Goal: Task Accomplishment & Management: Manage account settings

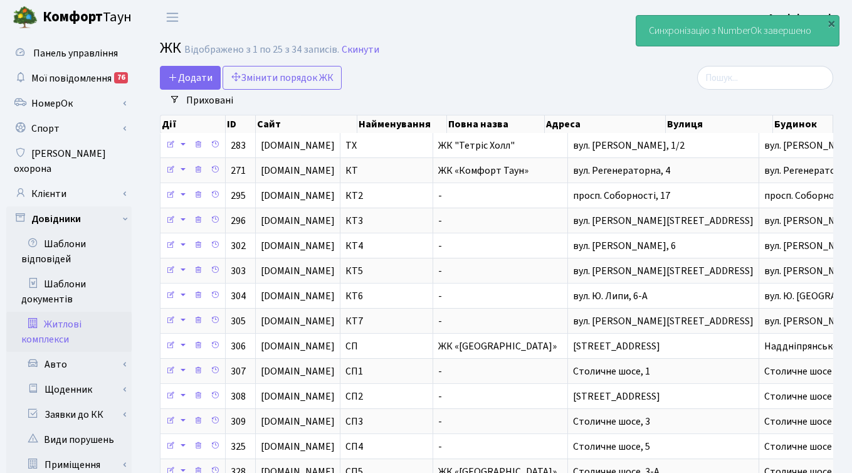
select select "25"
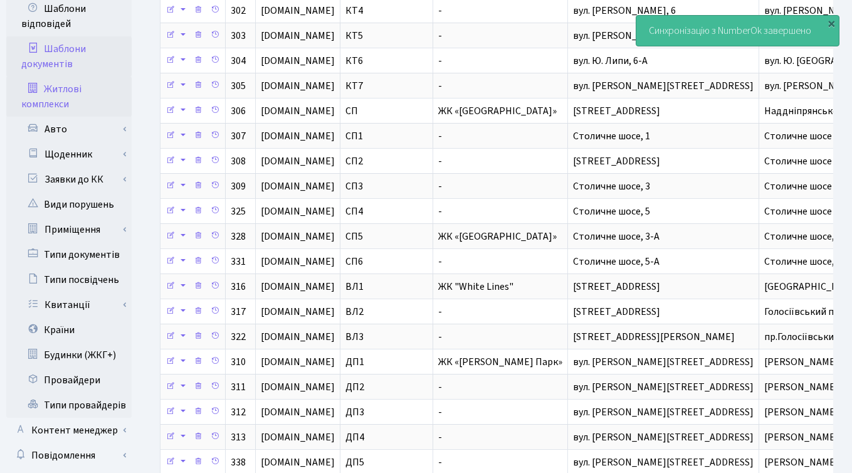
scroll to position [372, 0]
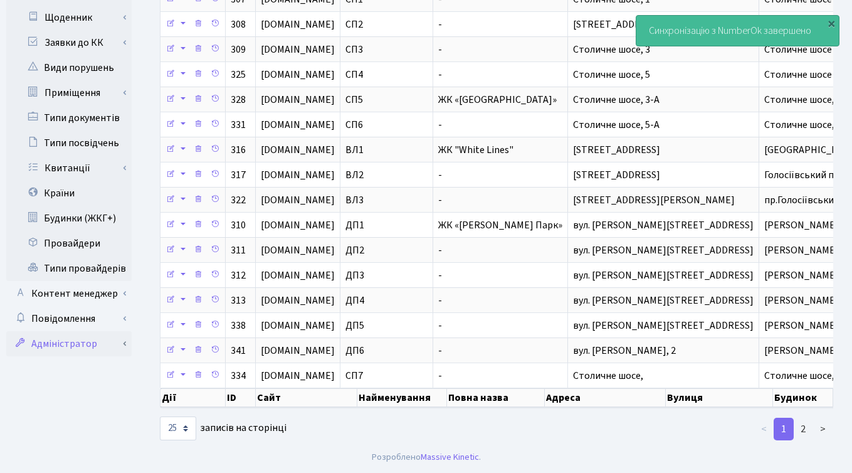
click at [71, 331] on link "Адміністратор" at bounding box center [68, 343] width 125 height 25
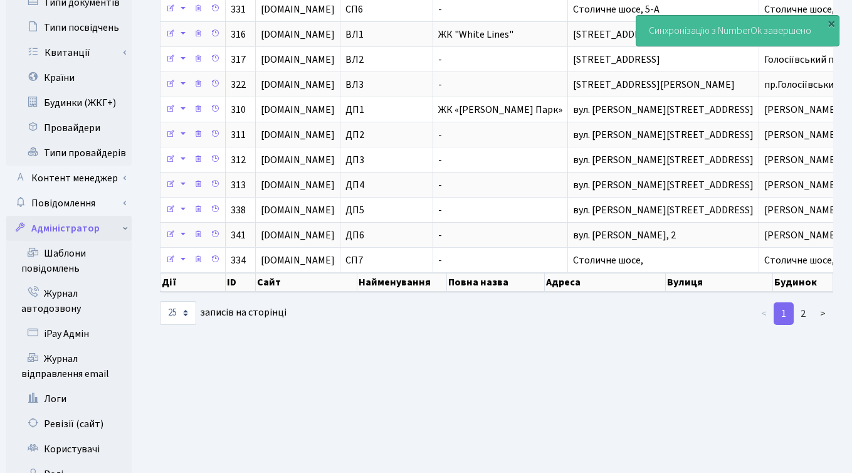
scroll to position [574, 0]
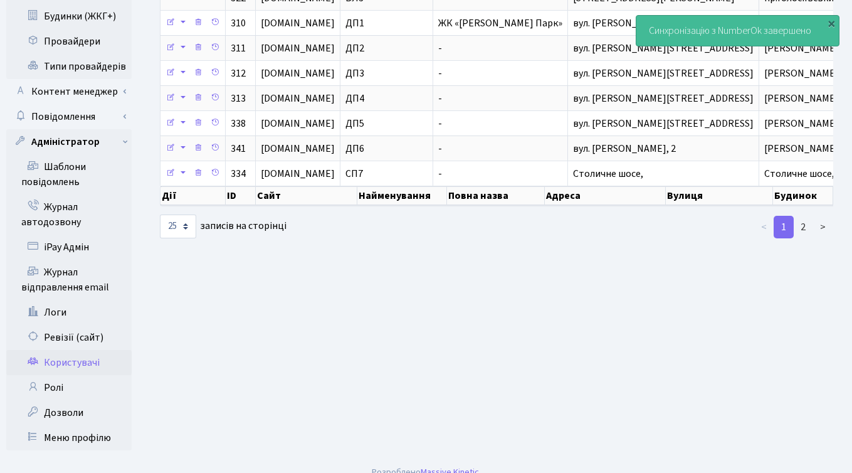
click at [73, 350] on link "Користувачі" at bounding box center [68, 362] width 125 height 25
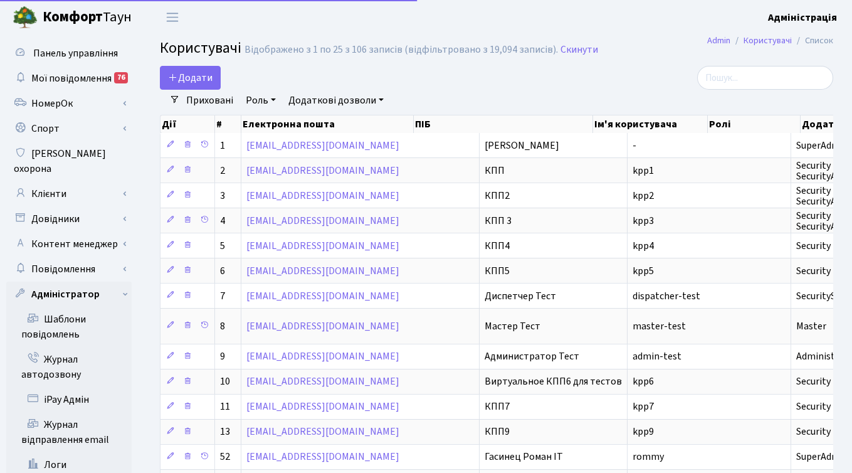
select select "25"
click at [766, 78] on input "search" at bounding box center [765, 78] width 136 height 24
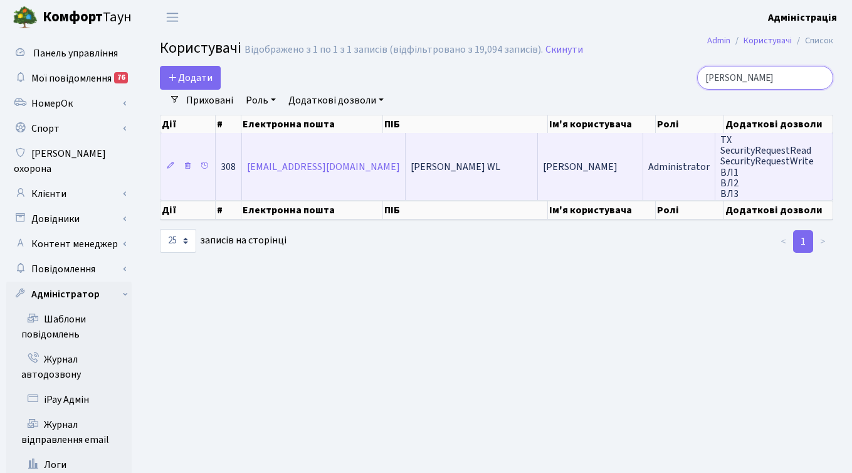
type input "[PERSON_NAME]"
click at [500, 160] on span "Тараненко Ярослав Управитель WL" at bounding box center [456, 167] width 90 height 14
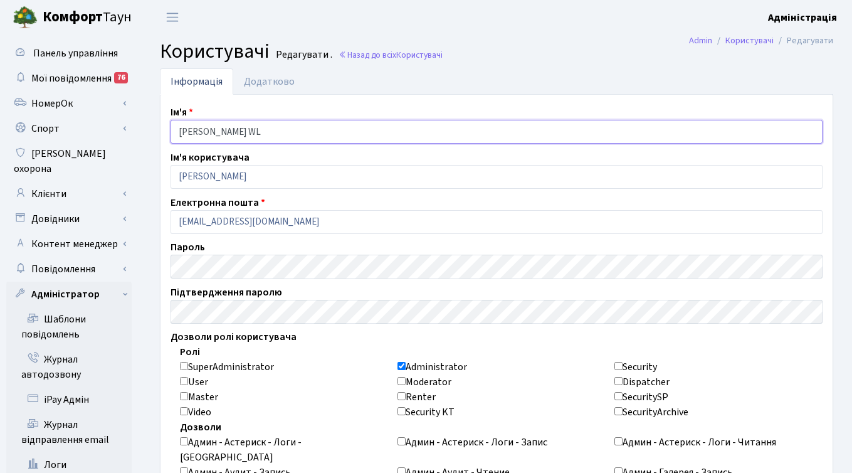
click at [309, 130] on input "Тараненко Ярослав Управитель WL" at bounding box center [497, 132] width 652 height 24
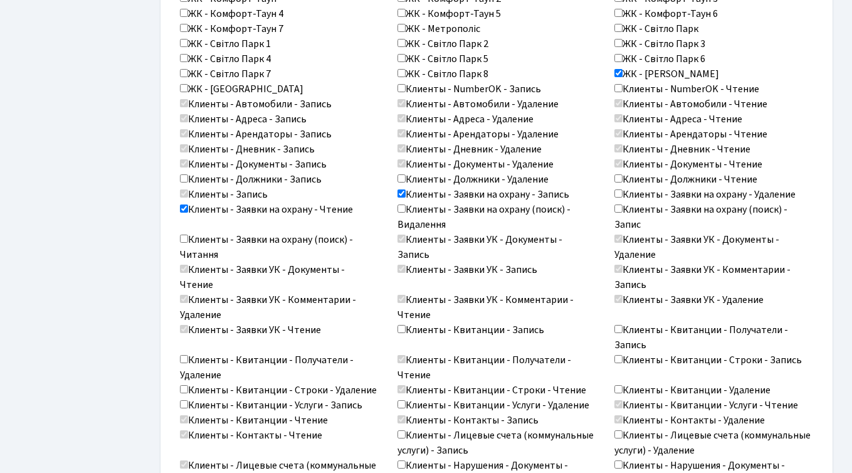
scroll to position [922, 0]
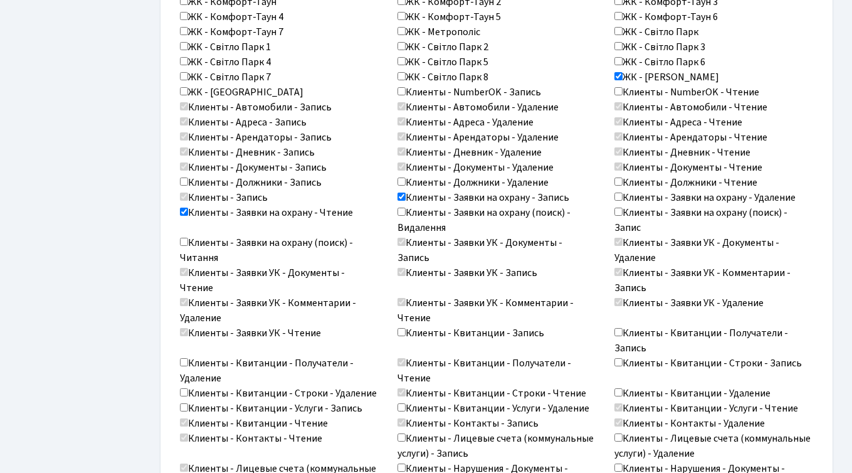
type input "Тараненко Ярослав WL"
click at [618, 177] on input "Клиенты - Должники - Чтение" at bounding box center [618, 181] width 8 height 8
checkbox input "true"
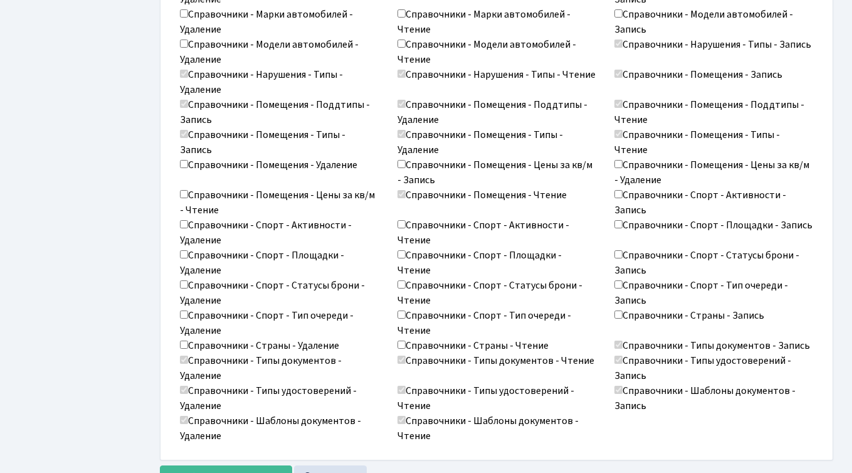
scroll to position [2047, 0]
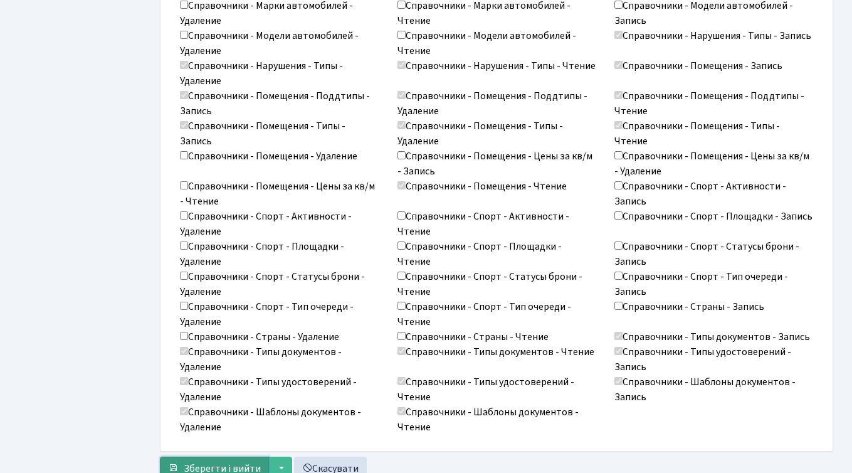
click at [206, 461] on span "Зберегти і вийти" at bounding box center [222, 468] width 77 height 14
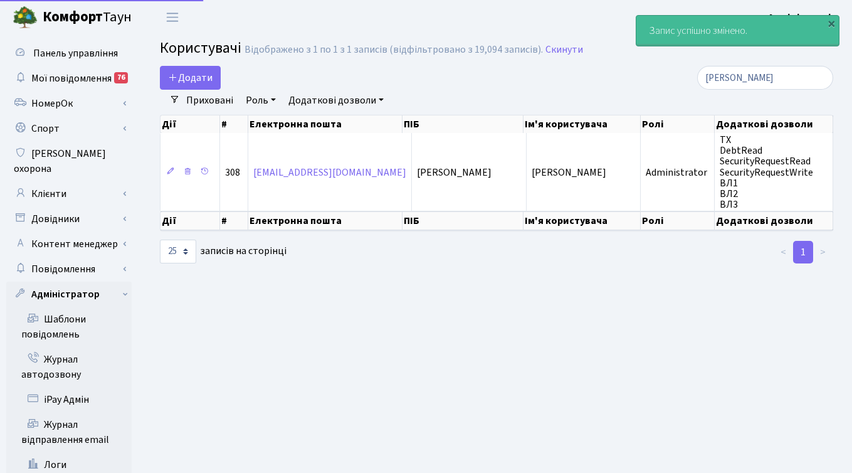
select select "25"
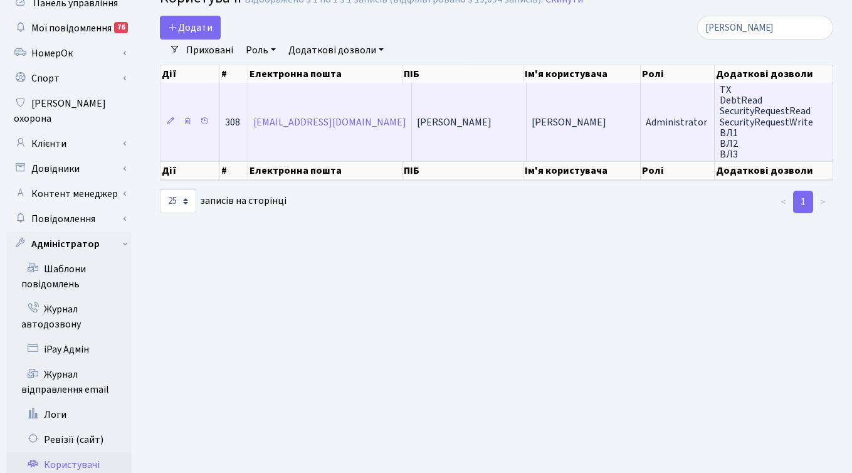
scroll to position [33, 0]
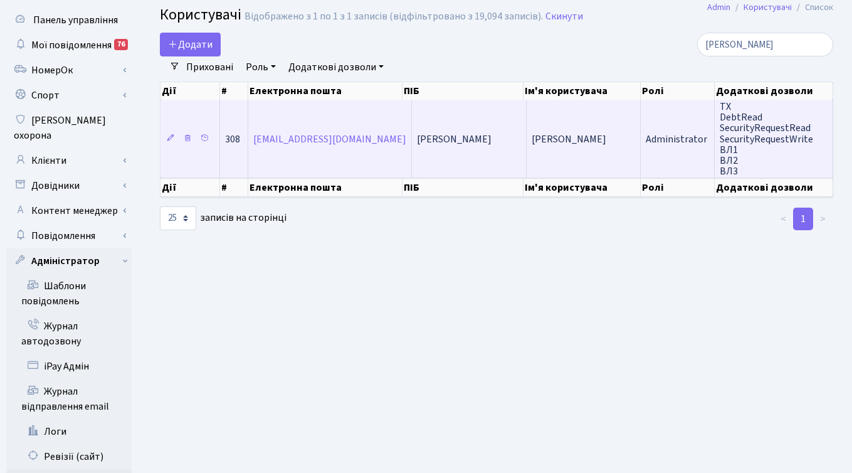
click at [477, 143] on span "[PERSON_NAME]" at bounding box center [454, 139] width 75 height 14
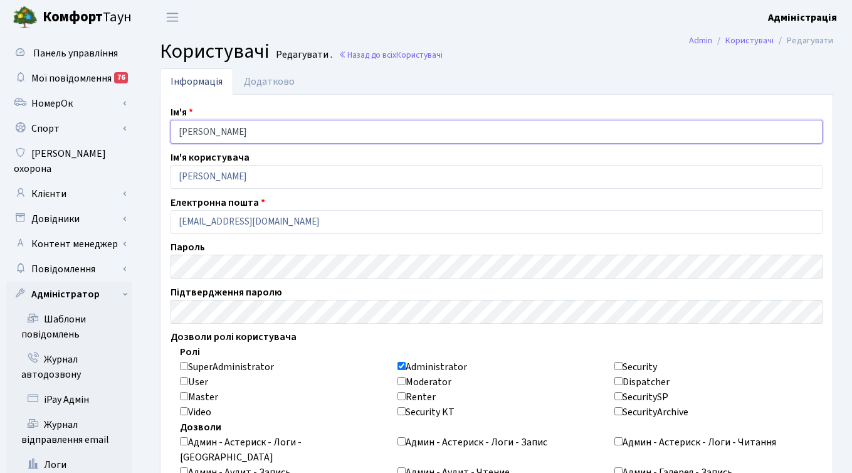
click at [337, 130] on input "[PERSON_NAME]" at bounding box center [497, 132] width 652 height 24
type input "[PERSON_NAME]"
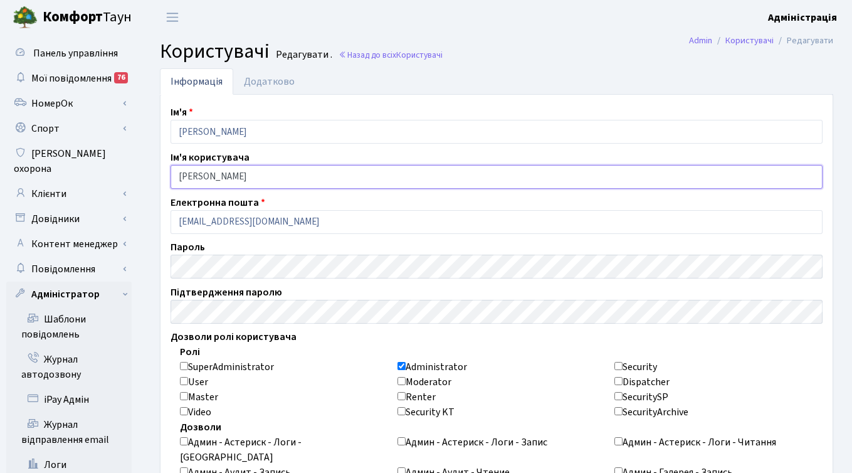
click at [295, 176] on input "Тараненко Ярослав О." at bounding box center [497, 177] width 652 height 24
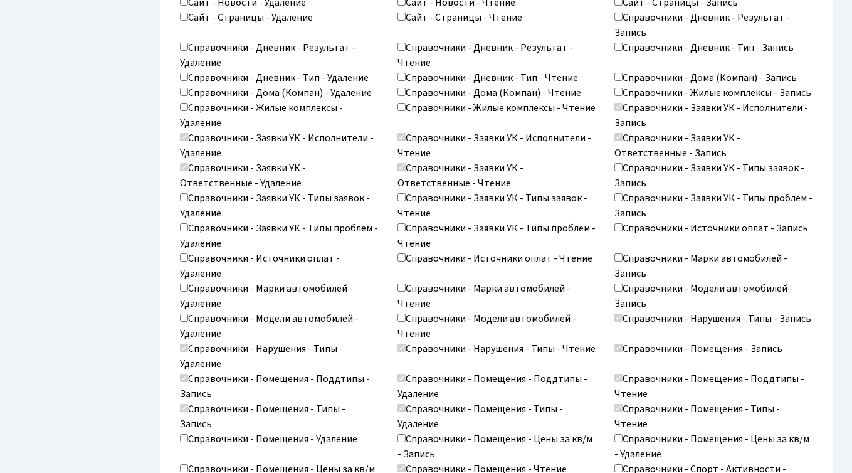
scroll to position [2047, 0]
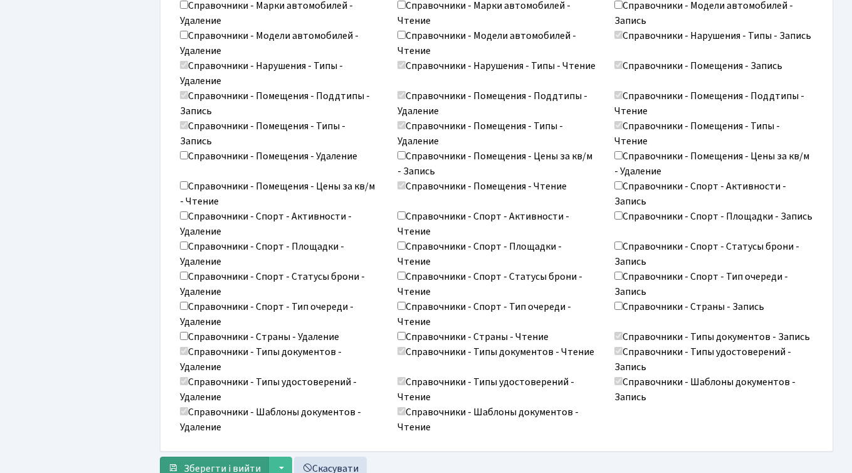
type input "[PERSON_NAME]"
click at [207, 461] on span "Зберегти і вийти" at bounding box center [222, 468] width 77 height 14
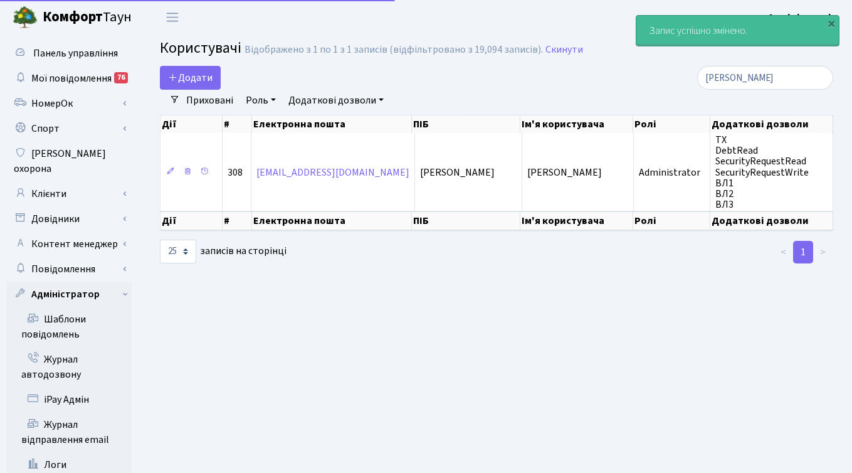
select select "25"
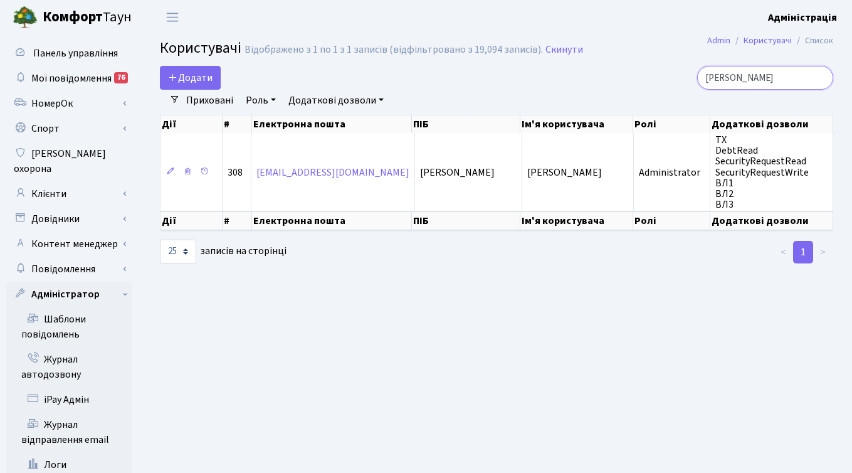
click at [760, 77] on input "[PERSON_NAME]" at bounding box center [765, 78] width 136 height 24
type input "т"
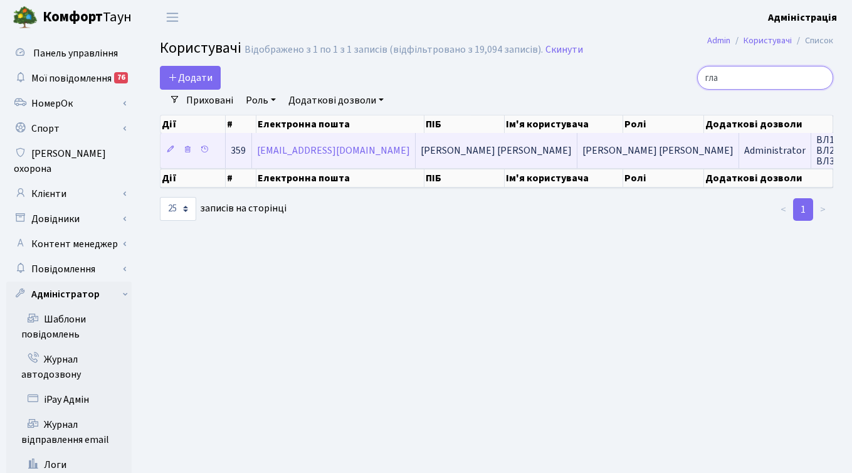
type input "гла"
click at [472, 152] on span "[PERSON_NAME] [PERSON_NAME]" at bounding box center [496, 151] width 151 height 14
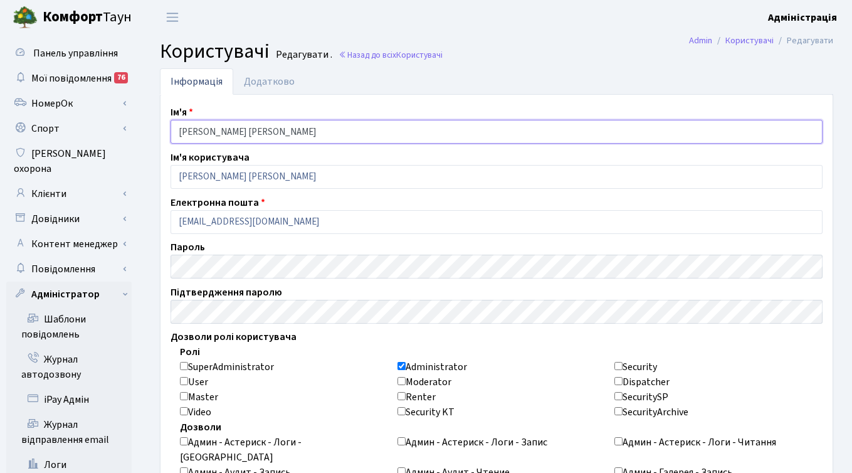
click at [265, 129] on input "Глагольєва О" at bounding box center [497, 132] width 652 height 24
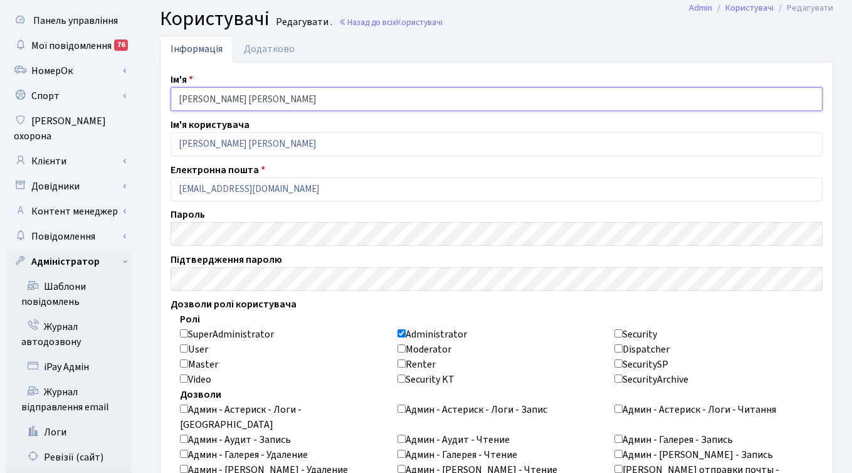
scroll to position [40, 0]
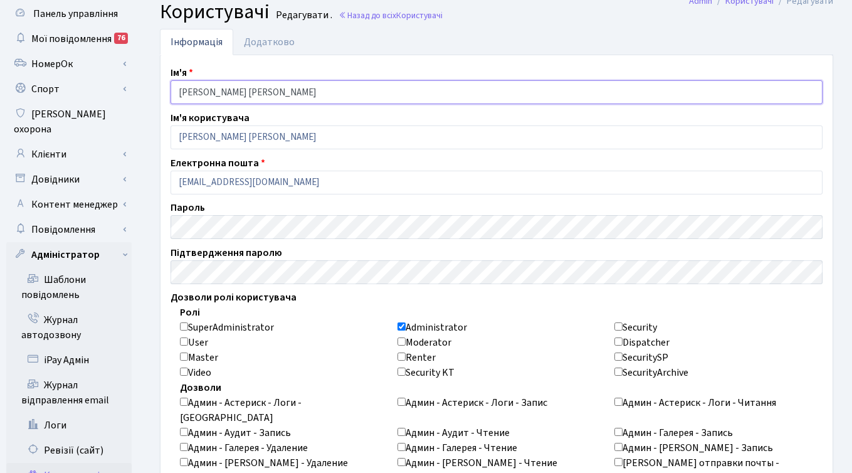
type input "Глагольєва О."
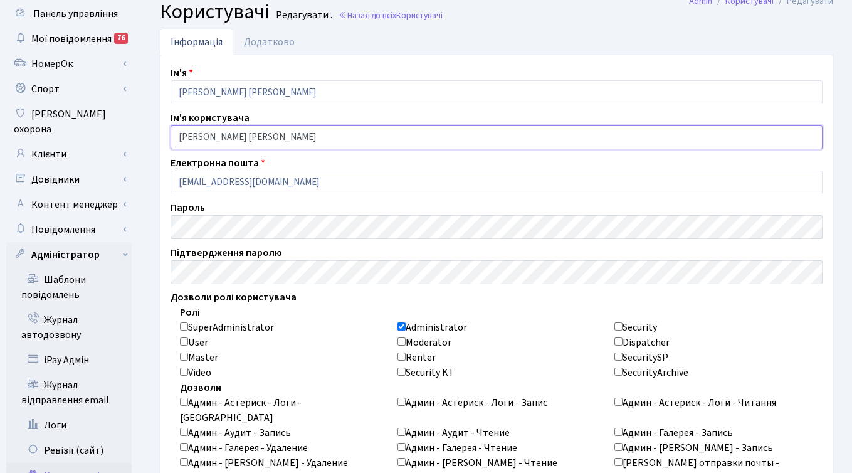
click at [282, 135] on input "Глагольєва О" at bounding box center [497, 137] width 652 height 24
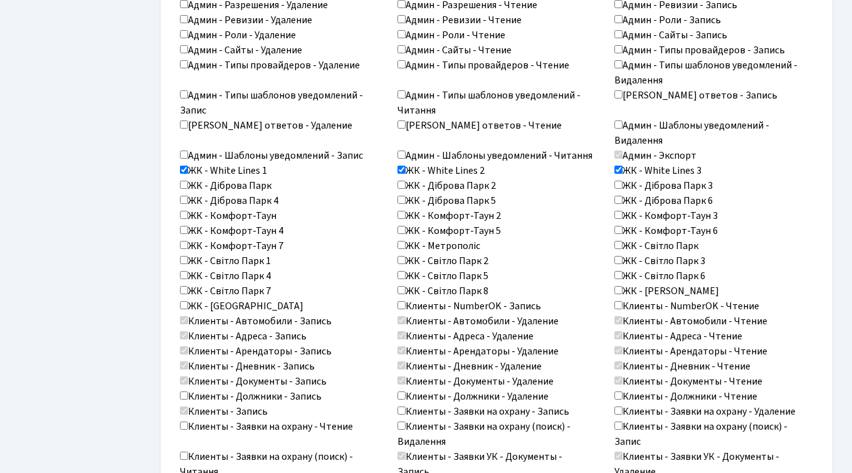
scroll to position [711, 0]
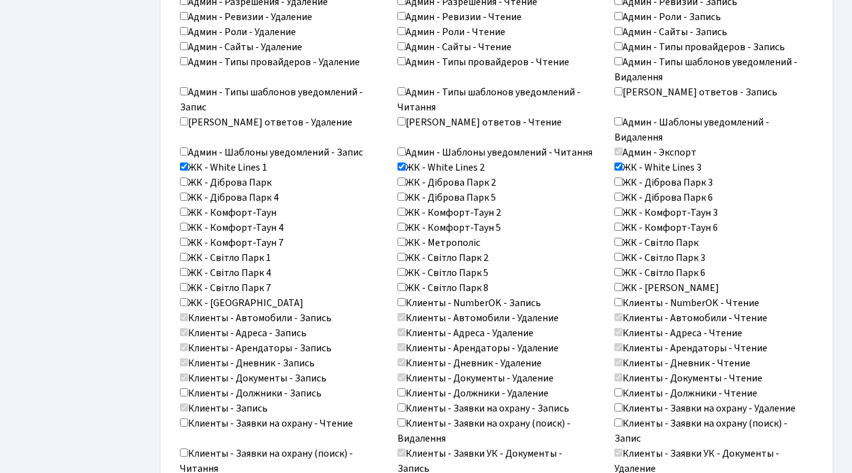
type input "Глагольєва О."
click at [617, 388] on input "Клиенты - Должники - Чтение" at bounding box center [618, 392] width 8 height 8
checkbox input "true"
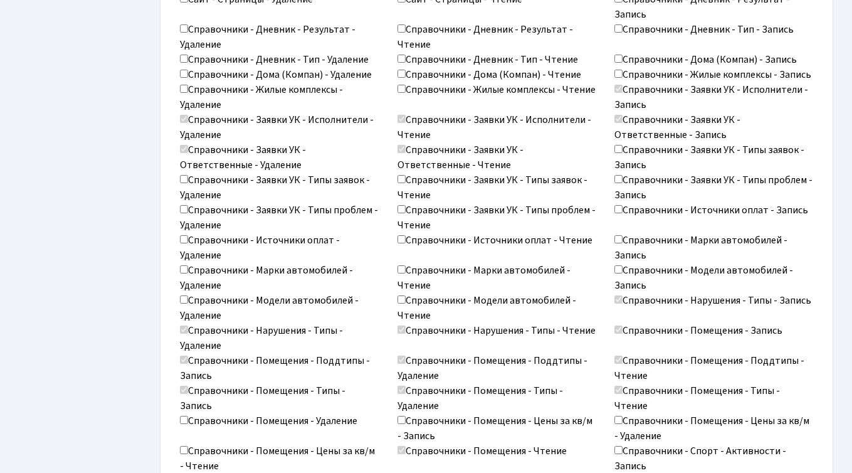
scroll to position [2047, 0]
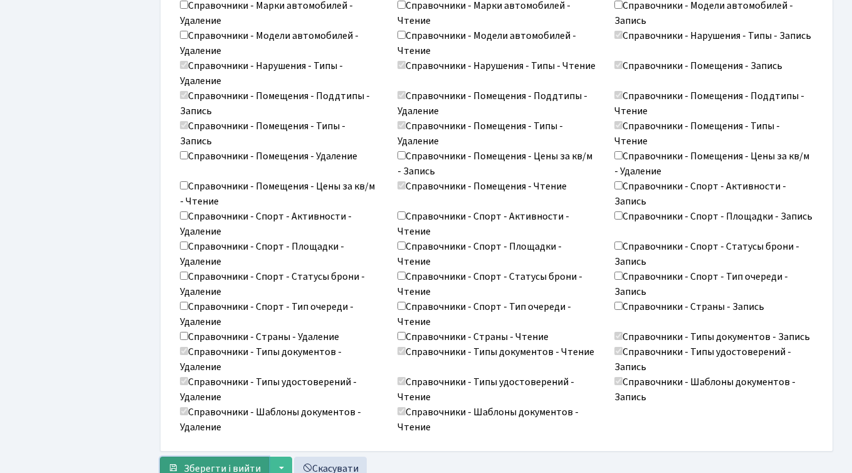
click at [212, 461] on span "Зберегти і вийти" at bounding box center [222, 468] width 77 height 14
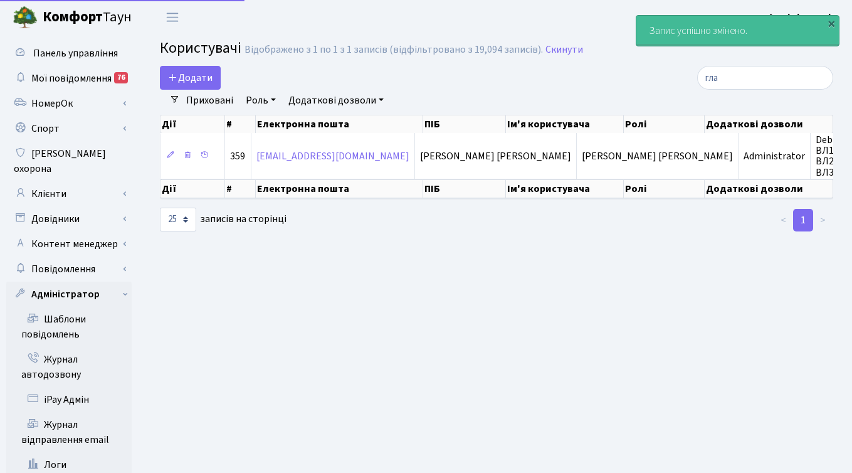
select select "25"
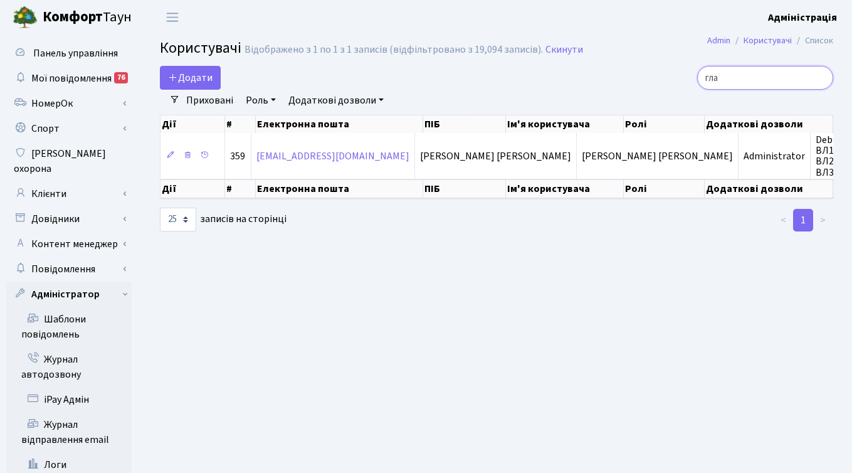
click at [819, 78] on input "гла" at bounding box center [765, 78] width 136 height 24
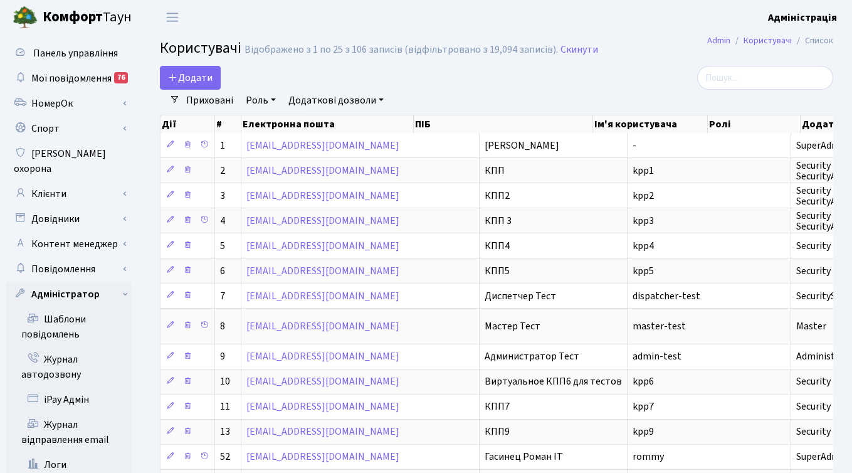
click at [487, 95] on li "Очистити фільтри" at bounding box center [442, 100] width 103 height 21
click at [638, 82] on div at bounding box center [727, 78] width 212 height 24
click at [677, 72] on div at bounding box center [727, 78] width 212 height 24
click at [59, 181] on link "Клієнти" at bounding box center [68, 193] width 125 height 25
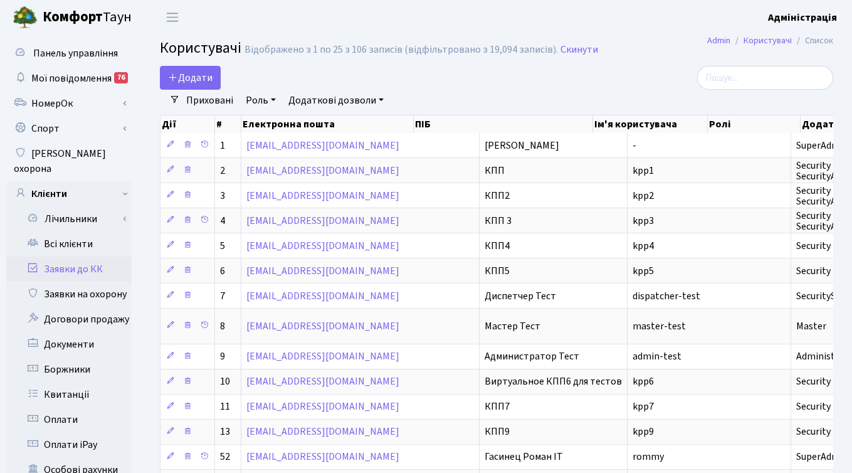
click at [66, 256] on link "Заявки до КК" at bounding box center [68, 268] width 125 height 25
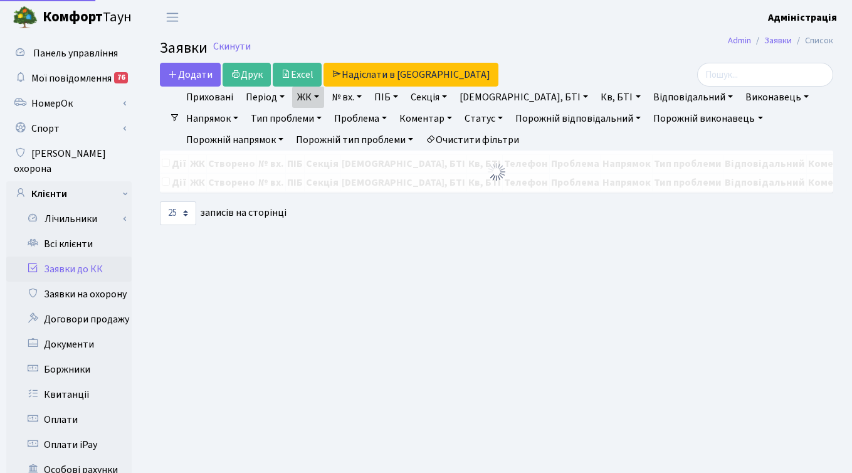
select select "25"
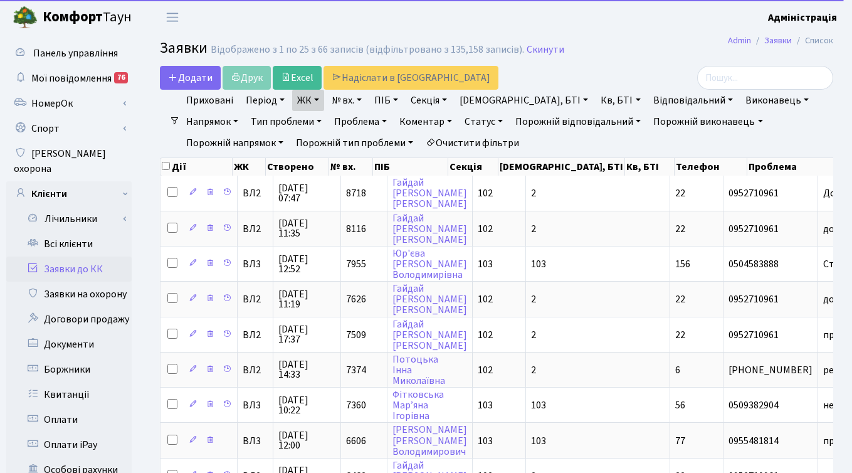
click at [421, 136] on link "Очистити фільтри" at bounding box center [472, 142] width 103 height 21
select select
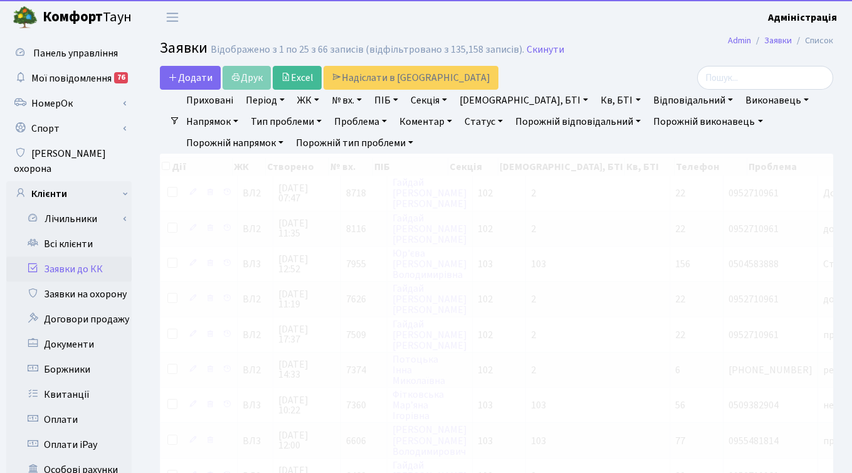
click at [302, 97] on link "ЖК" at bounding box center [308, 100] width 32 height 21
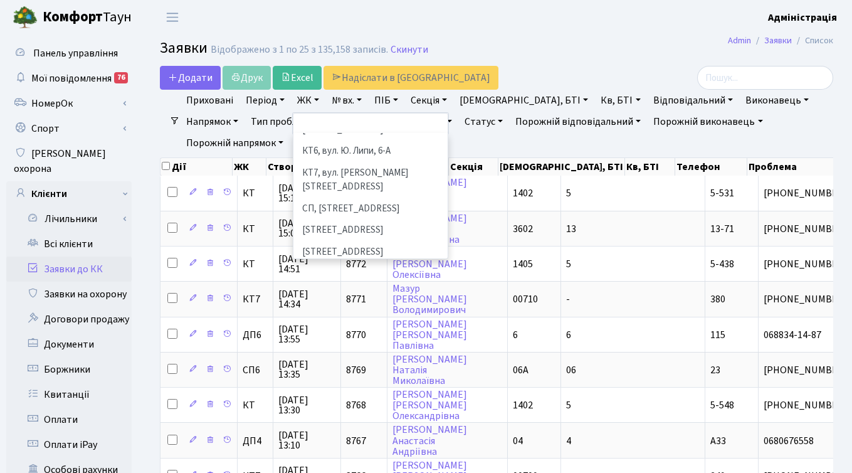
scroll to position [156, 0]
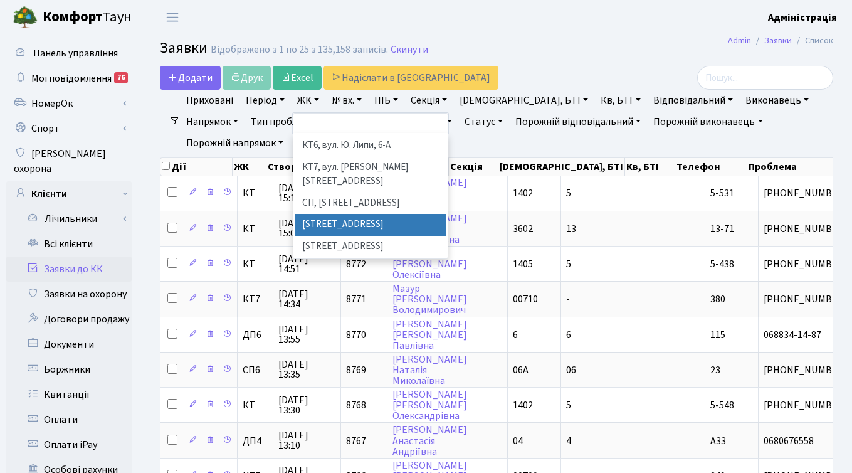
click at [354, 214] on li "[STREET_ADDRESS]" at bounding box center [371, 225] width 152 height 22
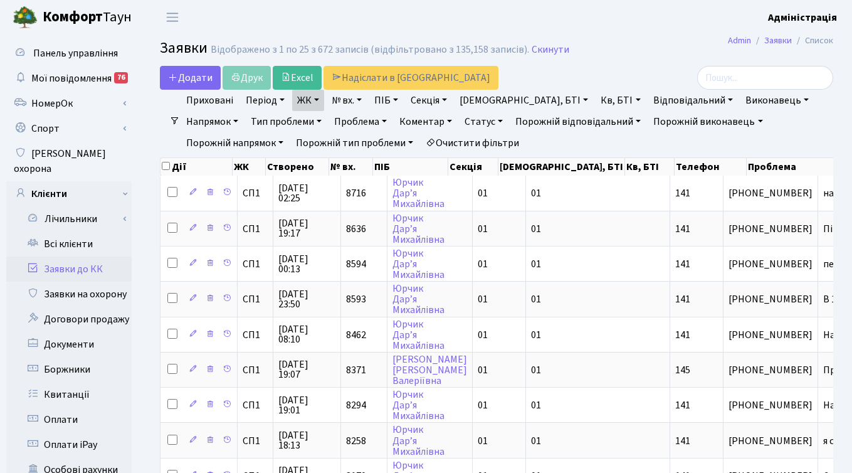
click at [314, 100] on link "ЖК" at bounding box center [308, 100] width 32 height 21
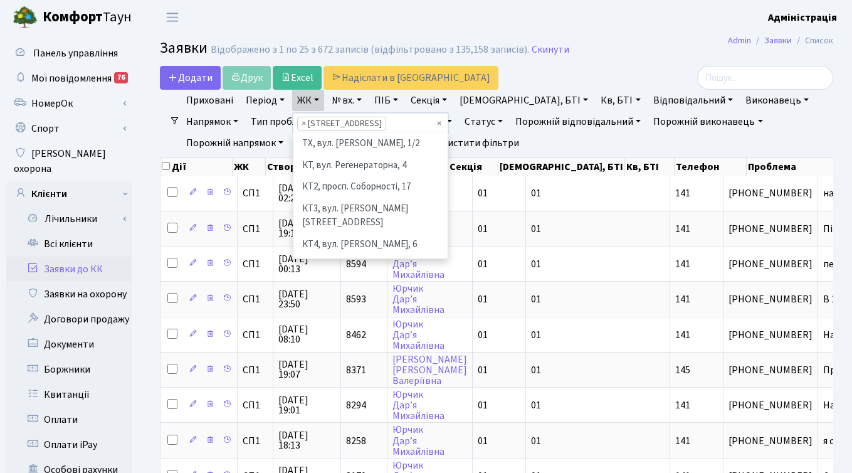
scroll to position [173, 0]
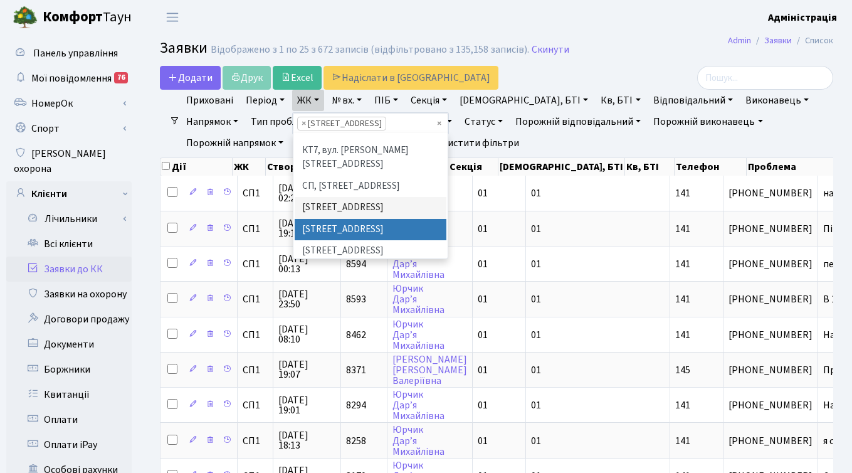
click at [327, 219] on li "[STREET_ADDRESS]" at bounding box center [371, 230] width 152 height 22
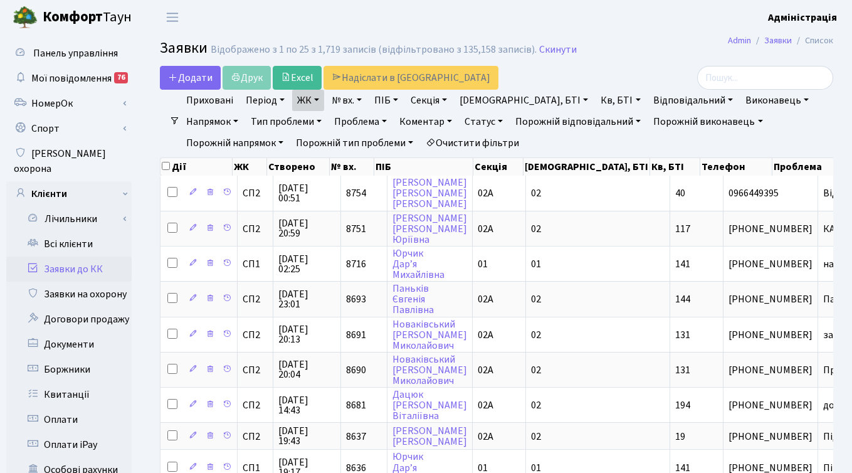
click at [310, 103] on link "ЖК" at bounding box center [308, 100] width 32 height 21
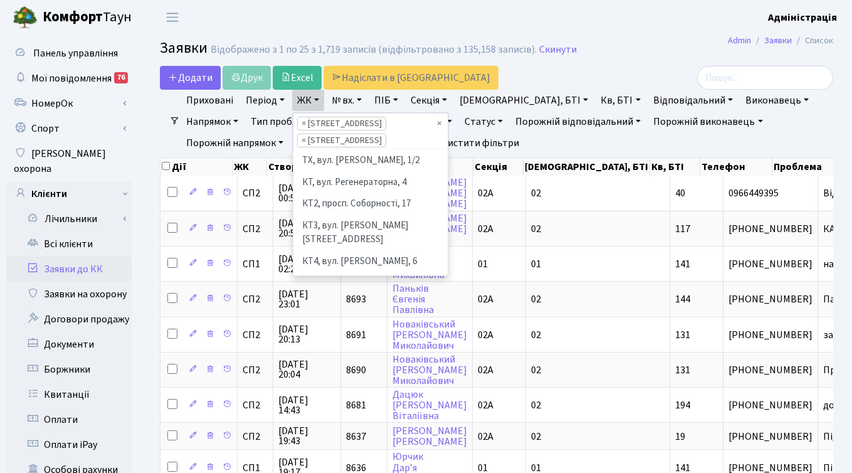
scroll to position [152, 0]
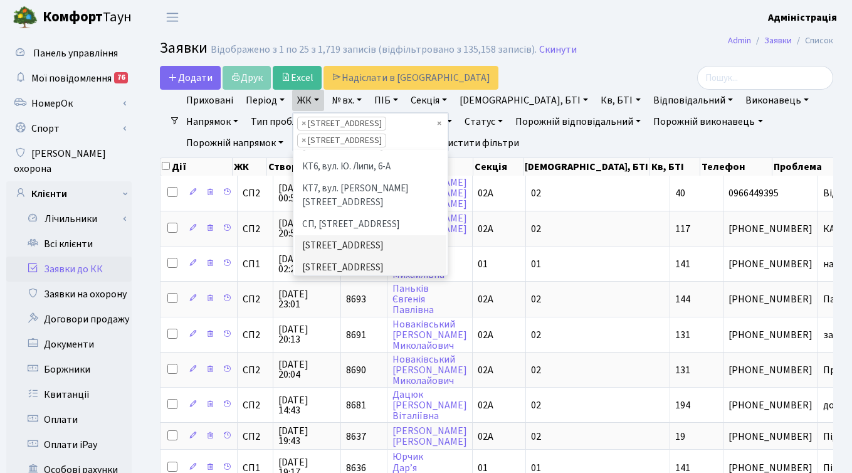
click at [334, 278] on li "[STREET_ADDRESS]" at bounding box center [371, 289] width 152 height 22
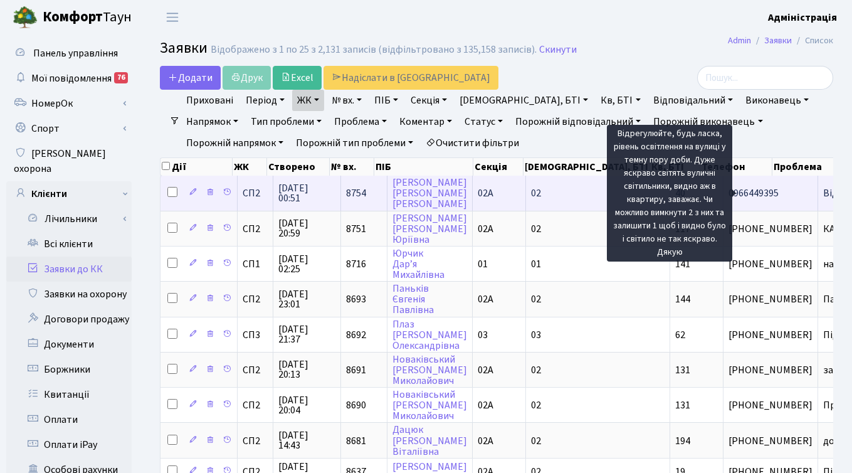
click at [823, 192] on span "Відрегулюйте, б[...]" at bounding box center [865, 193] width 85 height 14
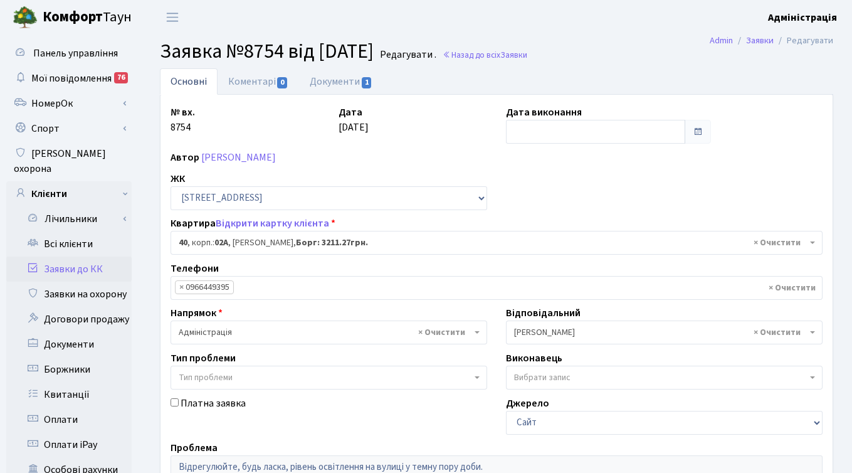
select select "20290"
click at [344, 73] on link "Документи 1" at bounding box center [341, 81] width 84 height 26
select select "25"
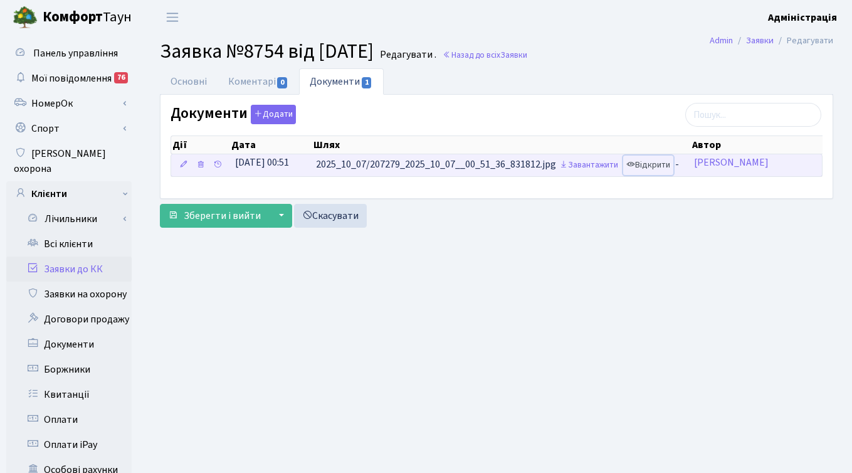
click at [660, 162] on link "Відкрити" at bounding box center [648, 165] width 50 height 19
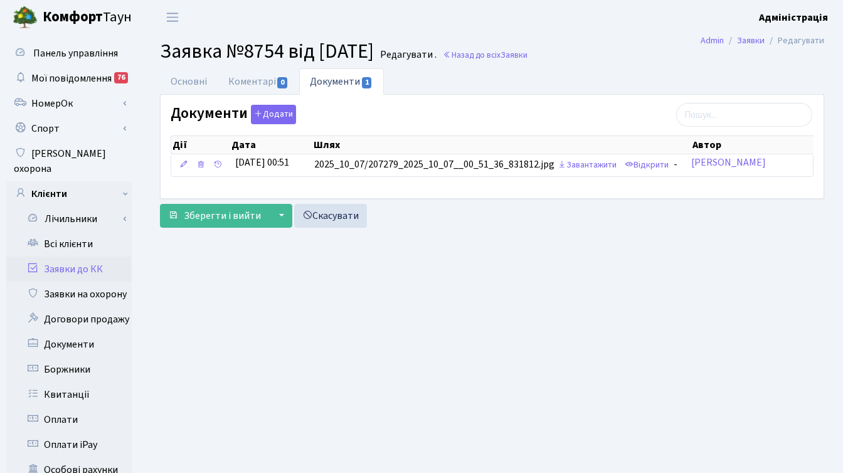
click at [626, 58] on h2 "Заявка №8754 від [DATE] Редагувати . Назад до всіх Заявки" at bounding box center [492, 52] width 664 height 24
click at [191, 82] on link "Основні" at bounding box center [189, 81] width 58 height 26
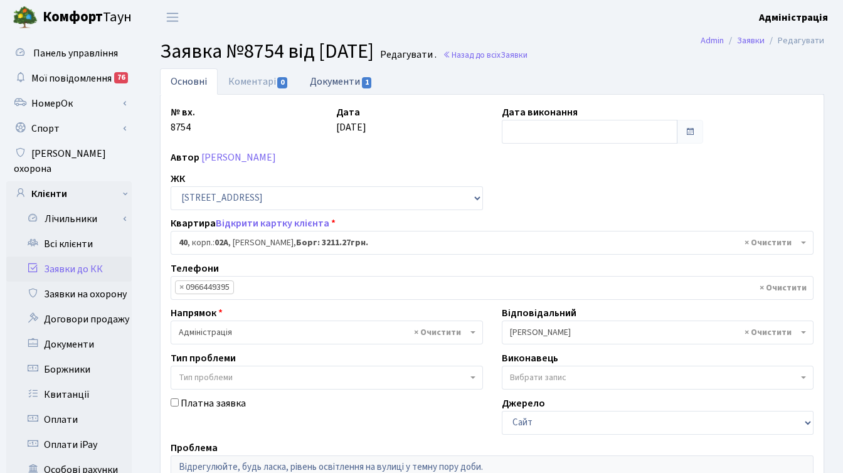
click at [337, 77] on link "Документи 1" at bounding box center [341, 81] width 84 height 26
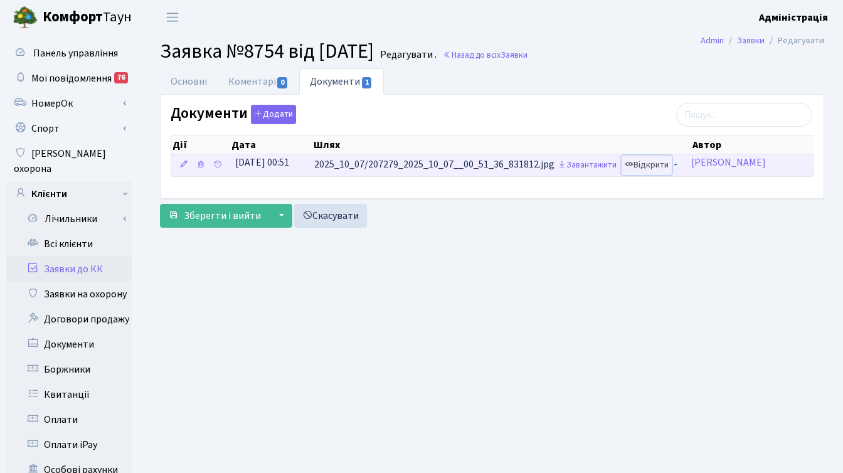
click at [672, 164] on link "Відкрити" at bounding box center [646, 165] width 50 height 19
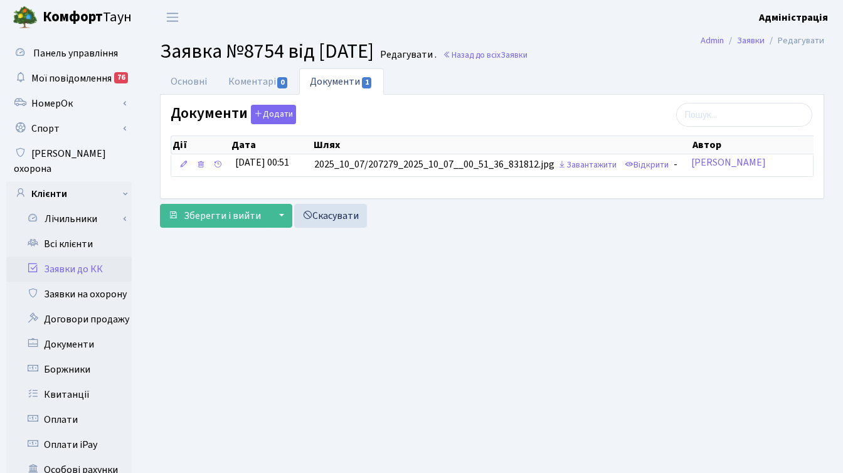
click at [532, 224] on div "Зберегти і вийти ▼ Зберегти та продовжити редагування Зберегти та створити Скас…" at bounding box center [492, 216] width 664 height 24
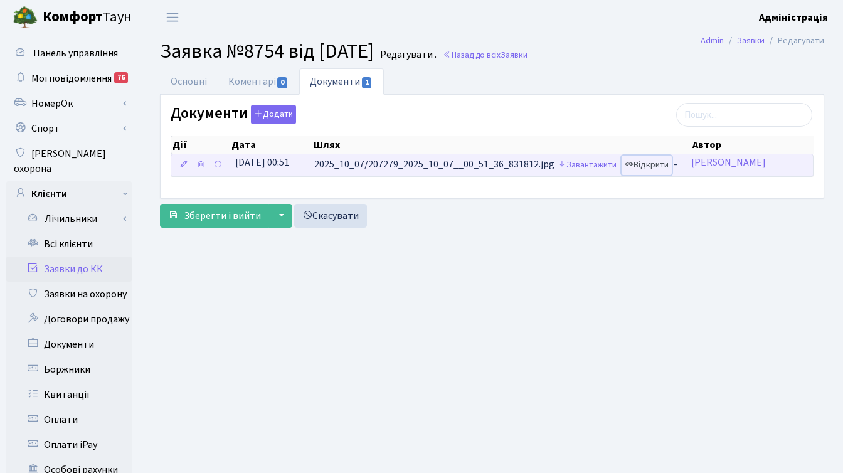
click at [656, 165] on link "Відкрити" at bounding box center [646, 165] width 50 height 19
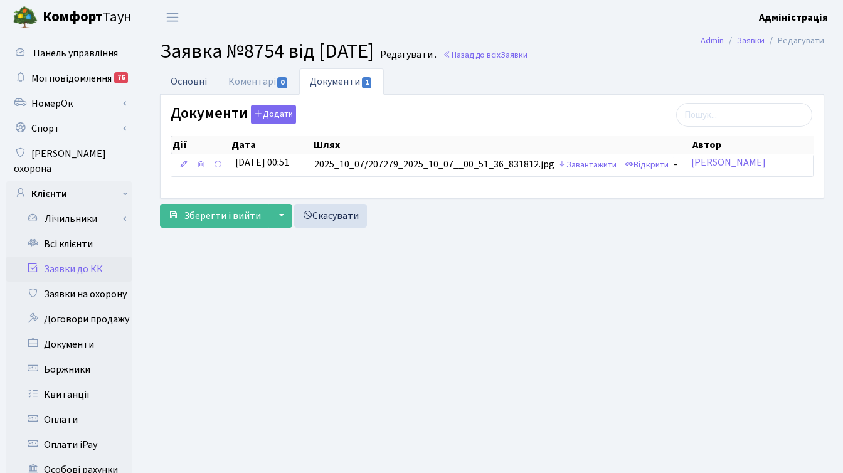
click at [181, 75] on link "Основні" at bounding box center [189, 81] width 58 height 26
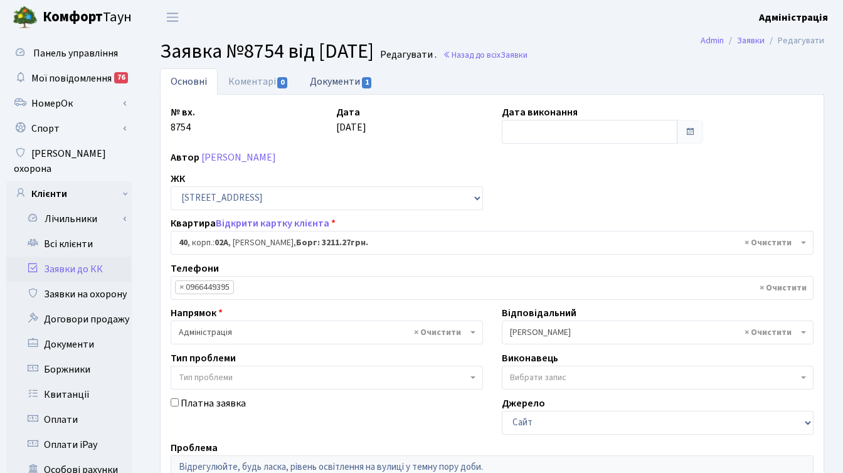
click at [341, 79] on link "Документи 1" at bounding box center [341, 81] width 84 height 26
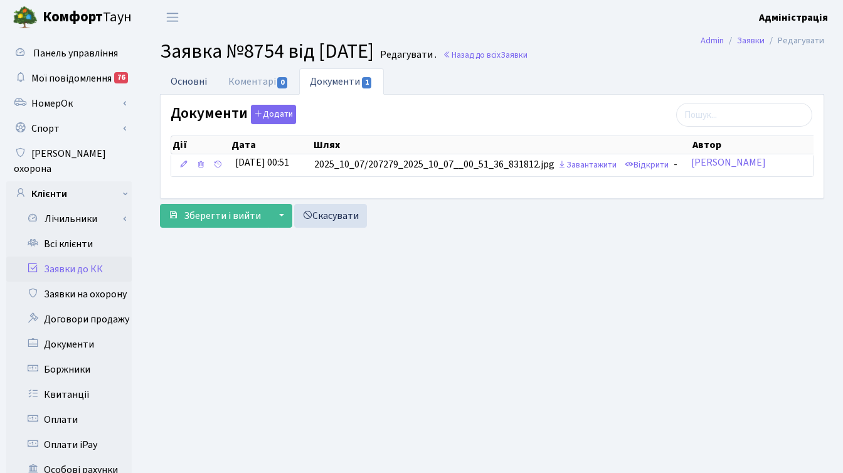
click at [194, 83] on link "Основні" at bounding box center [189, 81] width 58 height 26
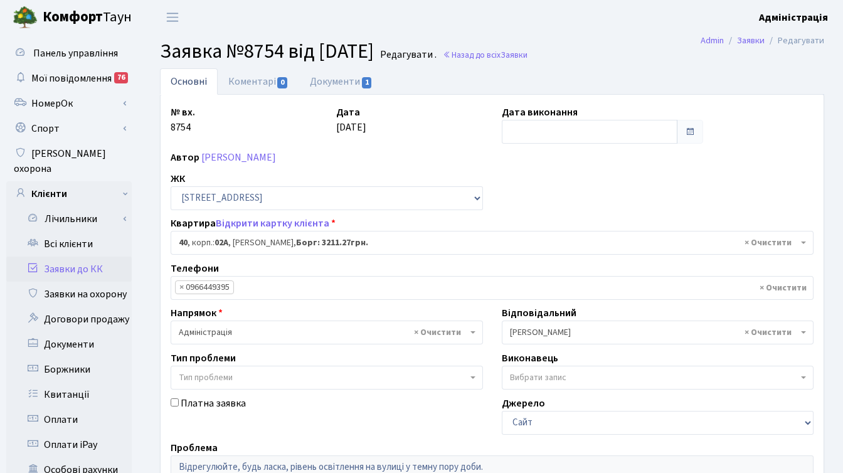
click at [574, 184] on div "№ вх. 8754 Дата [DATE] Дата виконання Автор [PERSON_NAME] ЖК - ТХ, вул. [STREET…" at bounding box center [492, 388] width 662 height 566
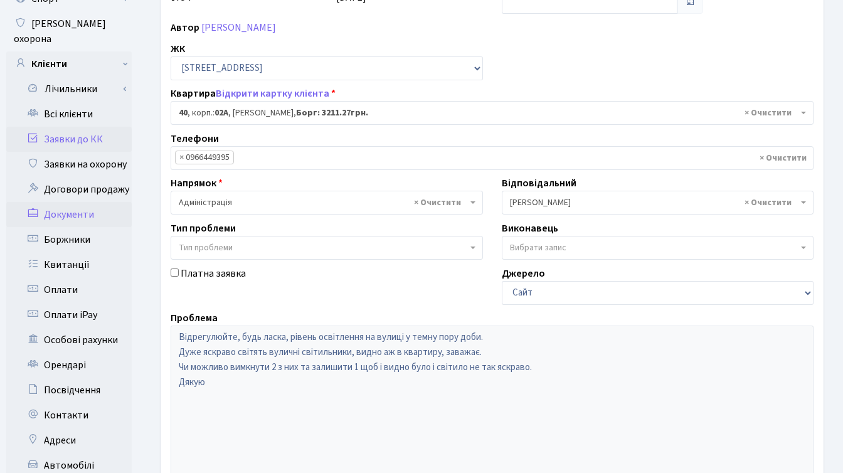
scroll to position [257, 0]
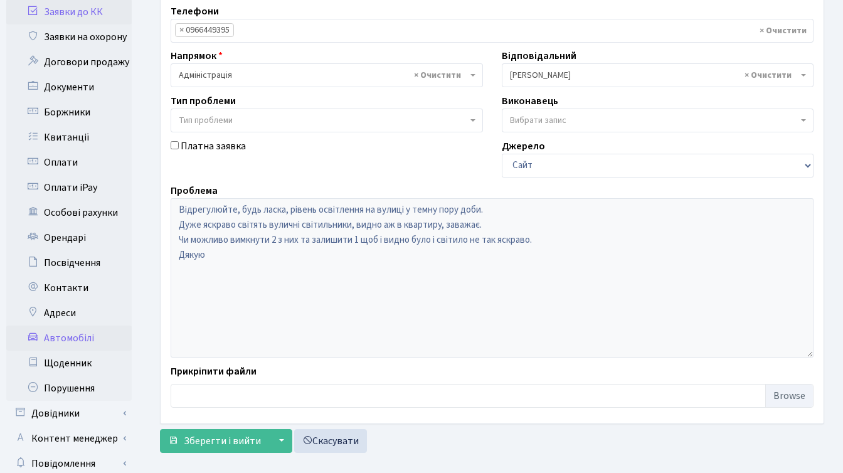
click at [81, 325] on link "Автомобілі" at bounding box center [68, 337] width 125 height 25
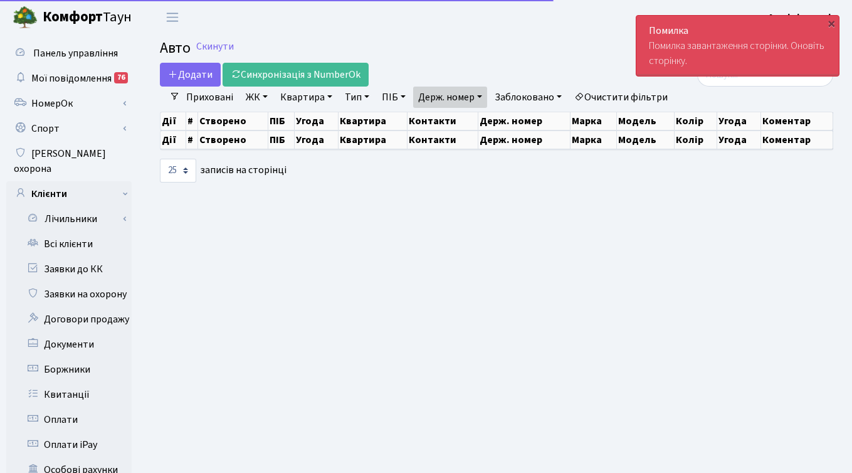
select select "25"
click at [213, 45] on link "Скинути" at bounding box center [215, 47] width 38 height 12
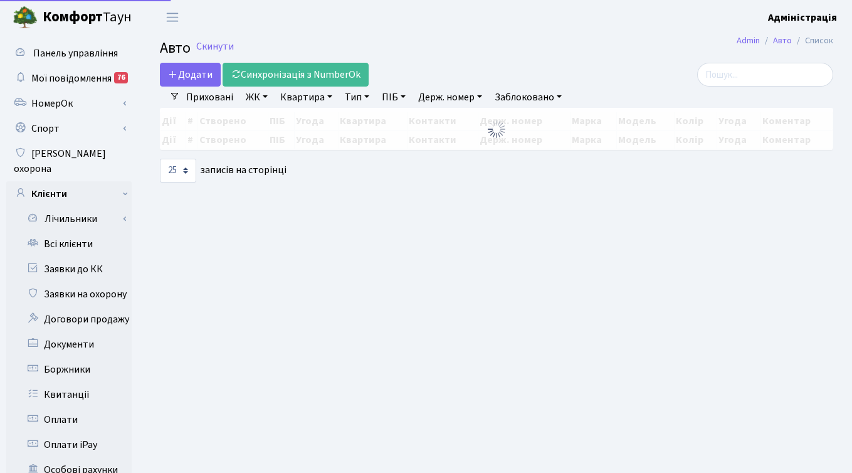
select select "25"
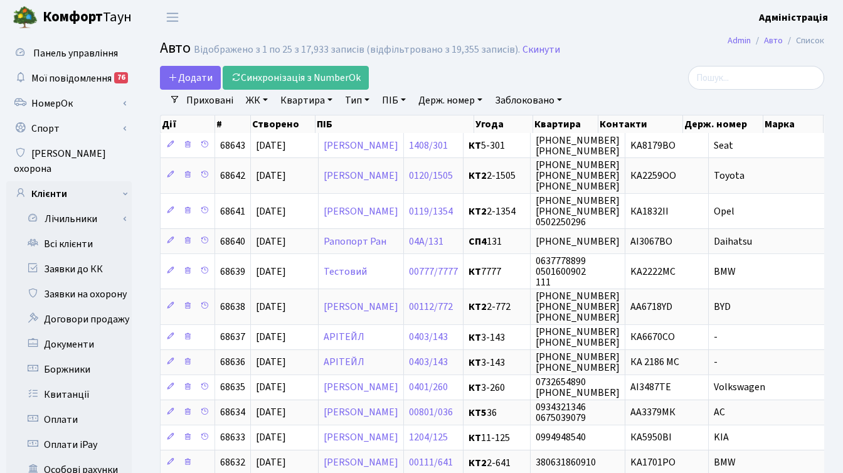
click at [654, 87] on div at bounding box center [719, 78] width 209 height 24
click at [646, 66] on div at bounding box center [719, 78] width 209 height 24
click at [631, 48] on h2 "Авто Відображено з 1 по 25 з 17,933 записів (відфільтровано з 19,355 записів). …" at bounding box center [492, 50] width 664 height 21
click at [654, 38] on main "Admin Авто Список Авто Відображено з 1 по 25 з 17,933 записів (відфільтровано з…" at bounding box center [492, 470] width 702 height 872
click at [303, 101] on link "Квартира" at bounding box center [306, 100] width 62 height 21
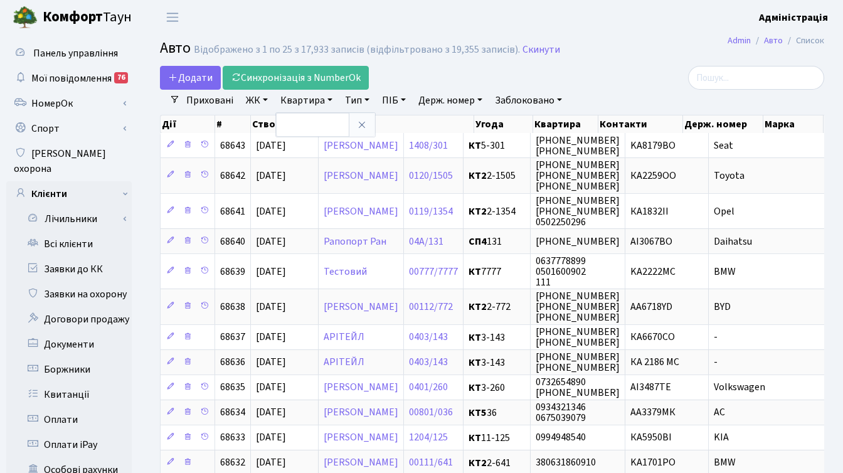
click at [472, 82] on div "Додати Синхронізація з NumberOk" at bounding box center [378, 78] width 436 height 24
click at [452, 97] on link "Держ. номер" at bounding box center [450, 100] width 74 height 21
paste input "4007"
type input "4007"
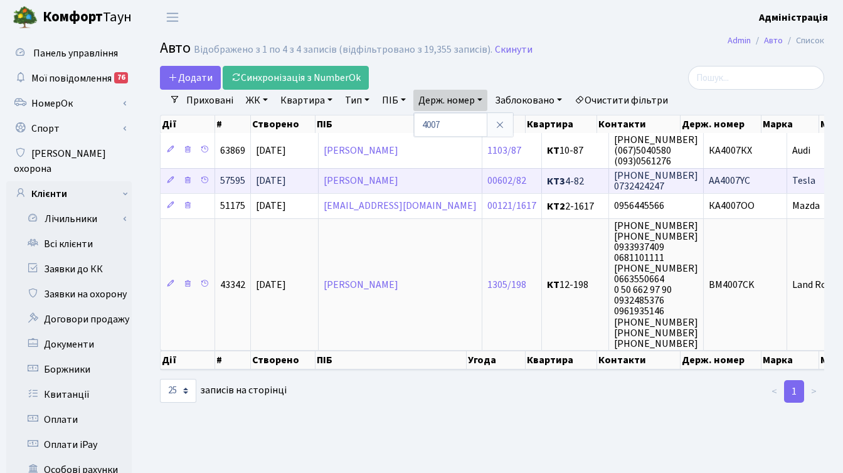
click at [721, 179] on span "AA4007YC" at bounding box center [729, 181] width 41 height 14
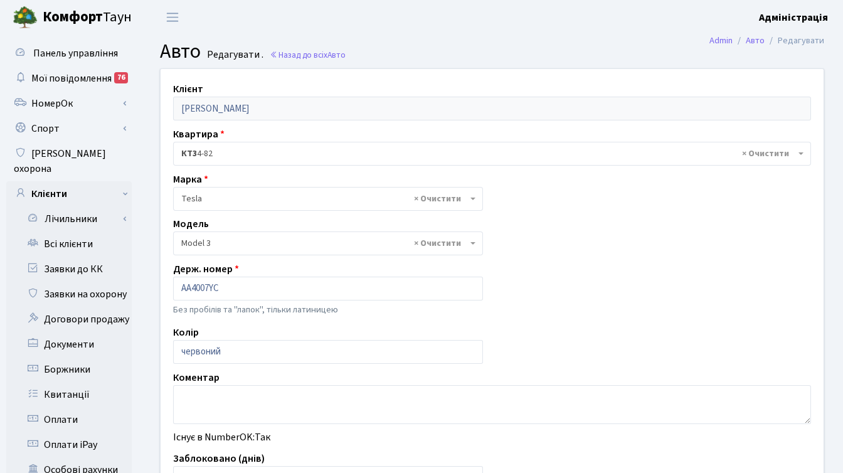
select select "4305"
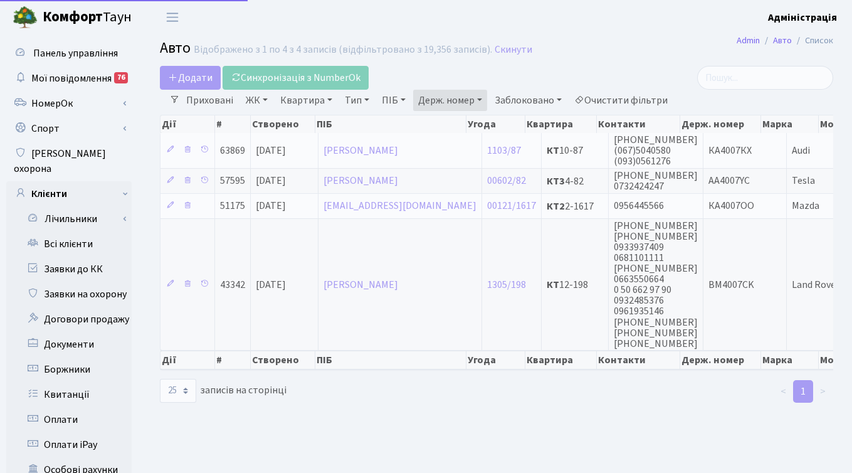
select select "25"
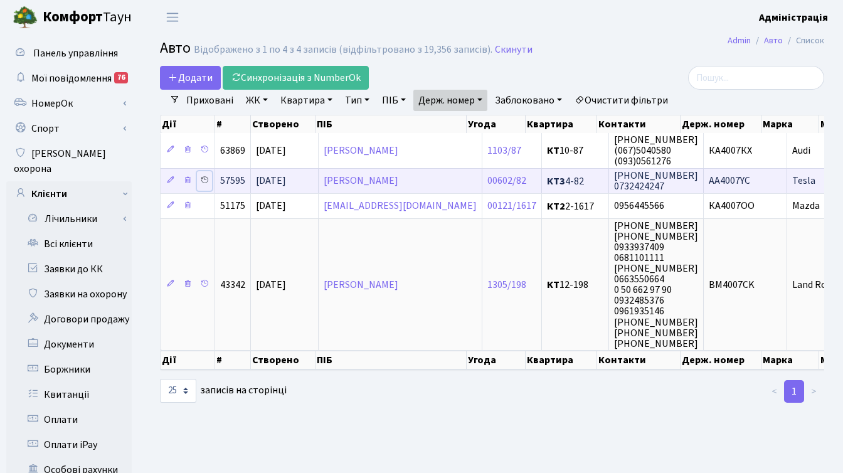
click at [204, 179] on icon at bounding box center [204, 180] width 9 height 9
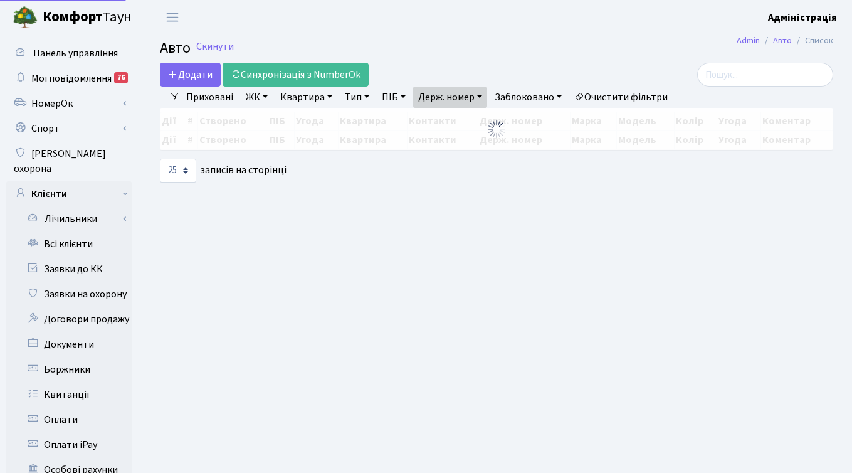
select select "25"
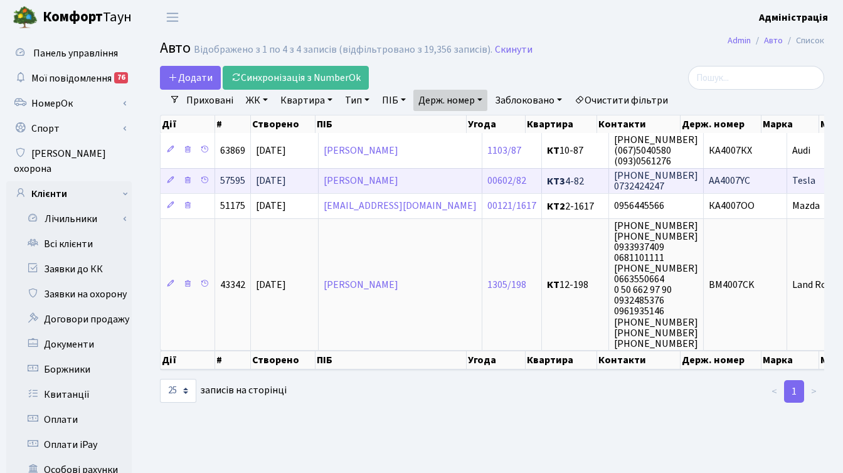
click at [729, 179] on td "AA4007YC" at bounding box center [745, 180] width 83 height 25
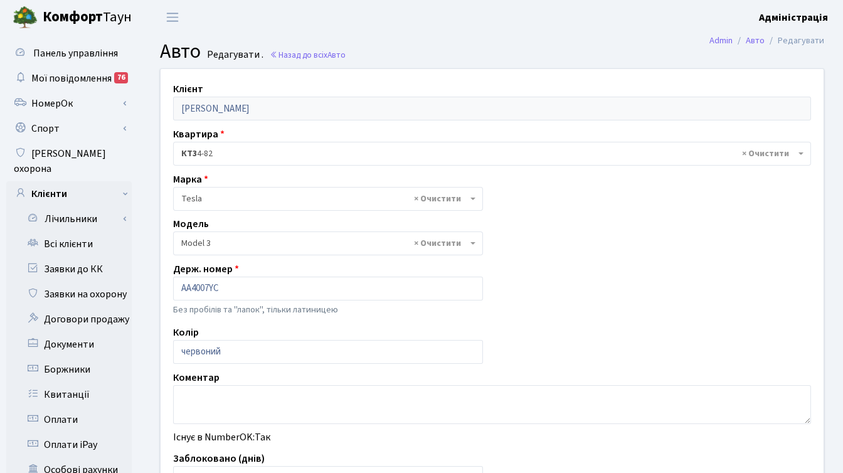
select select "4305"
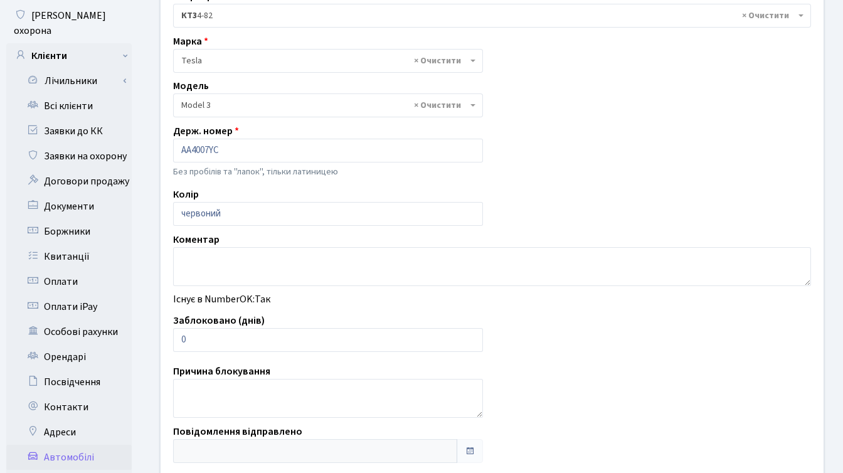
scroll to position [149, 0]
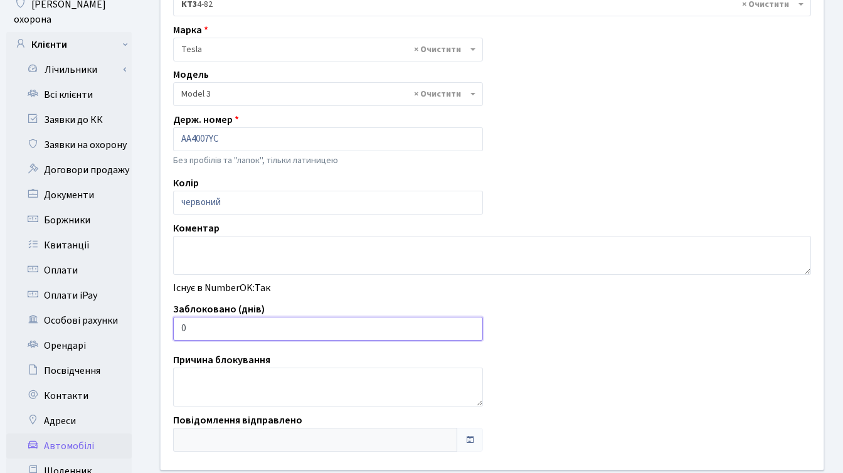
click at [274, 330] on input "0" at bounding box center [328, 329] width 310 height 24
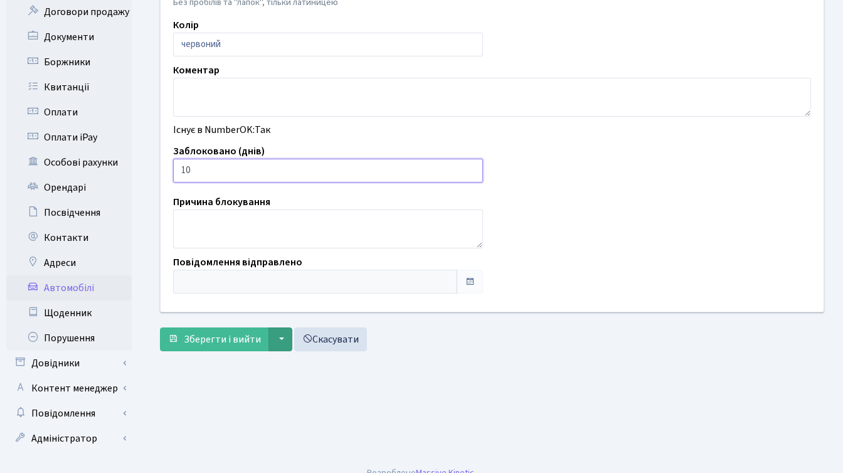
scroll to position [308, 0]
type input "10"
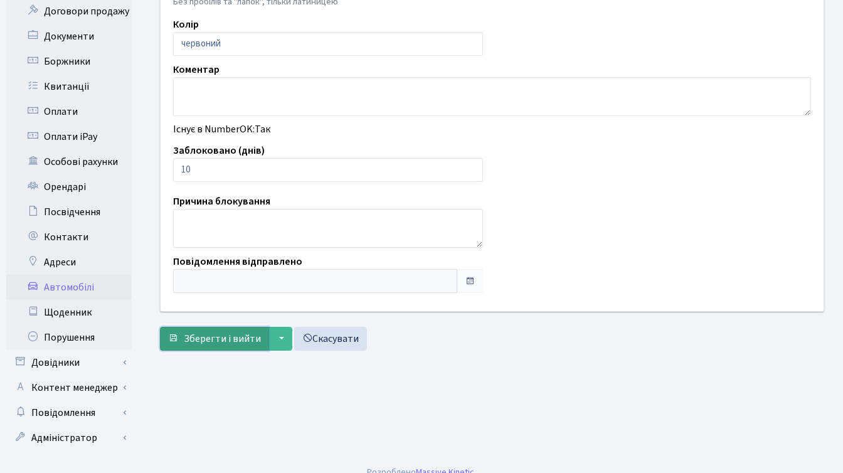
click at [209, 344] on span "Зберегти і вийти" at bounding box center [222, 339] width 77 height 14
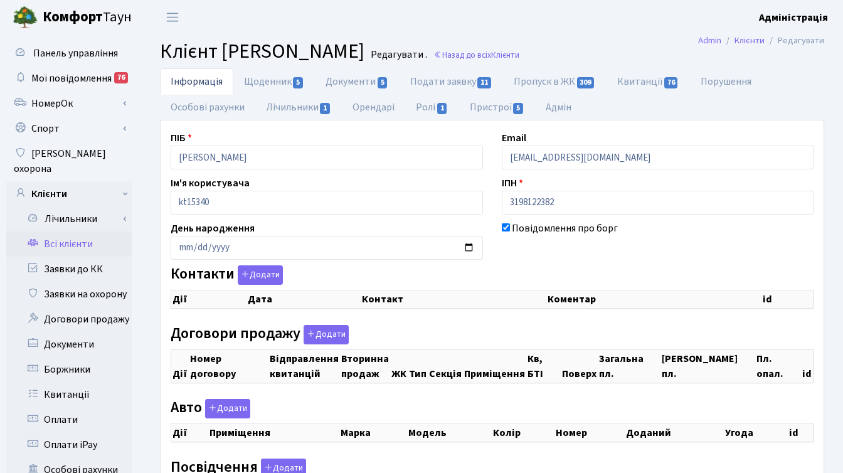
checkbox input "true"
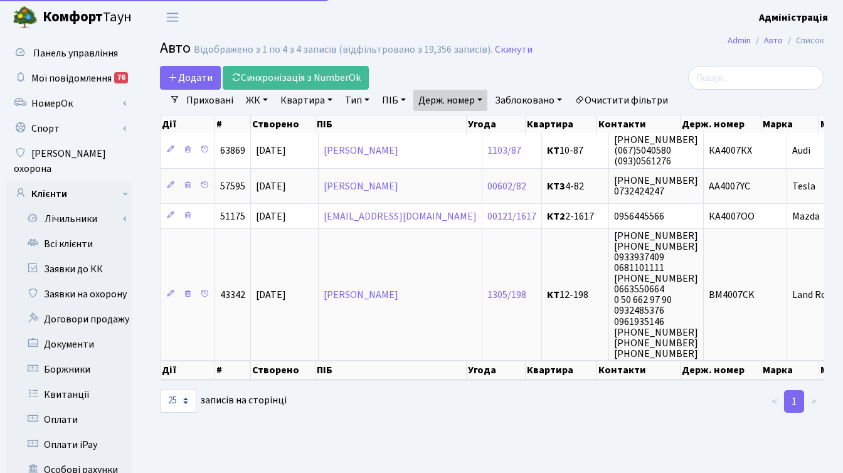
select select "25"
click at [468, 103] on link "Держ. номер" at bounding box center [450, 100] width 74 height 21
paste input "1761"
type input "1761"
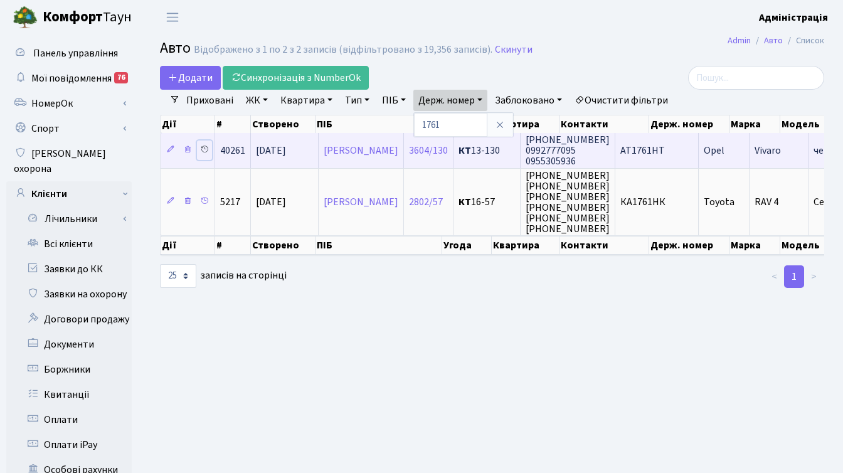
click at [205, 147] on icon at bounding box center [204, 149] width 9 height 9
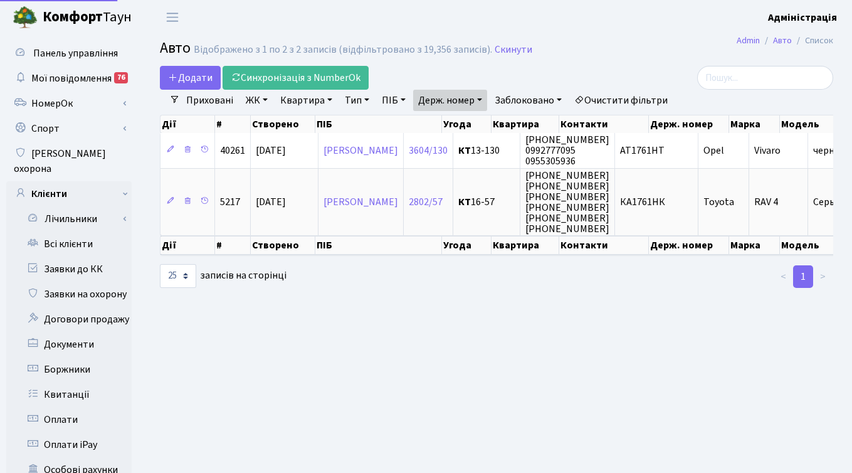
select select "25"
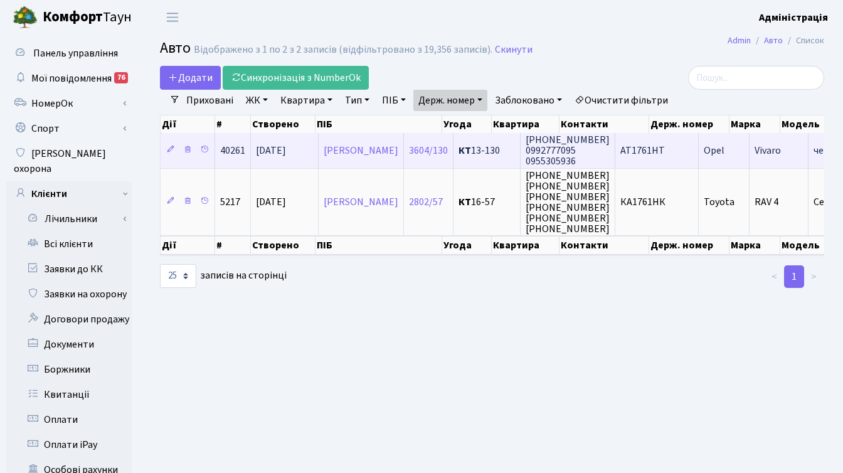
click at [697, 152] on td "AT1761HT" at bounding box center [656, 150] width 83 height 34
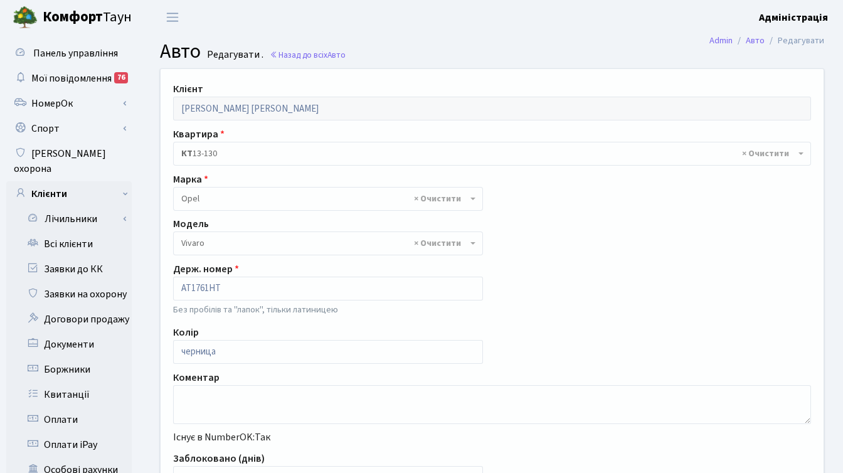
select select "1826"
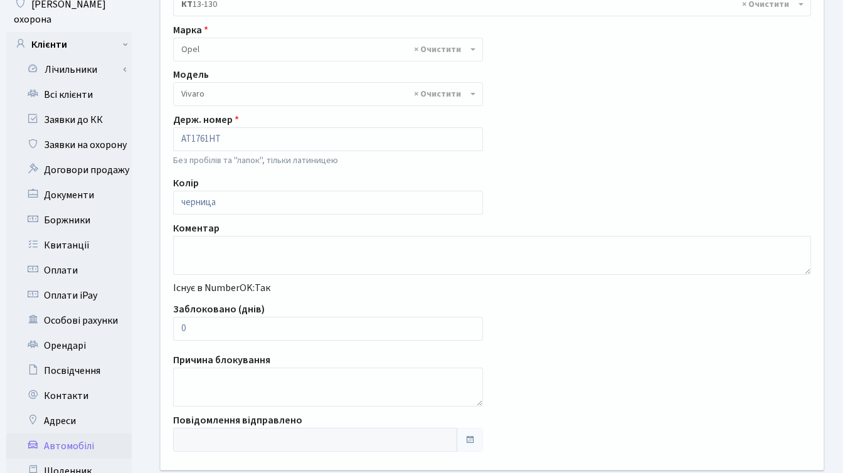
scroll to position [164, 0]
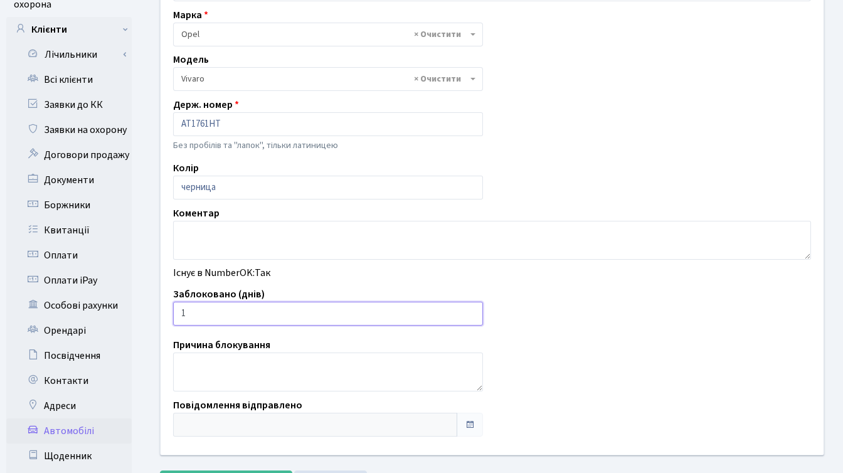
type input "1"
click at [471, 311] on input "1" at bounding box center [328, 314] width 310 height 24
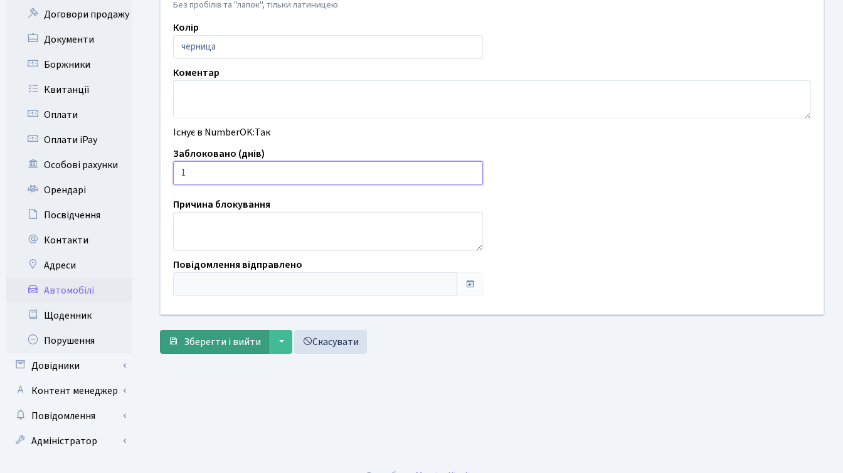
scroll to position [308, 0]
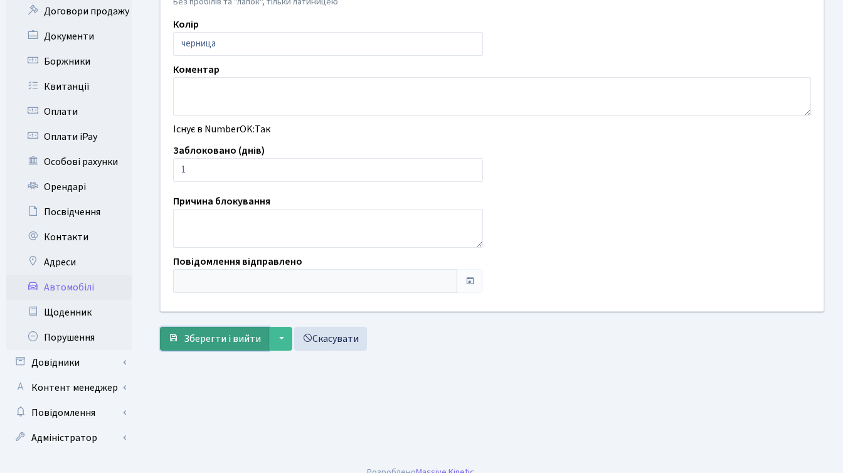
click at [211, 335] on span "Зберегти і вийти" at bounding box center [222, 339] width 77 height 14
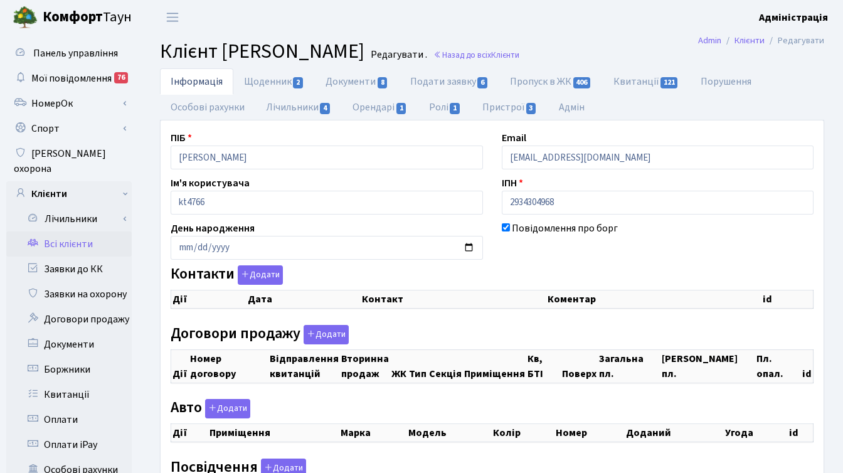
checkbox input "true"
select select "25"
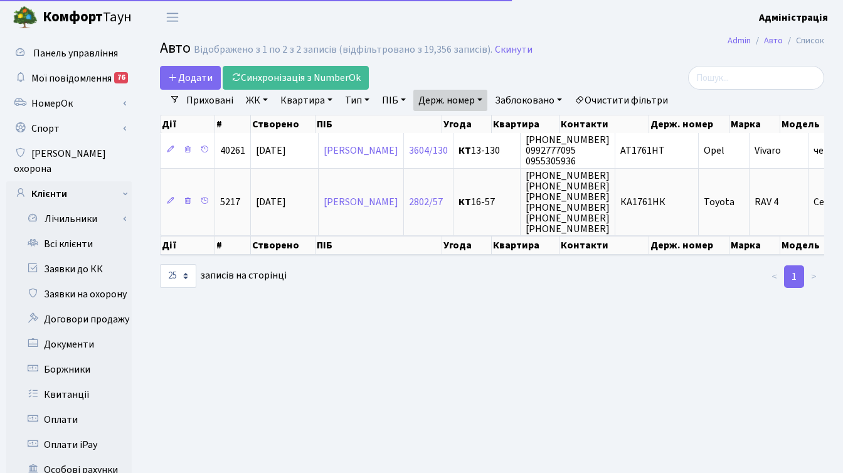
select select "25"
click at [464, 103] on link "Держ. номер" at bounding box center [450, 100] width 74 height 21
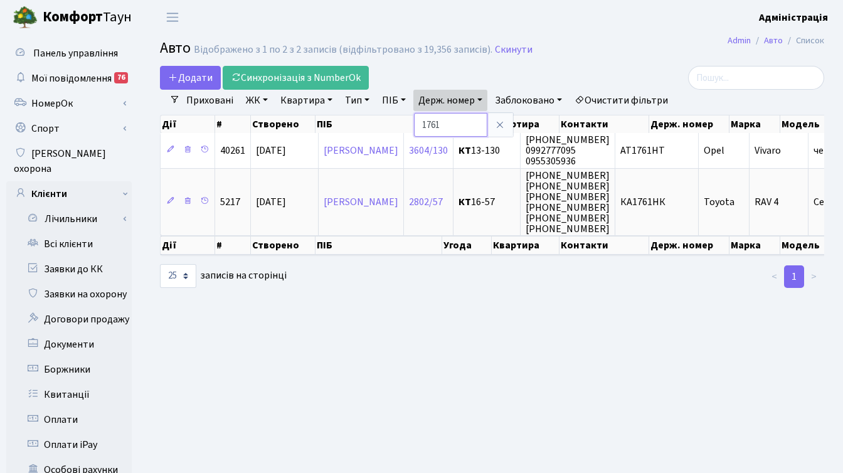
paste input "3586"
type input "3586"
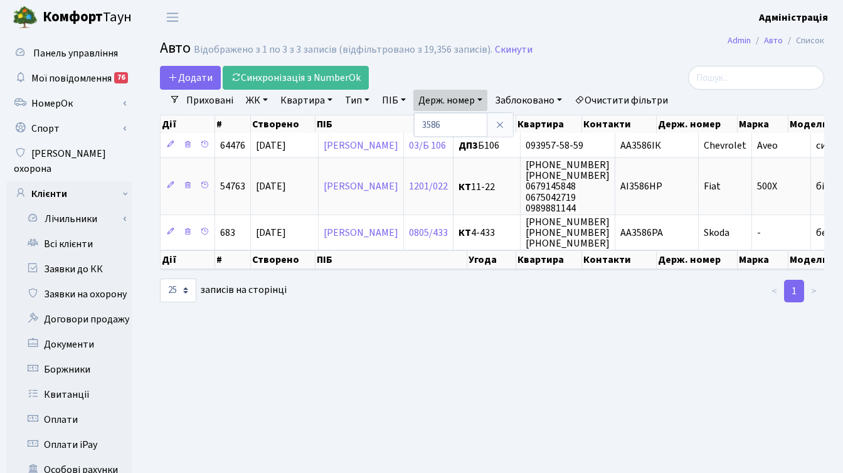
click at [624, 319] on main "Admin Авто Список Авто Відображено з 1 по 3 з 3 записів (відфільтровано з 19,35…" at bounding box center [492, 399] width 702 height 730
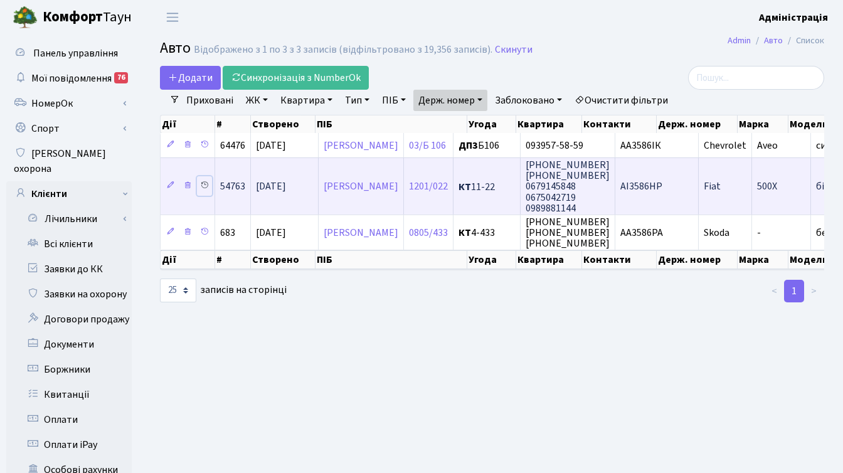
click at [203, 184] on icon at bounding box center [204, 185] width 9 height 9
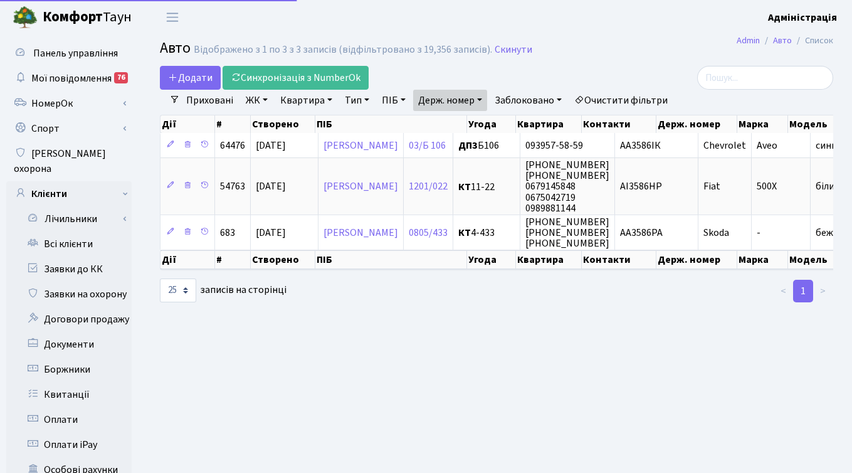
select select "25"
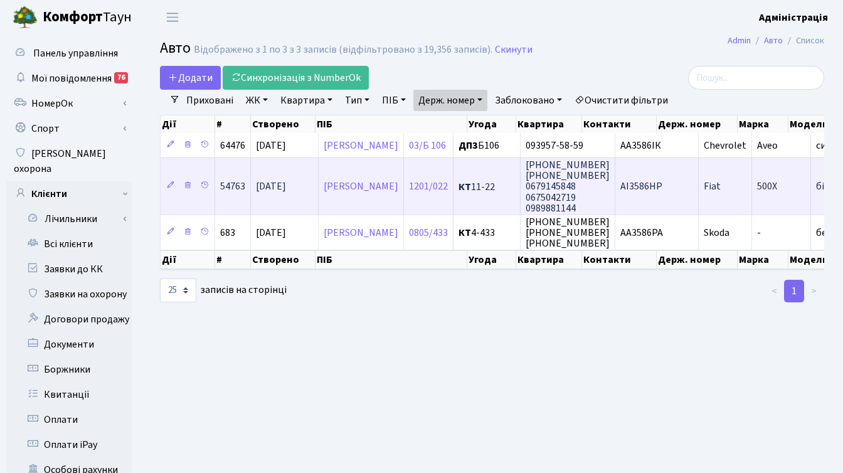
click at [747, 194] on td "Fiat" at bounding box center [725, 185] width 53 height 57
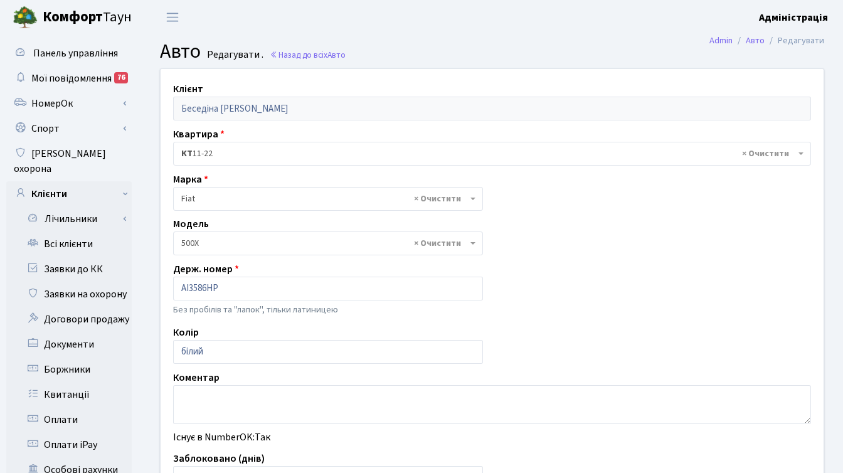
select select "678"
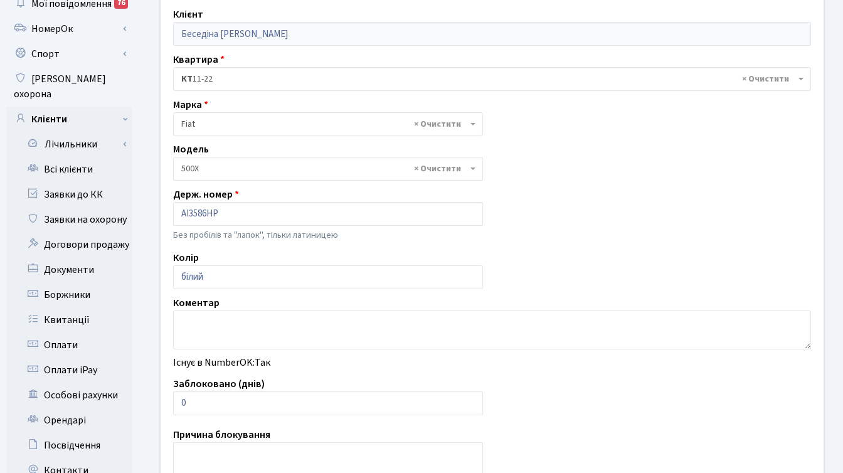
scroll to position [92, 0]
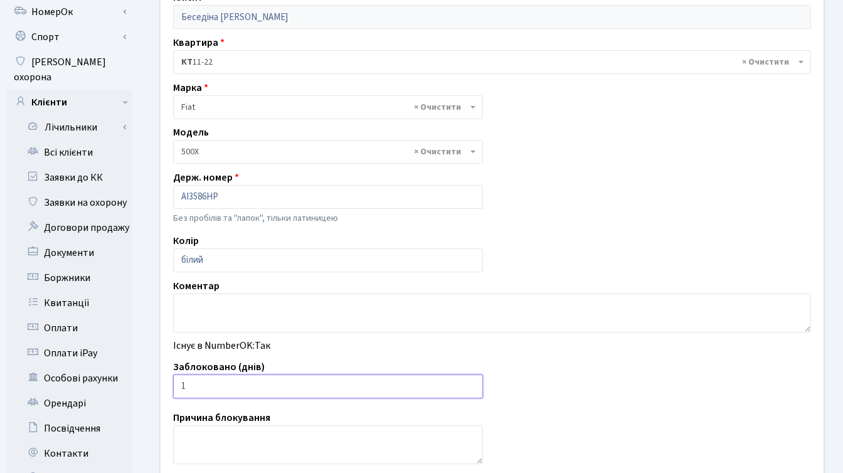
type input "1"
click at [471, 385] on input "1" at bounding box center [328, 386] width 310 height 24
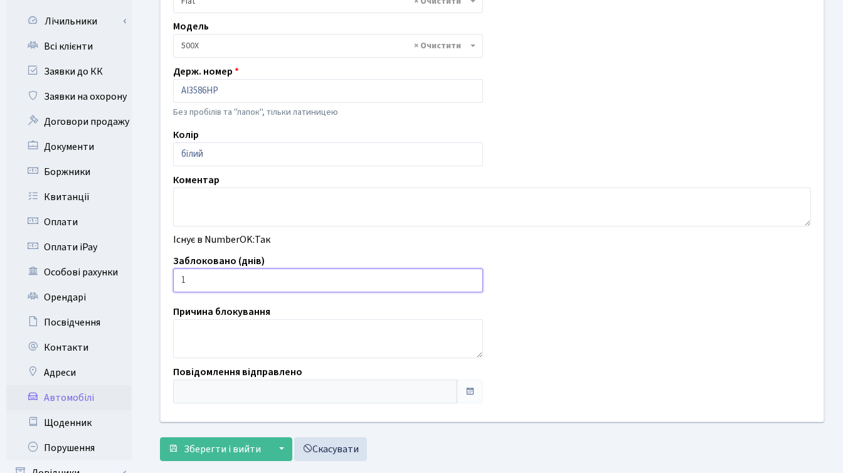
scroll to position [308, 0]
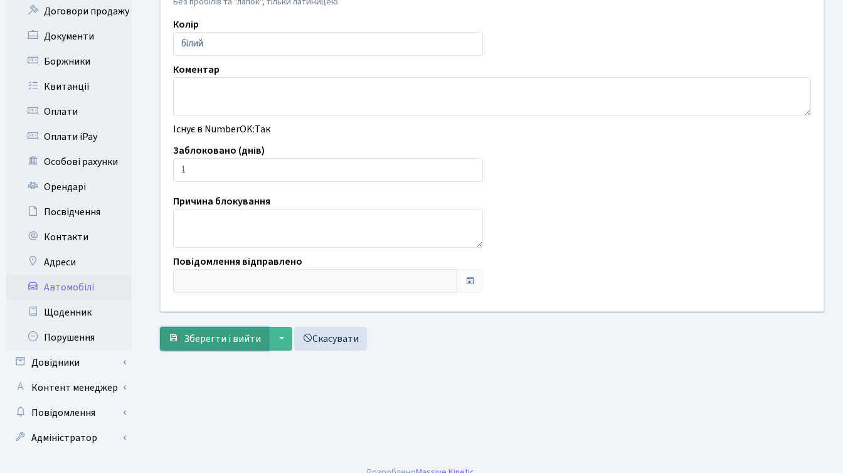
click at [192, 332] on span "Зберегти і вийти" at bounding box center [222, 339] width 77 height 14
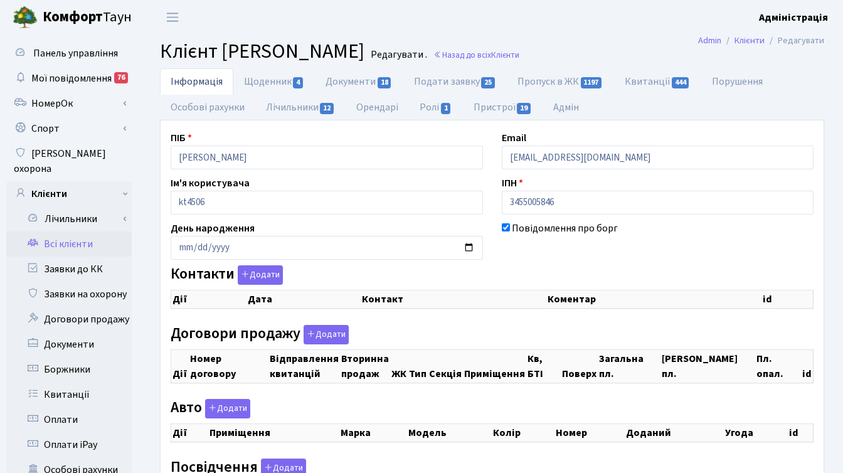
checkbox input "true"
select select "25"
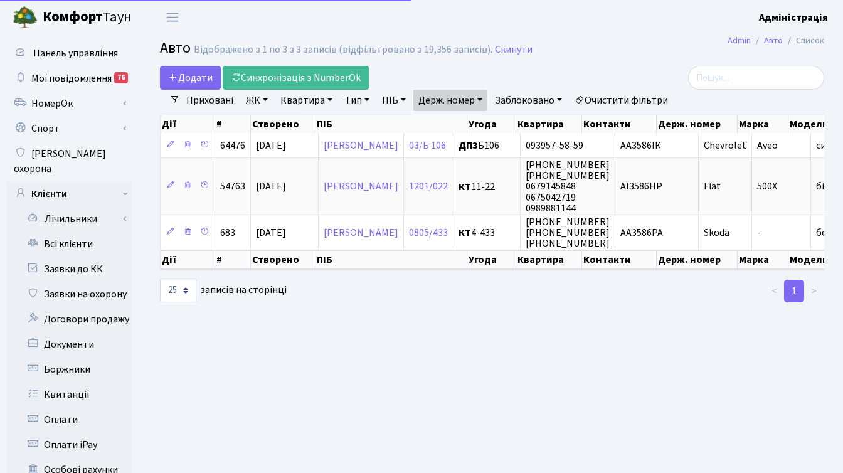
select select "25"
click at [446, 102] on link "Держ. номер" at bounding box center [450, 100] width 74 height 21
paste input "737"
type input "3737"
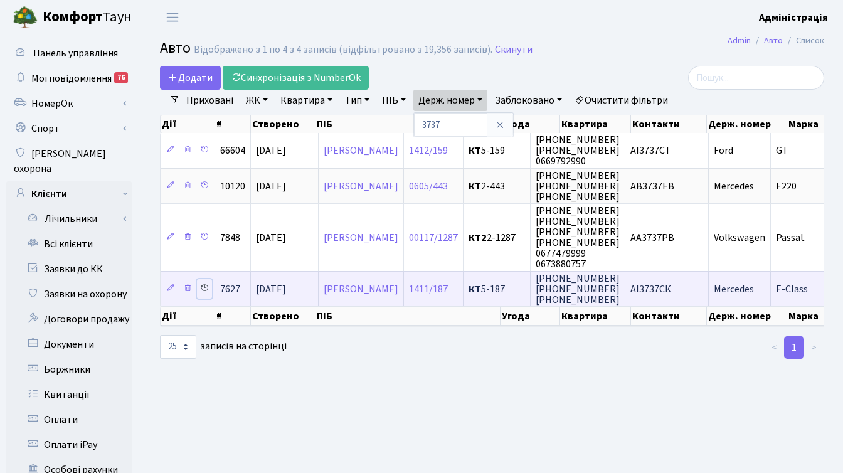
click at [207, 288] on icon at bounding box center [204, 287] width 9 height 9
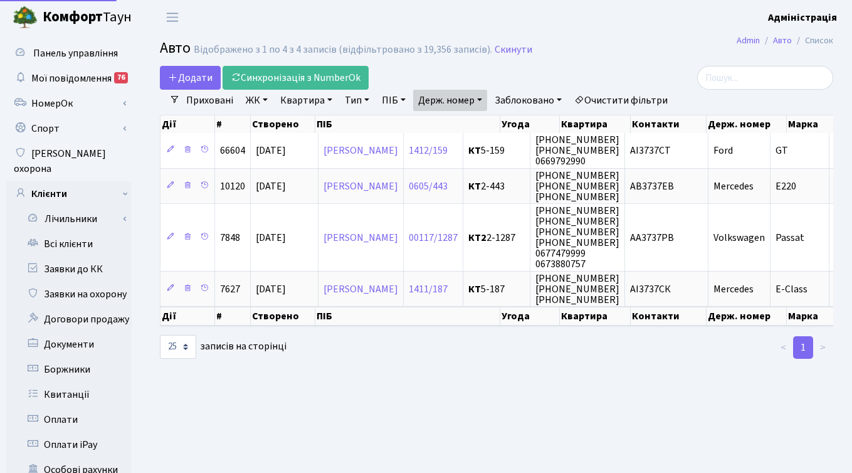
select select "25"
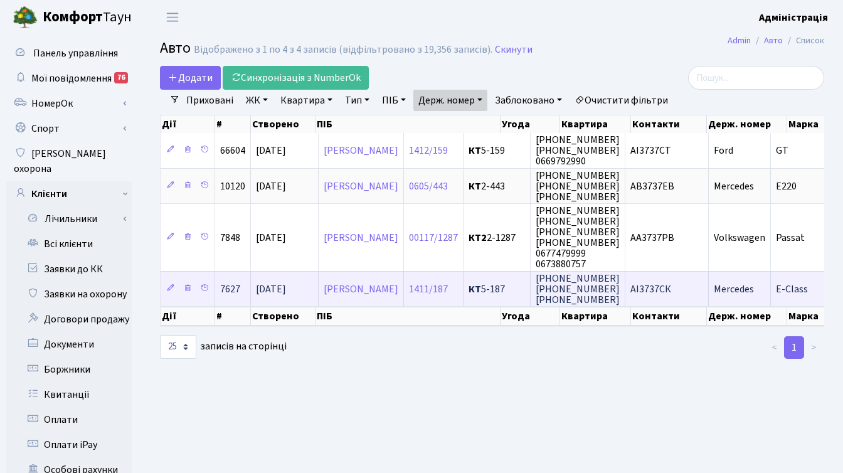
click at [671, 291] on span "АІ3737СК" at bounding box center [650, 289] width 41 height 14
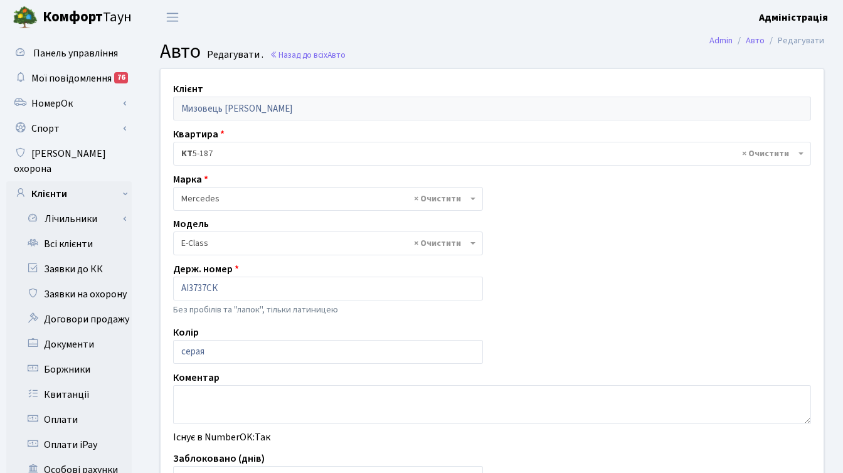
select select "1488"
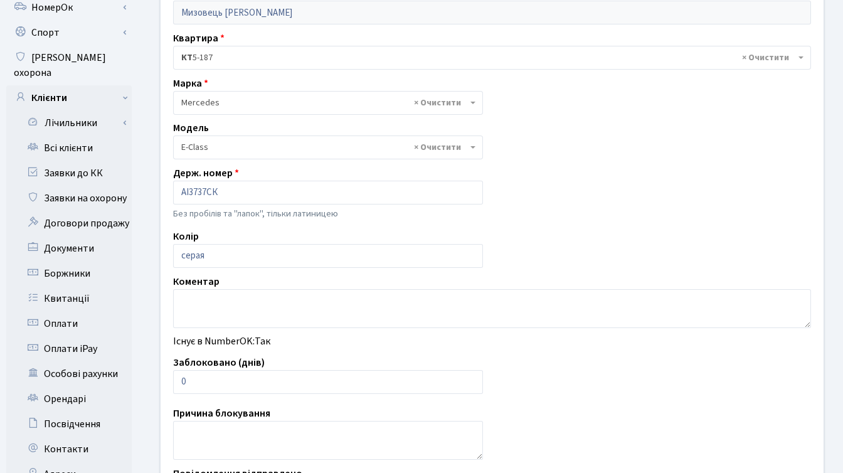
scroll to position [233, 0]
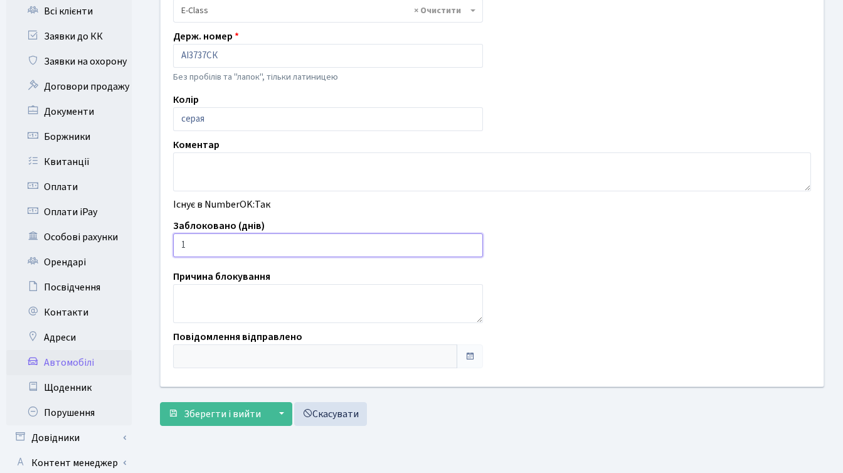
type input "1"
click at [470, 241] on input "1" at bounding box center [328, 245] width 310 height 24
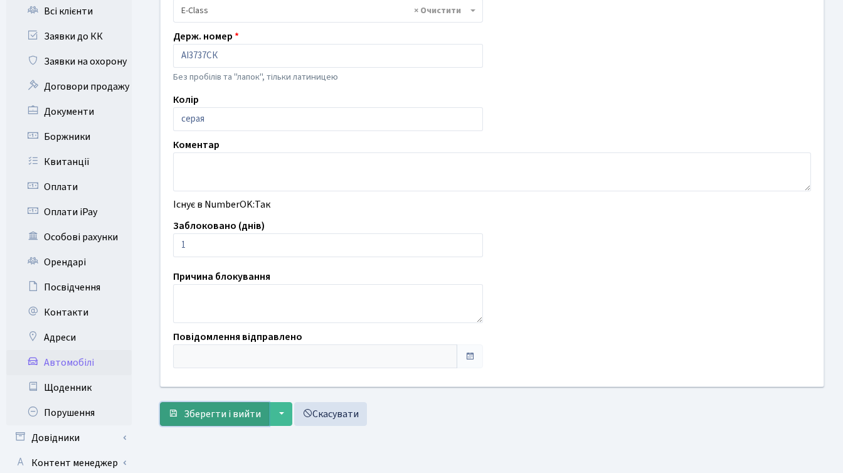
click at [209, 422] on button "Зберегти і вийти" at bounding box center [214, 414] width 109 height 24
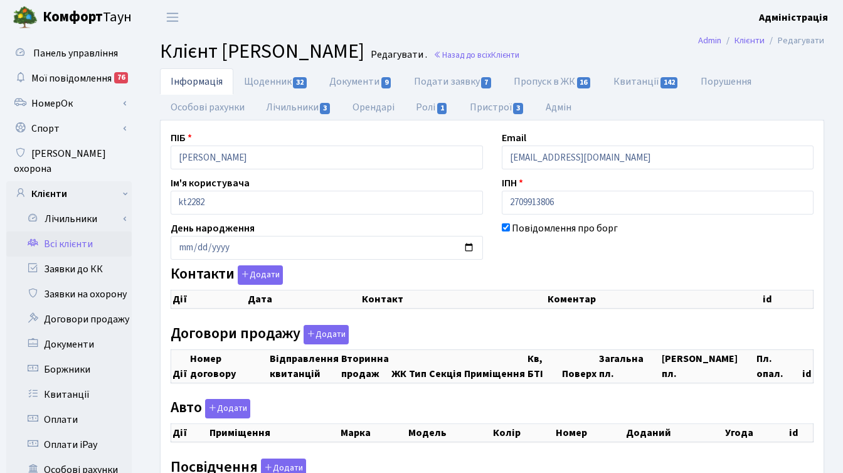
checkbox input "true"
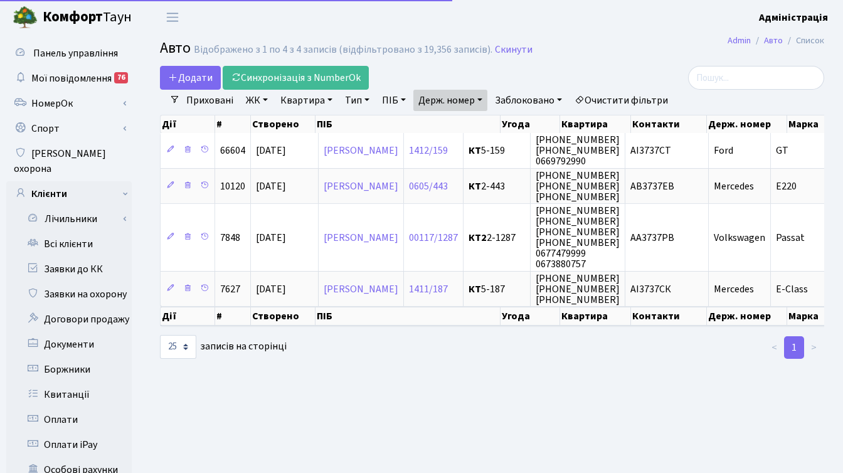
select select "25"
click at [456, 99] on link "Держ. номер" at bounding box center [450, 100] width 74 height 21
paste input "833"
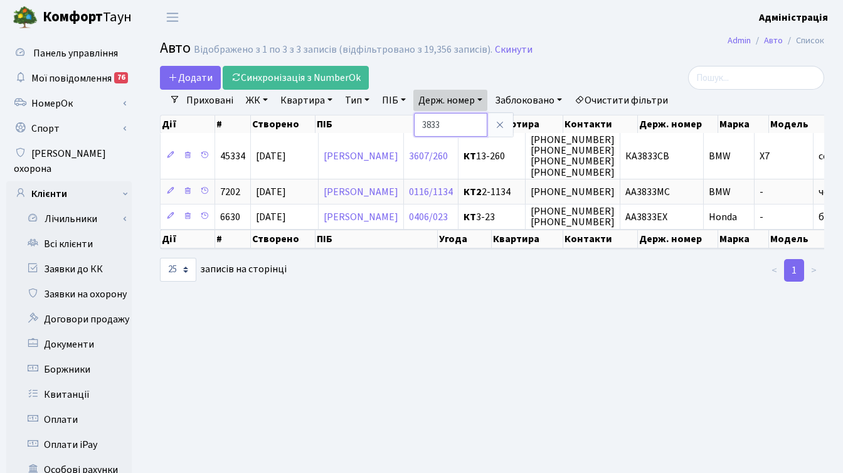
paste input "8594"
type input "8594"
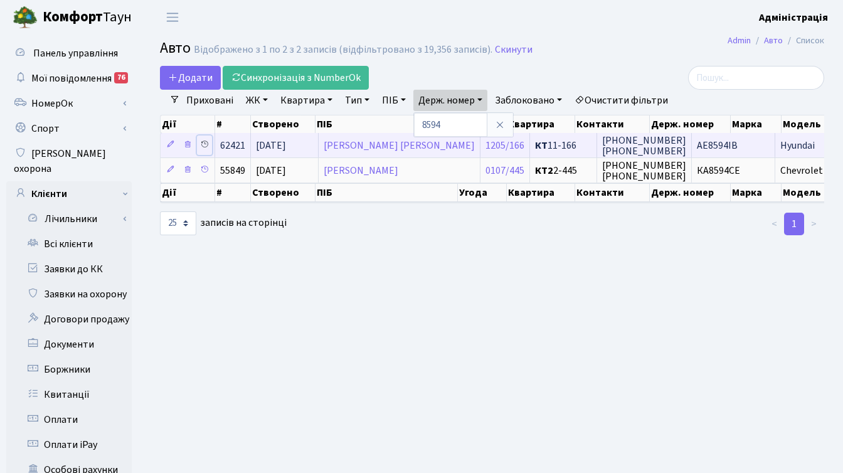
click at [203, 142] on icon at bounding box center [204, 144] width 9 height 9
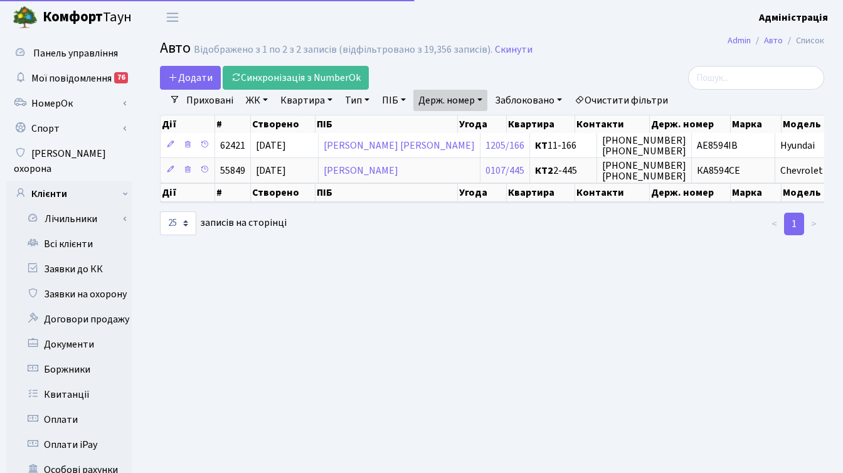
select select "25"
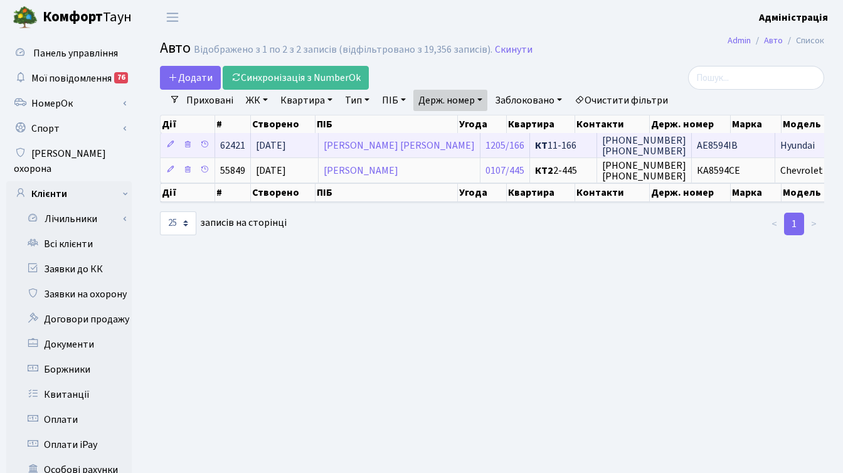
click at [697, 142] on span "АЕ8594ІВ" at bounding box center [717, 146] width 41 height 14
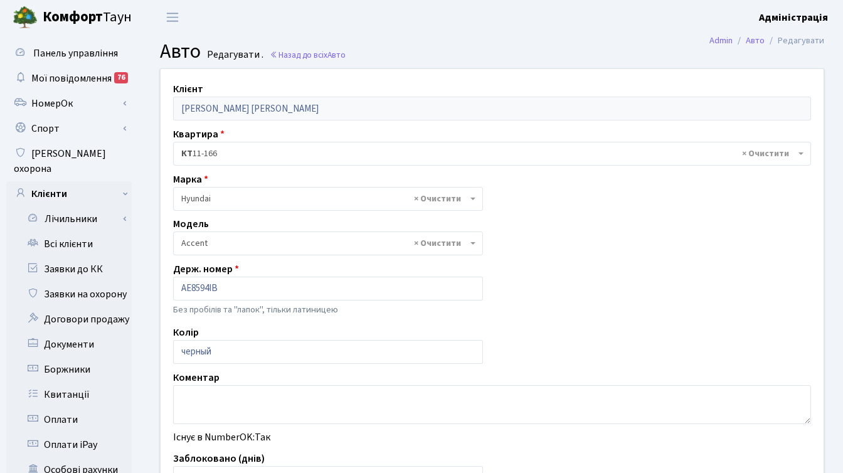
select select "989"
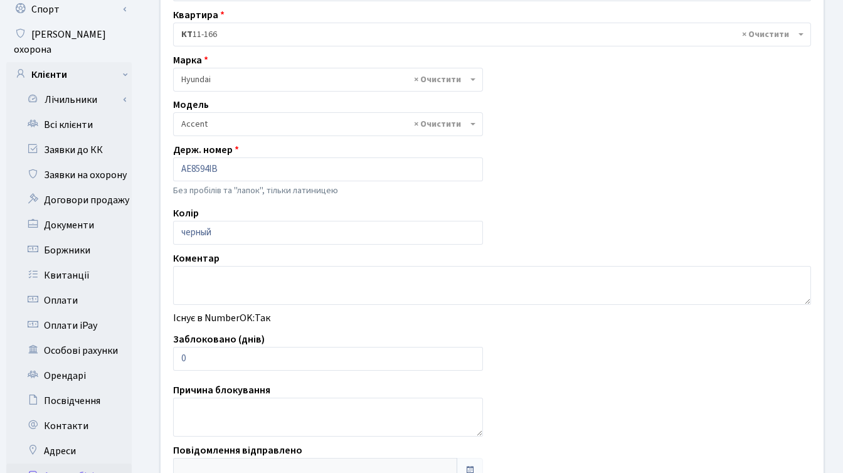
scroll to position [170, 0]
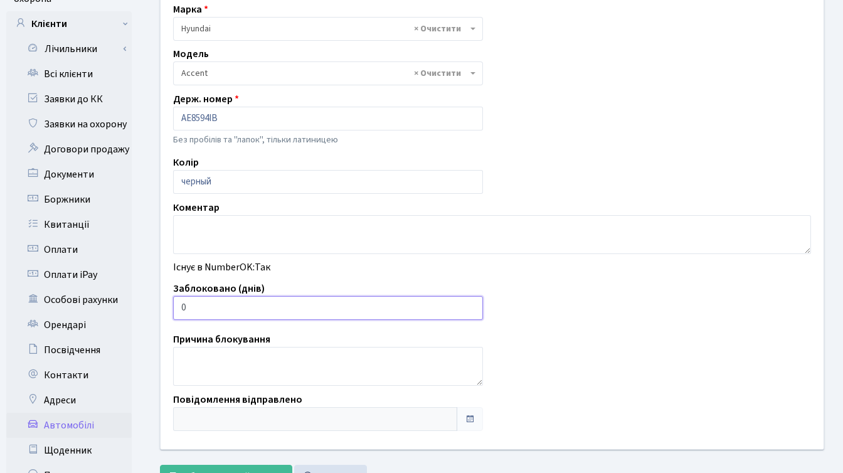
drag, startPoint x: 232, startPoint y: 312, endPoint x: 169, endPoint y: 305, distance: 63.0
click at [169, 305] on div "Заблоковано (днів) 0" at bounding box center [328, 300] width 329 height 39
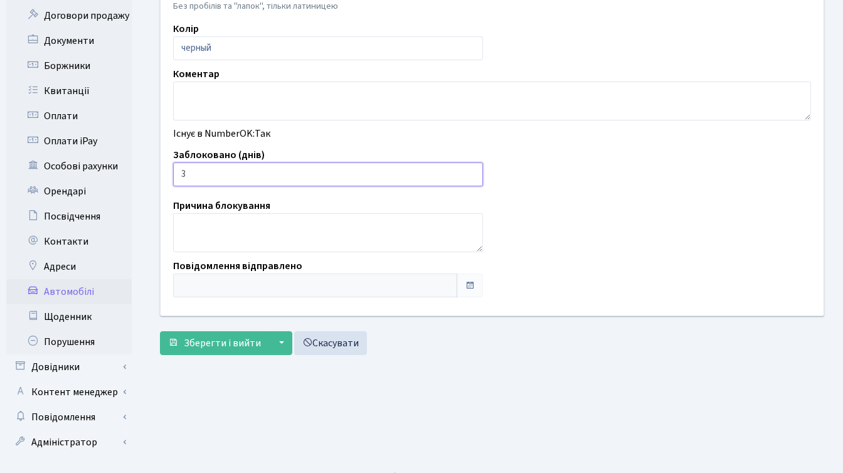
scroll to position [308, 0]
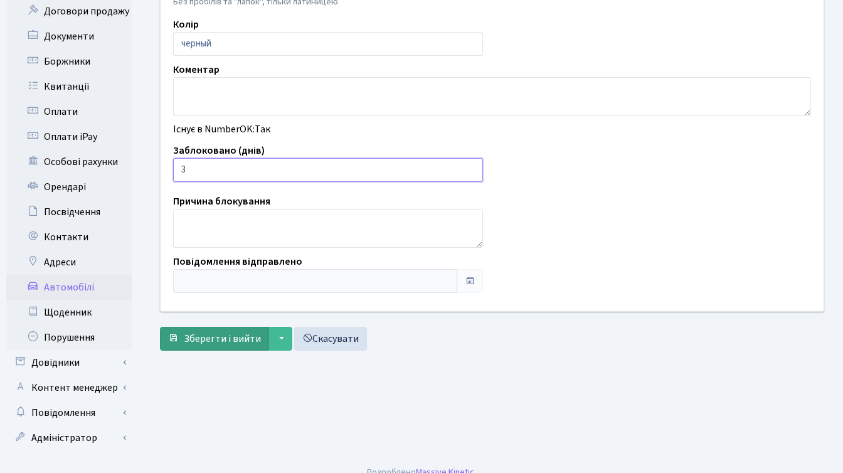
type input "3"
click at [218, 334] on span "Зберегти і вийти" at bounding box center [222, 339] width 77 height 14
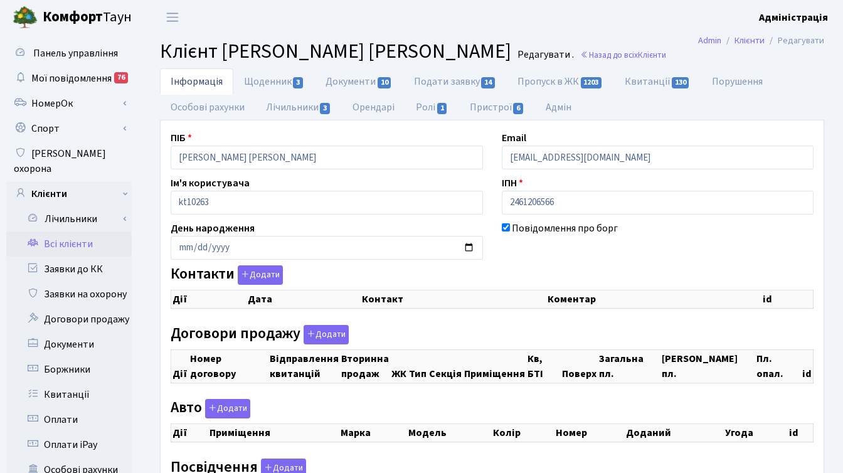
checkbox input "true"
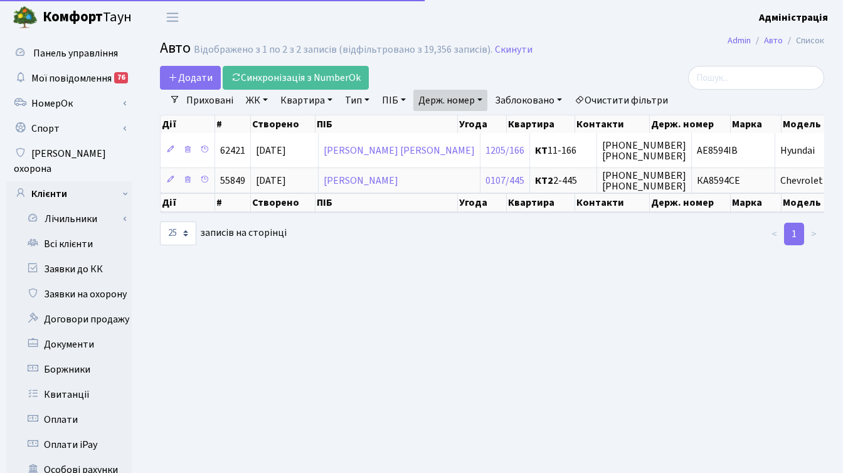
select select "25"
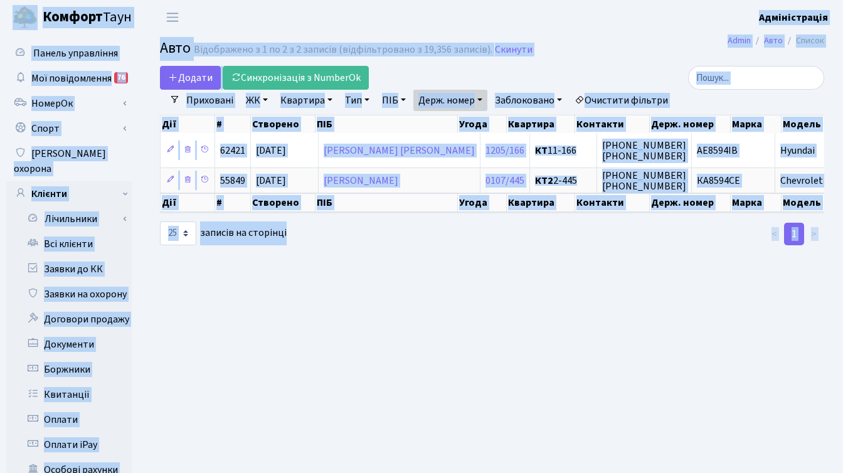
click at [455, 102] on link "Держ. номер" at bounding box center [450, 100] width 74 height 21
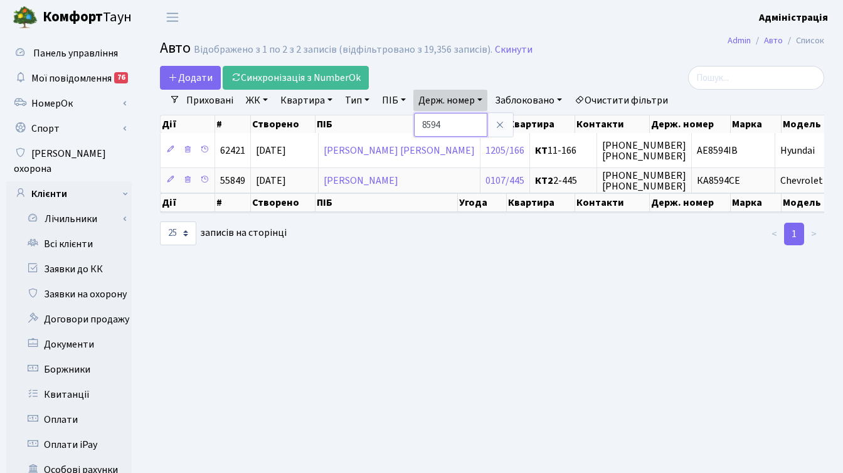
paste input "6729"
type input "6729"
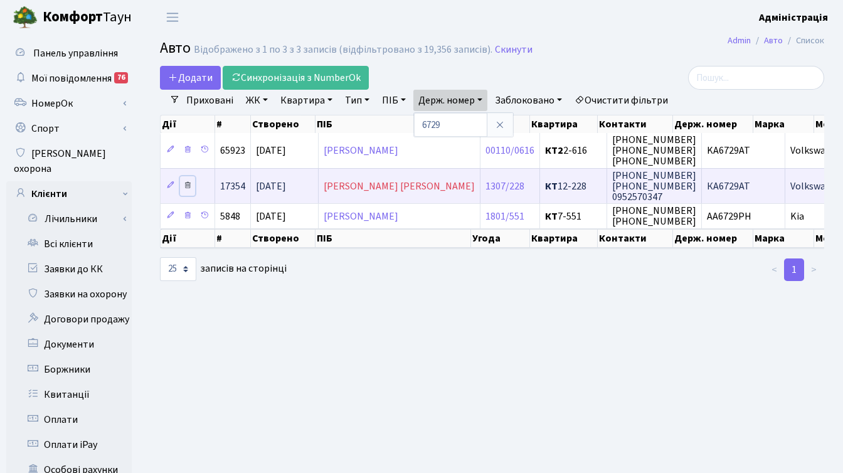
click at [187, 182] on icon at bounding box center [187, 185] width 9 height 9
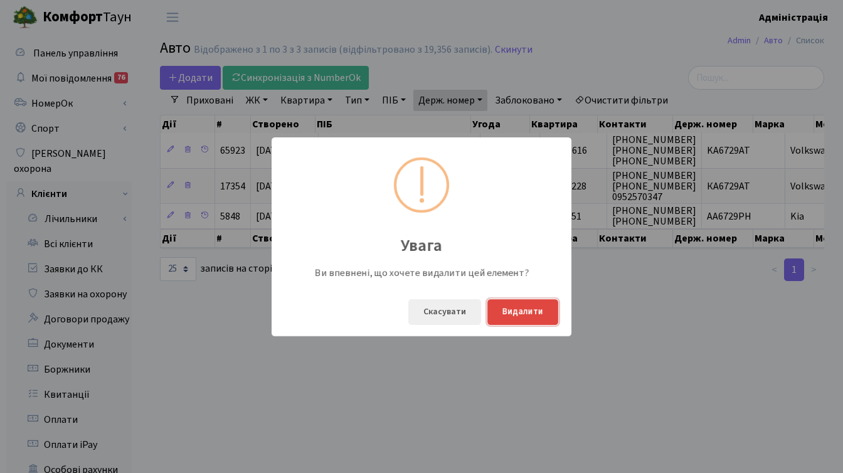
click at [532, 313] on button "Видалити" at bounding box center [522, 312] width 71 height 26
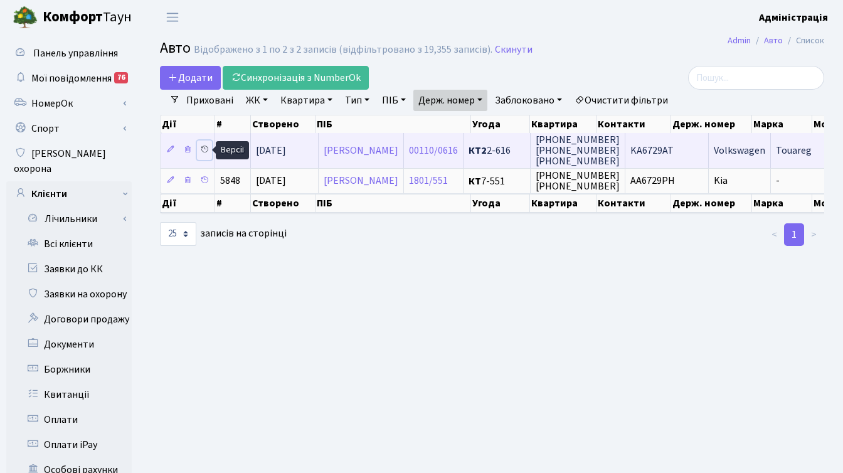
click at [206, 148] on icon at bounding box center [204, 149] width 9 height 9
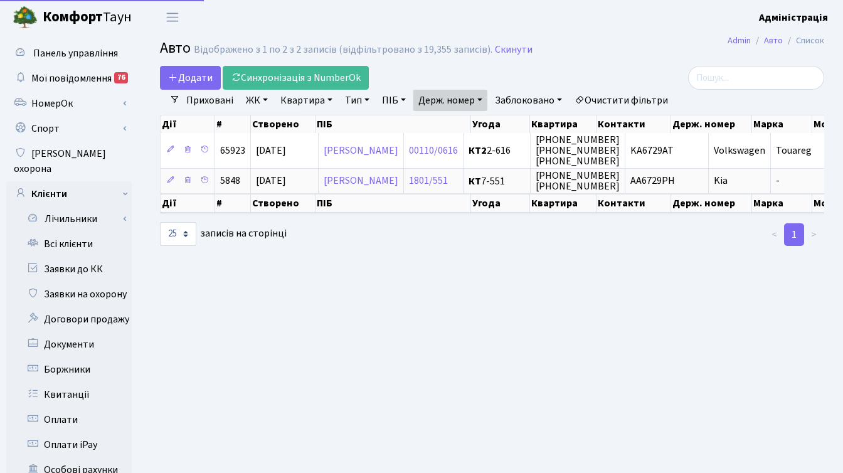
select select "25"
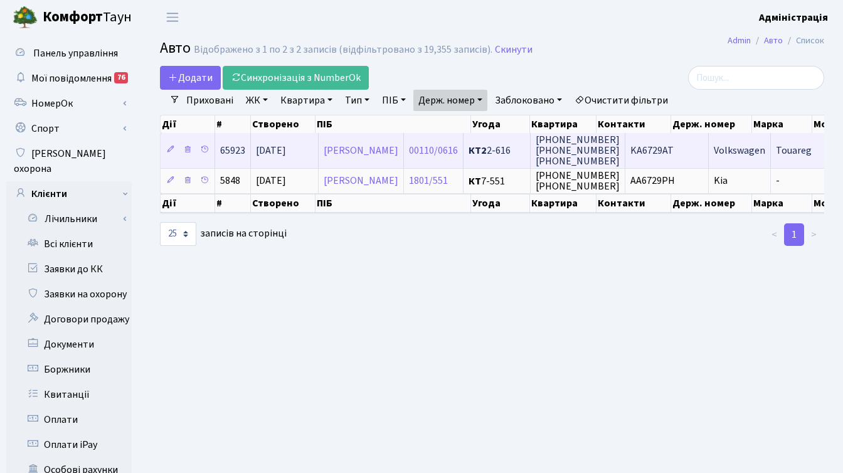
click at [619, 147] on span "097-13-77-122 099-543-90-29 (050) 547-57-99" at bounding box center [577, 150] width 84 height 35
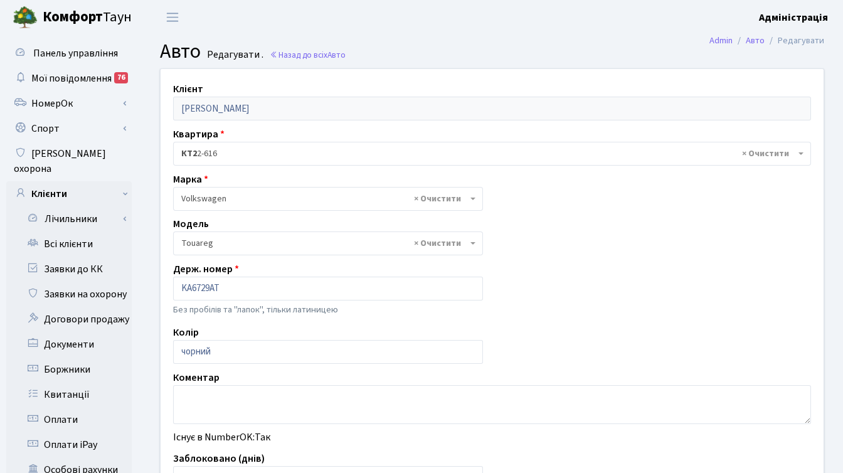
select select "2491"
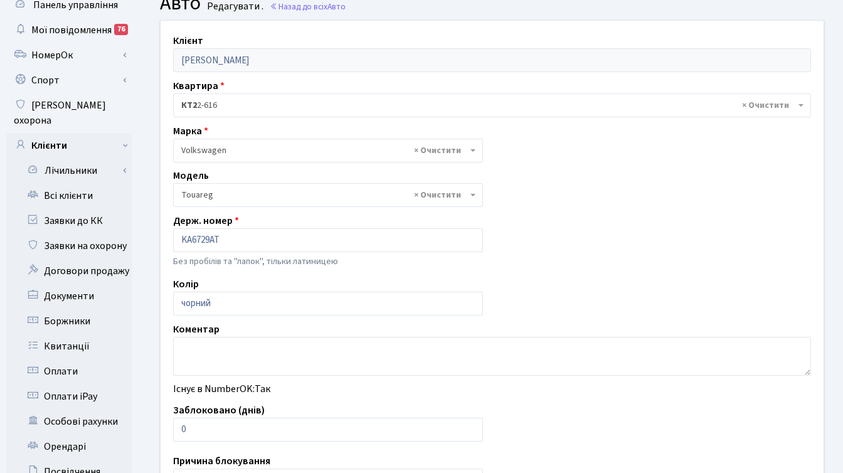
scroll to position [219, 0]
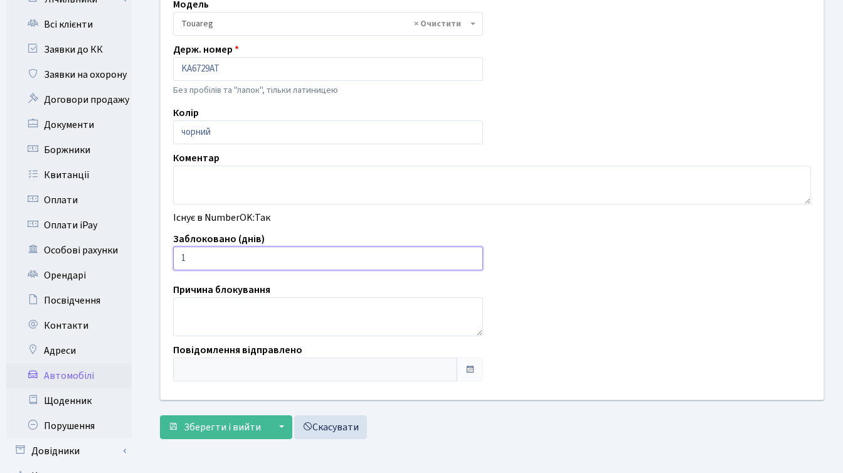
type input "1"
click at [471, 255] on input "1" at bounding box center [328, 258] width 310 height 24
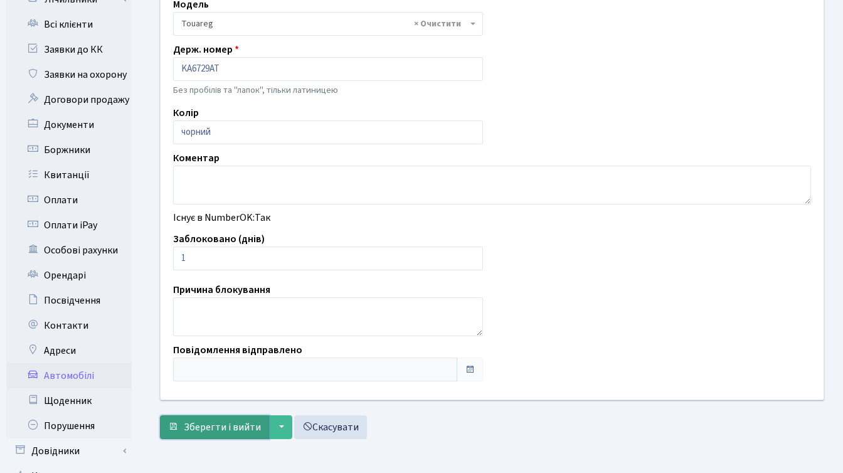
click at [213, 431] on span "Зберегти і вийти" at bounding box center [222, 427] width 77 height 14
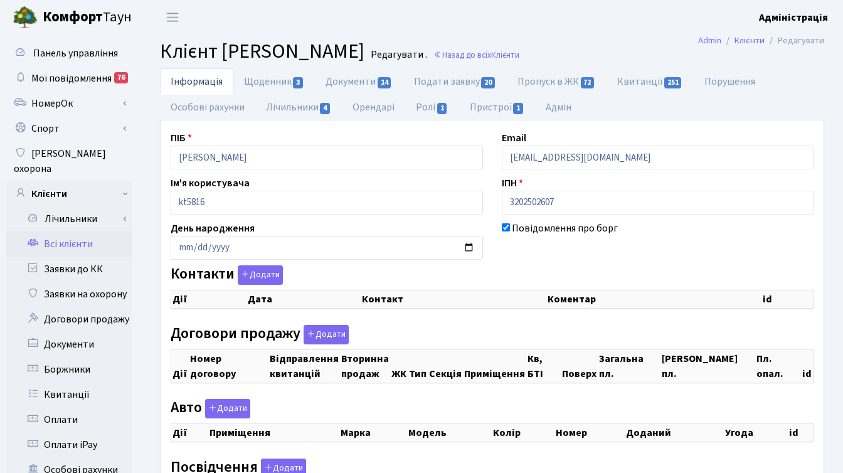
checkbox input "true"
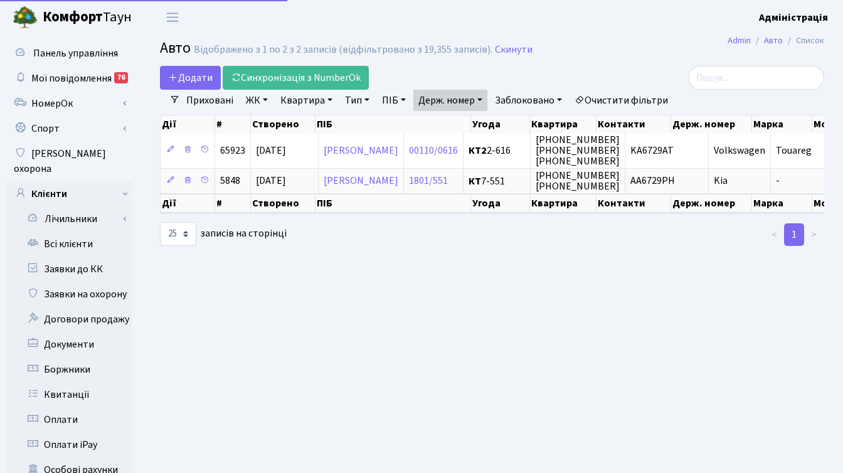
select select "25"
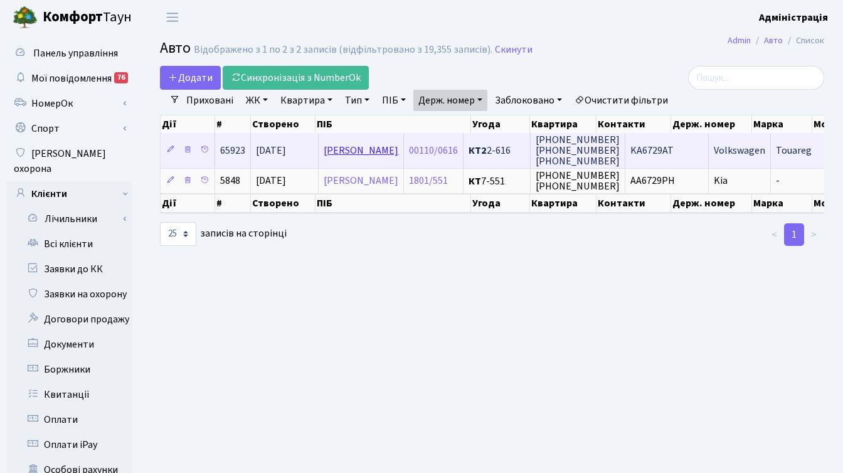
click at [398, 147] on link "[PERSON_NAME]" at bounding box center [361, 151] width 75 height 14
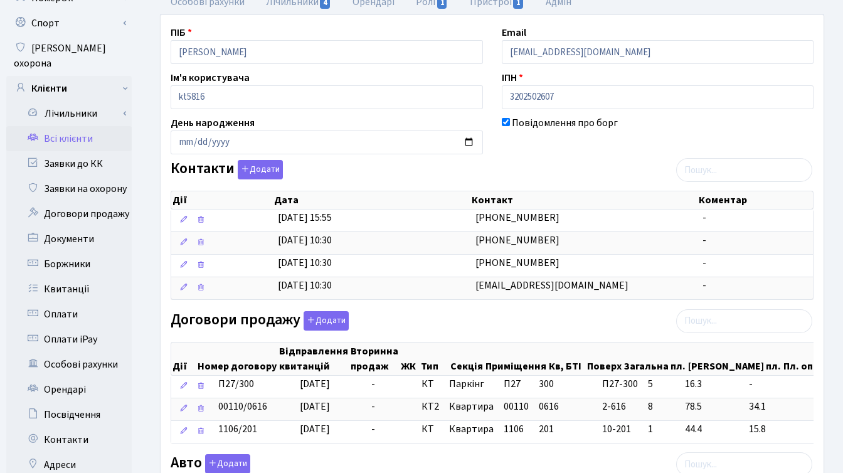
scroll to position [106, 0]
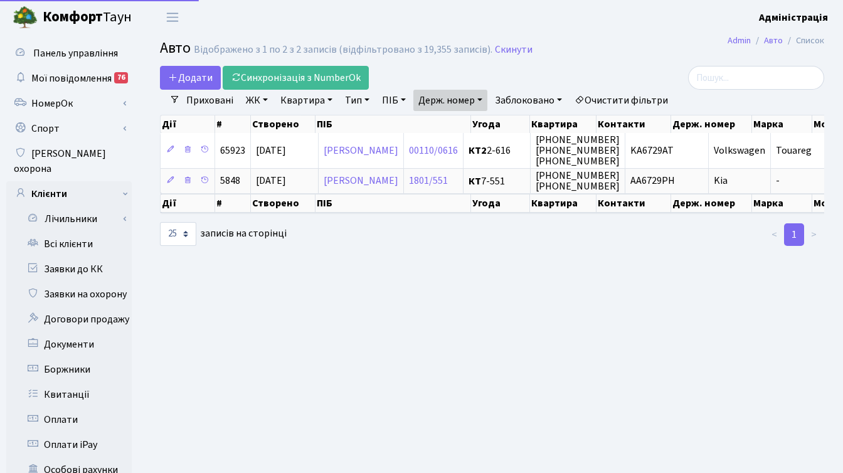
select select "25"
click at [457, 99] on link "Держ. номер" at bounding box center [450, 100] width 74 height 21
paste input "3315"
type input "3315"
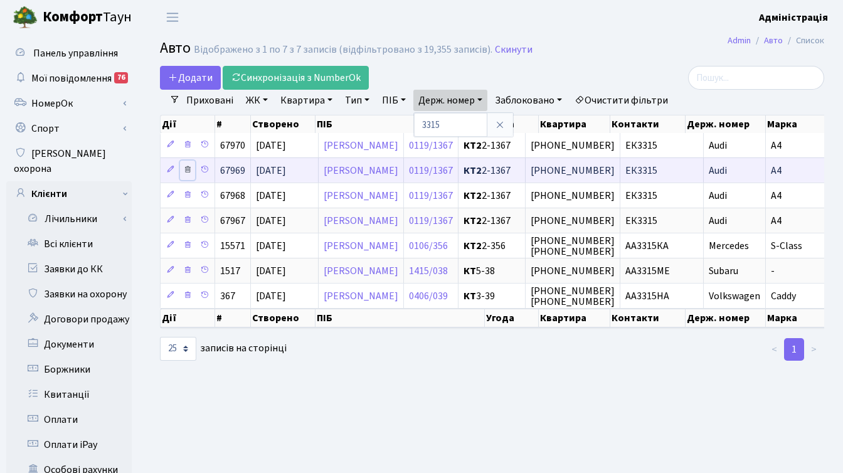
click at [187, 169] on icon at bounding box center [187, 169] width 9 height 9
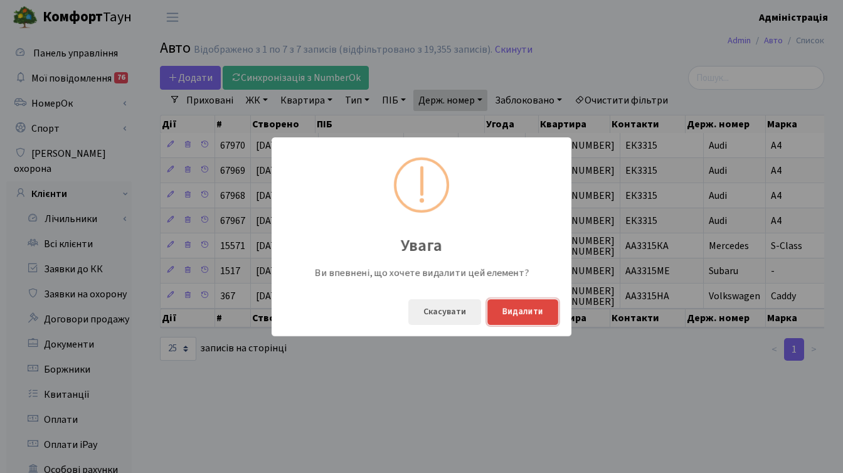
click at [517, 312] on button "Видалити" at bounding box center [522, 312] width 71 height 26
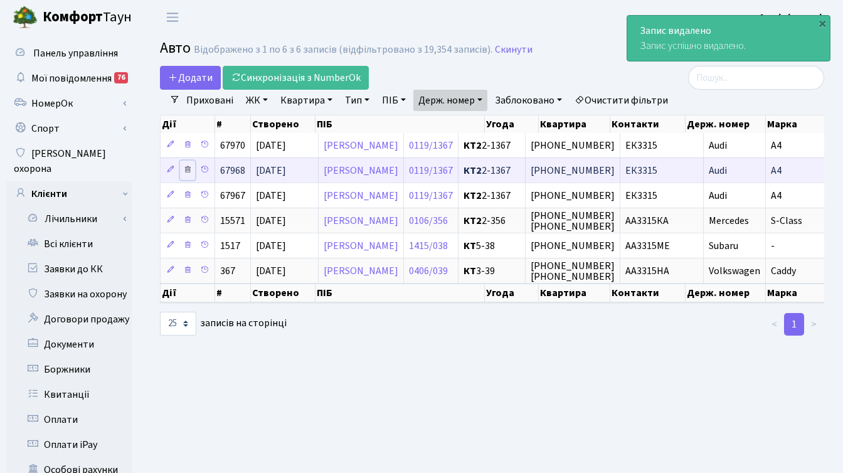
click at [189, 168] on icon at bounding box center [187, 169] width 9 height 9
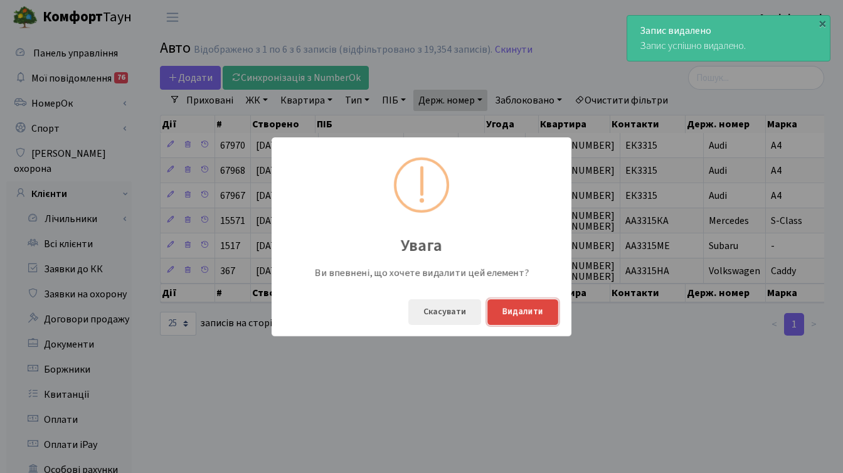
click at [532, 308] on button "Видалити" at bounding box center [522, 312] width 71 height 26
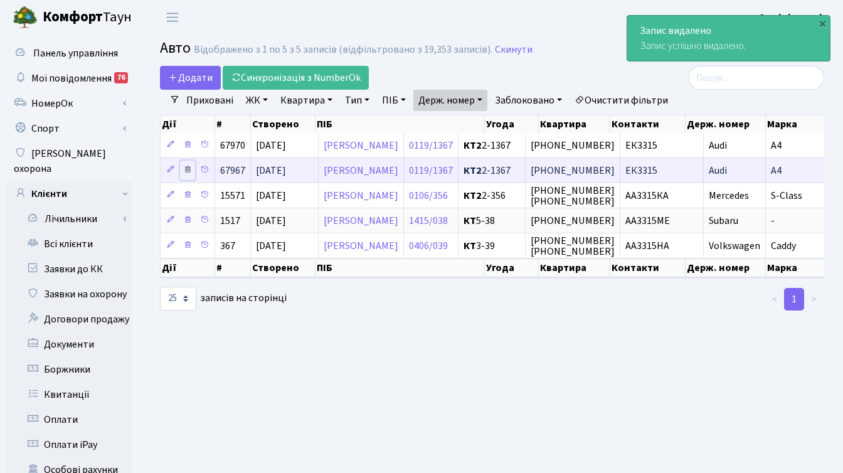
click at [188, 169] on icon at bounding box center [187, 169] width 9 height 9
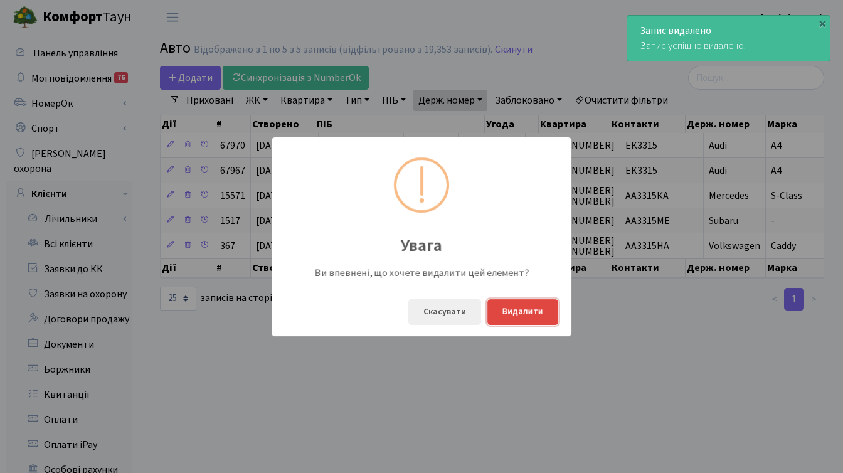
click at [514, 313] on button "Видалити" at bounding box center [522, 312] width 71 height 26
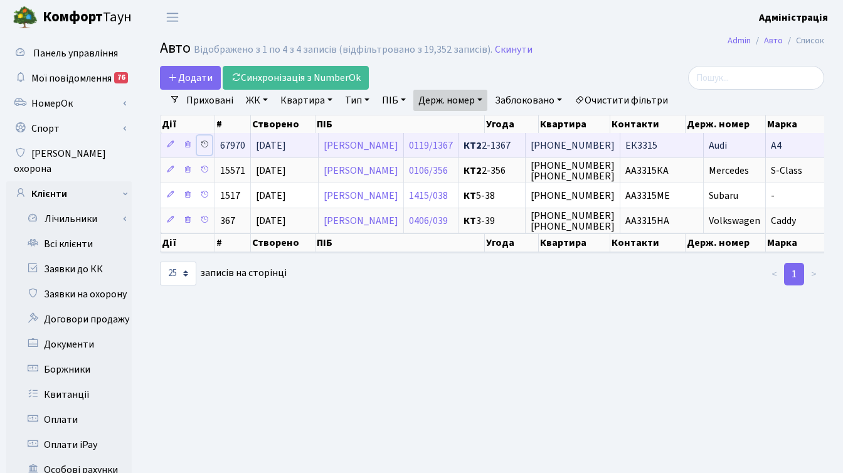
click at [199, 144] on link at bounding box center [204, 144] width 15 height 19
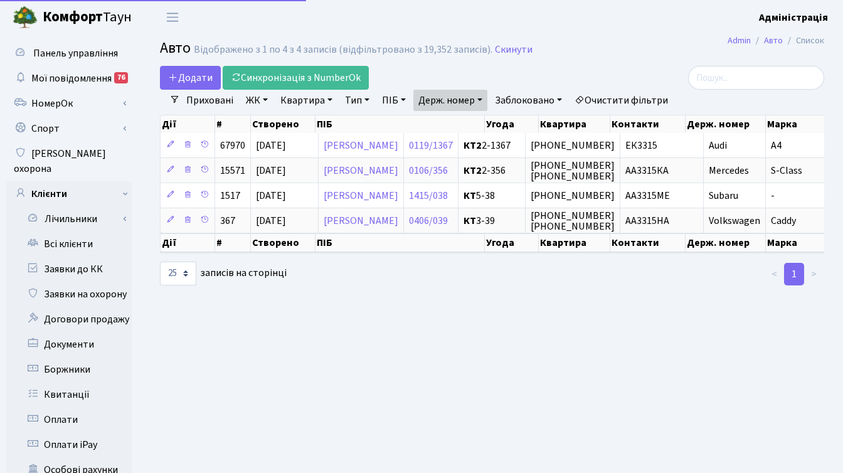
select select "25"
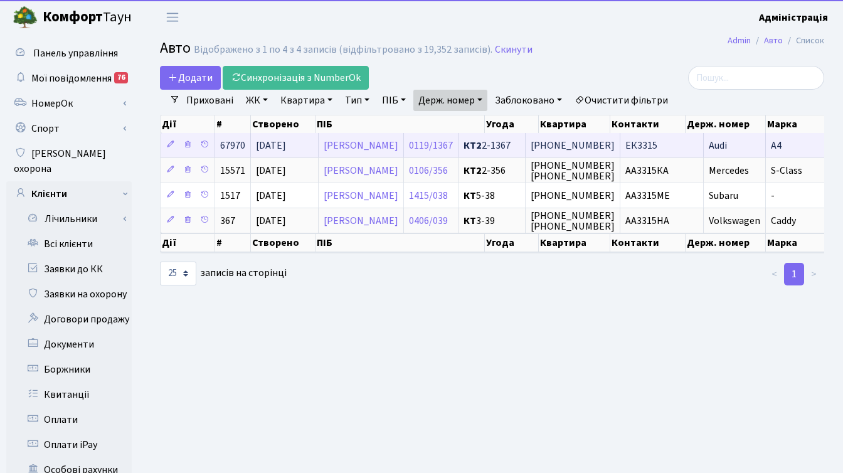
click at [704, 147] on td "ЕК3315" at bounding box center [661, 145] width 83 height 24
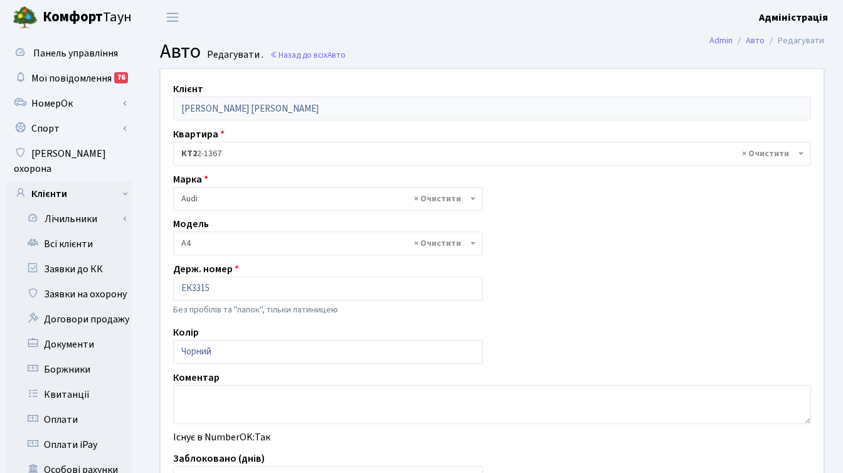
select select "155"
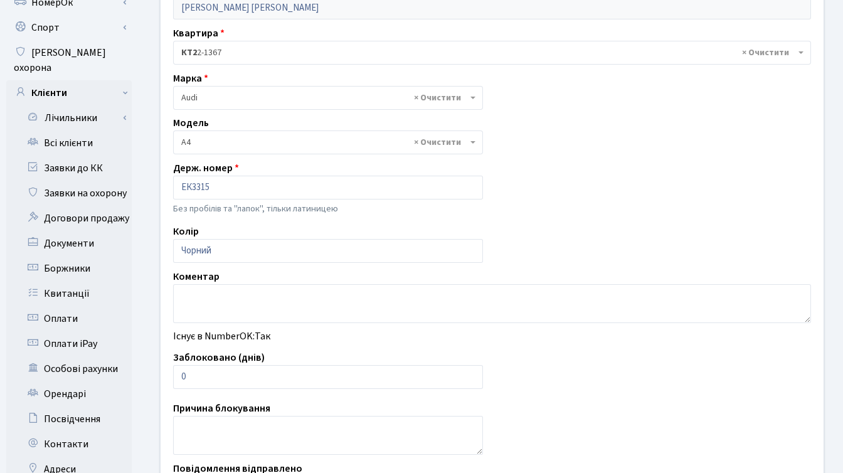
scroll to position [122, 0]
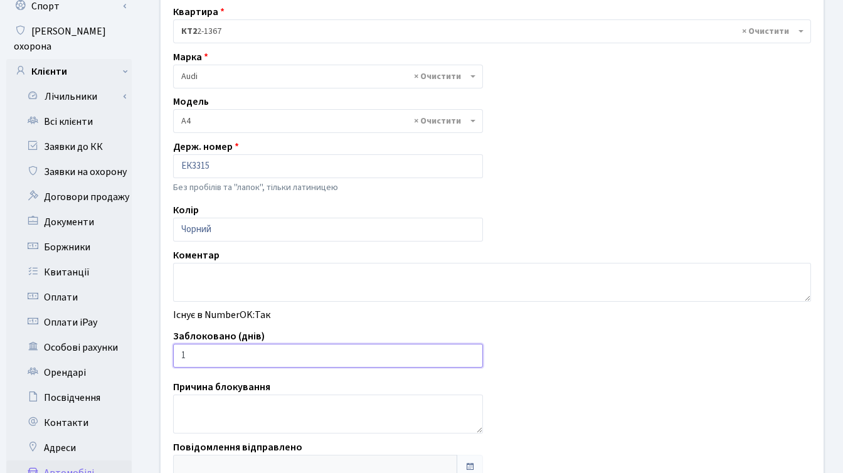
type input "1"
click at [470, 353] on input "1" at bounding box center [328, 356] width 310 height 24
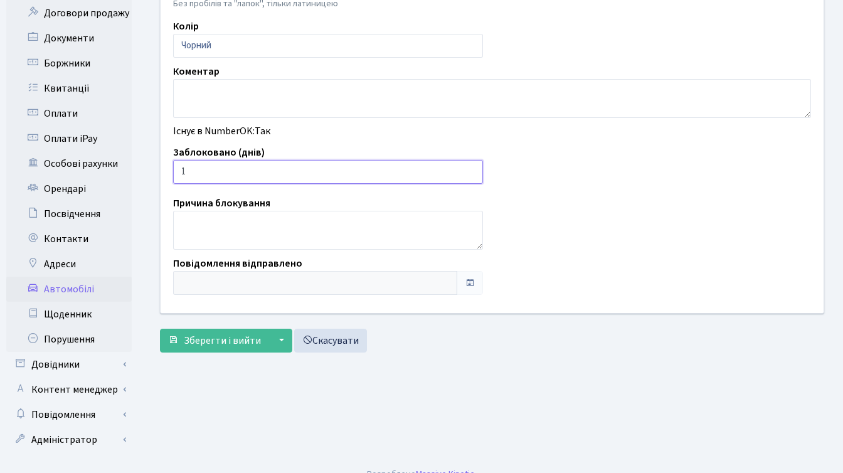
scroll to position [308, 0]
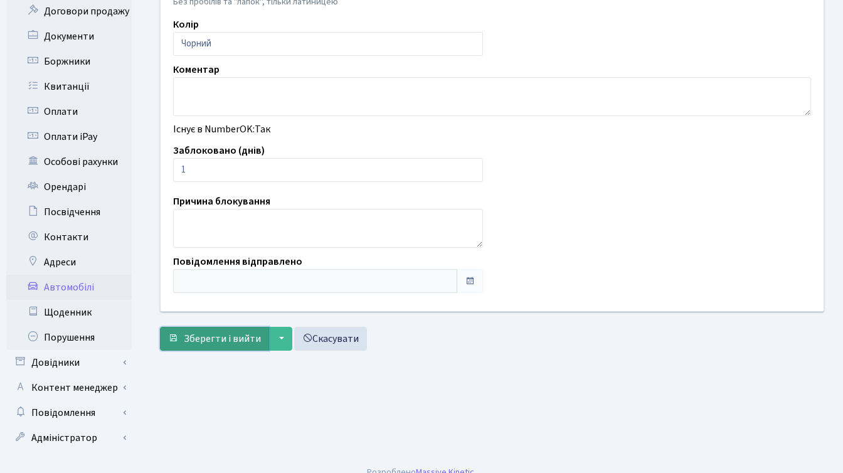
click at [213, 338] on span "Зберегти і вийти" at bounding box center [222, 339] width 77 height 14
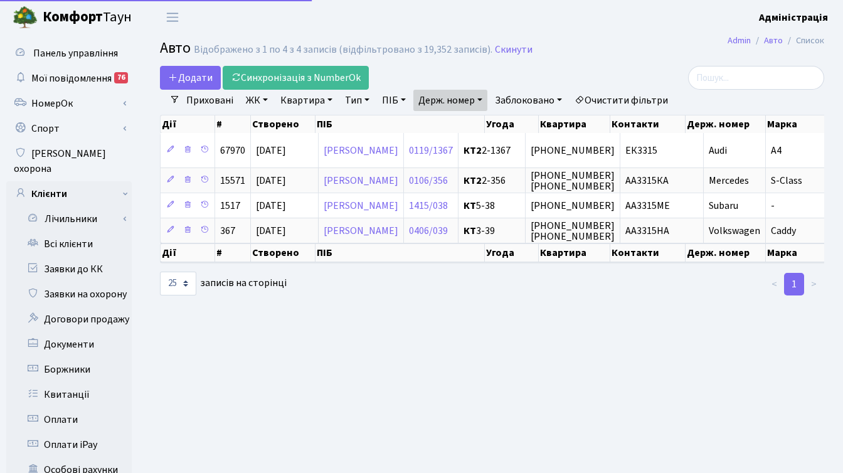
select select "25"
click at [443, 99] on link "Держ. номер" at bounding box center [450, 100] width 74 height 21
paste input "2286"
type input "2286"
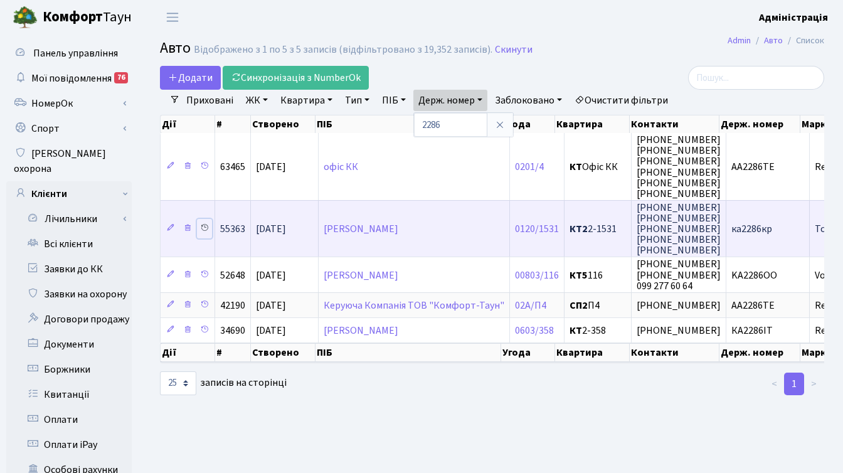
click at [203, 228] on icon at bounding box center [204, 227] width 9 height 9
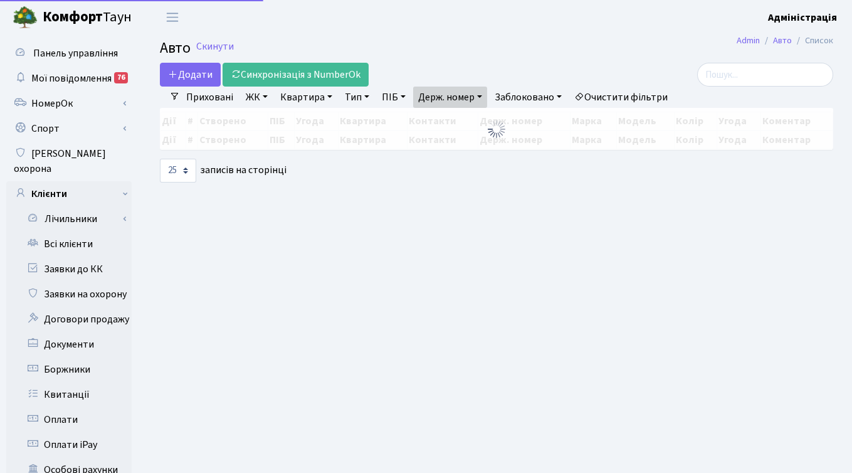
select select "25"
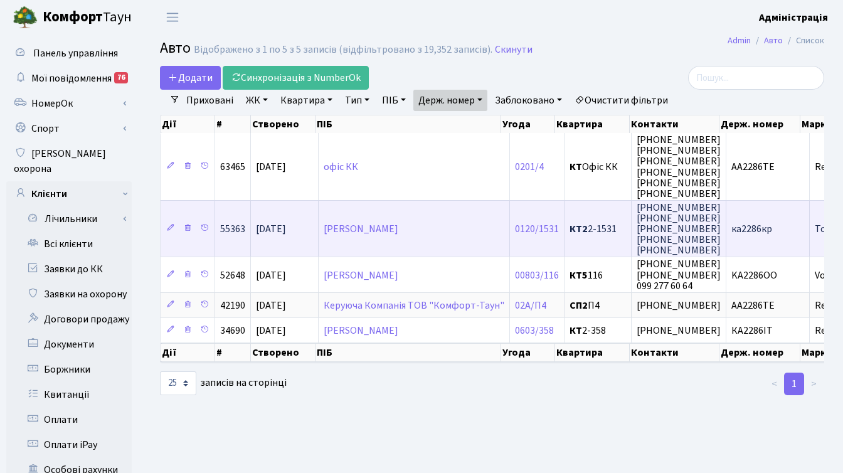
click at [749, 235] on span "ка2286кр" at bounding box center [751, 229] width 41 height 14
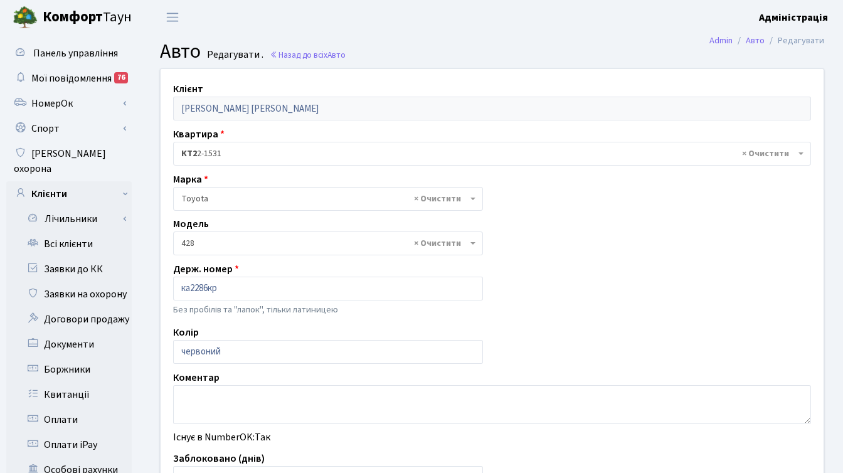
select select "7"
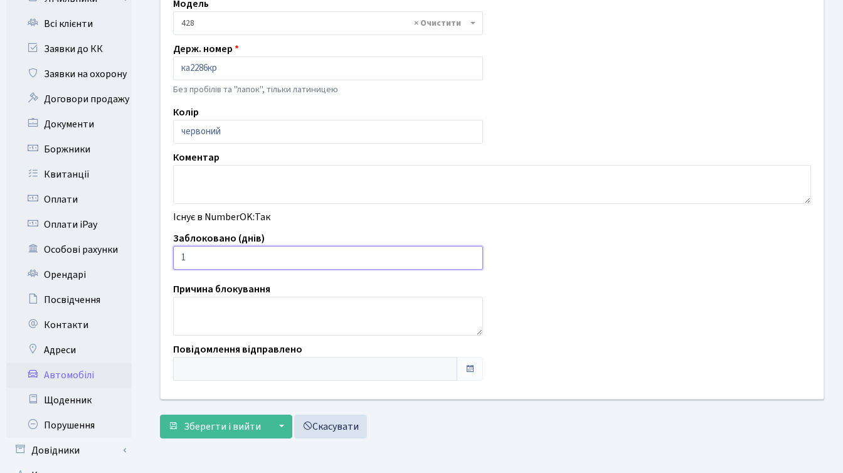
type input "1"
click at [470, 253] on input "1" at bounding box center [328, 258] width 310 height 24
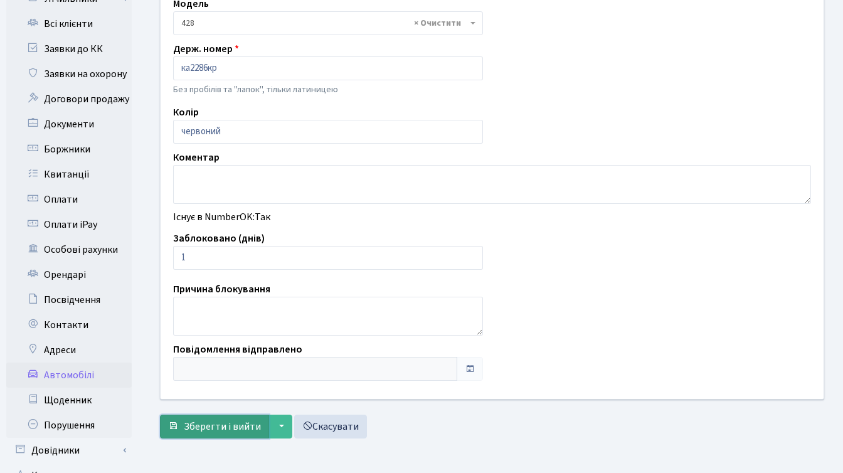
click at [214, 426] on span "Зберегти і вийти" at bounding box center [222, 426] width 77 height 14
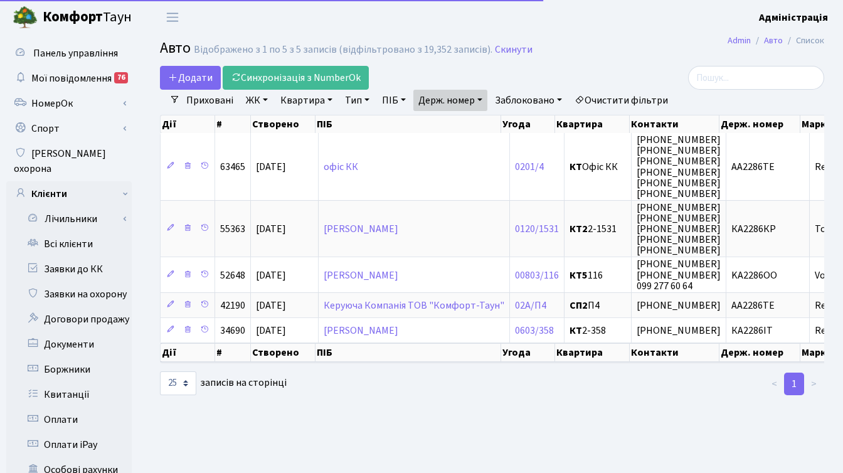
select select "25"
click at [466, 97] on link "Держ. номер" at bounding box center [450, 100] width 74 height 21
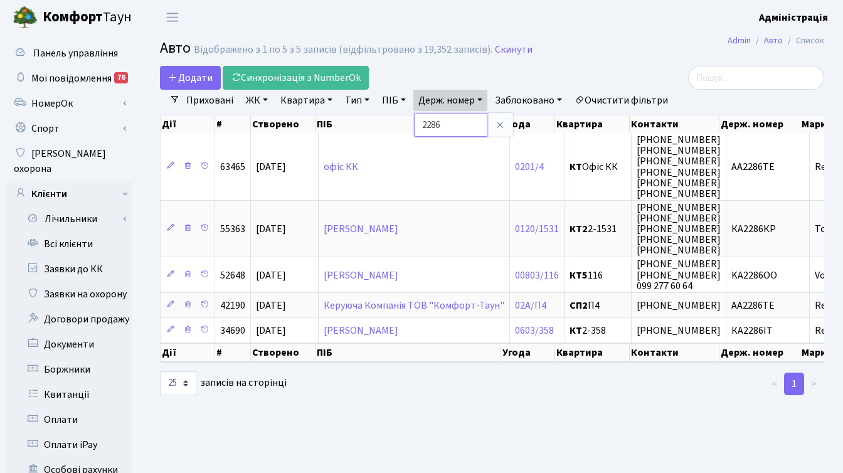
paste input "3119"
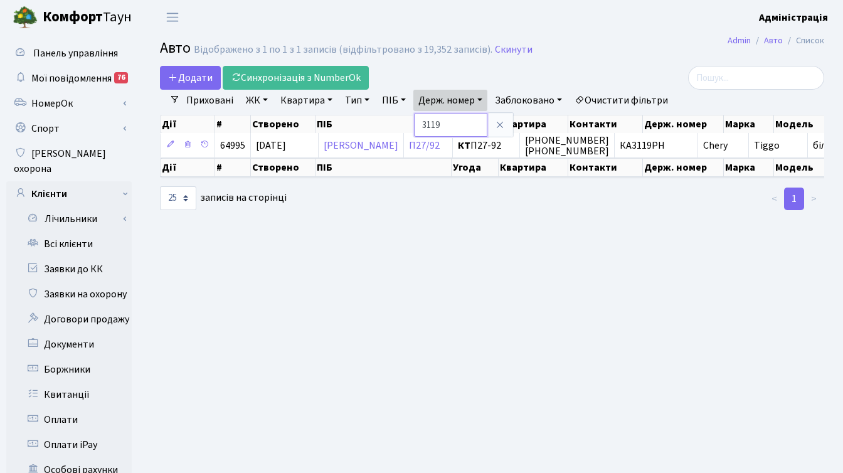
paste input "1012"
type input "1012"
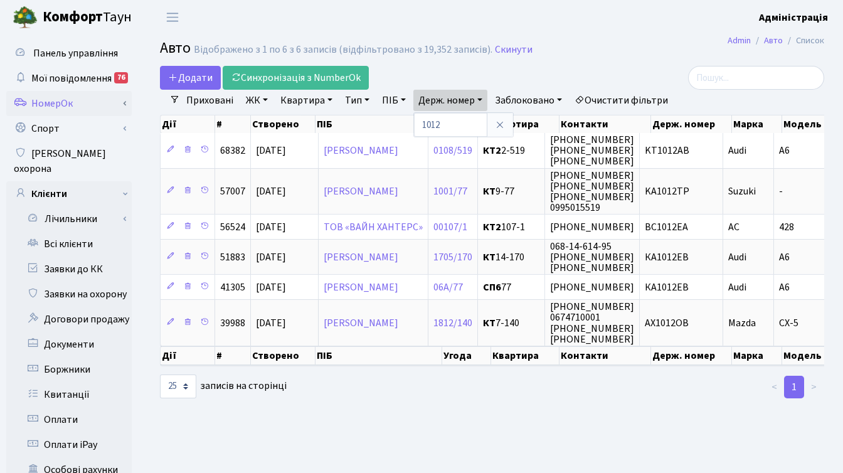
click at [63, 105] on link "НомерОк" at bounding box center [68, 103] width 125 height 25
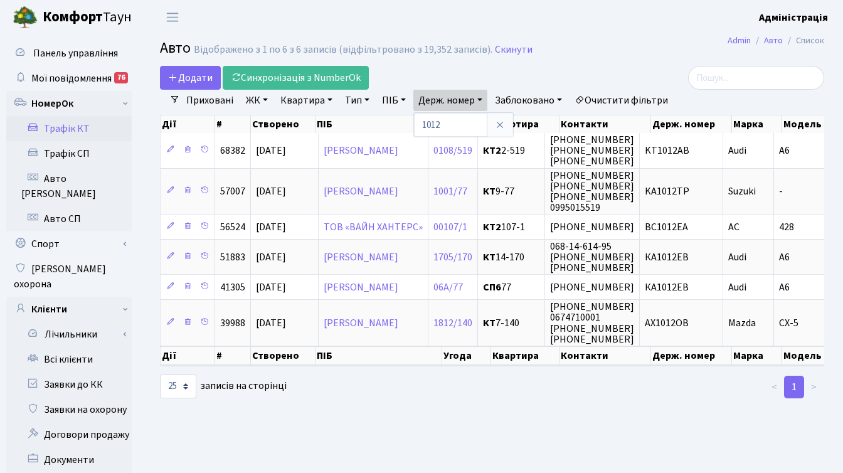
click at [80, 128] on link "Трафік КТ" at bounding box center [68, 128] width 125 height 25
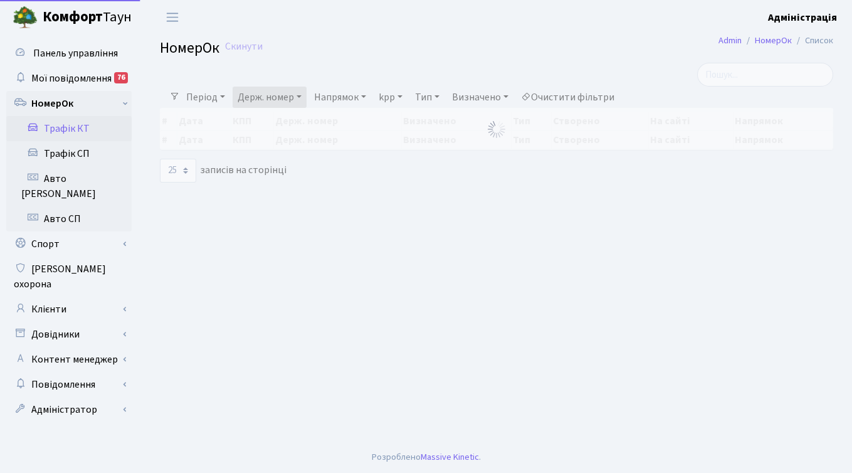
select select "25"
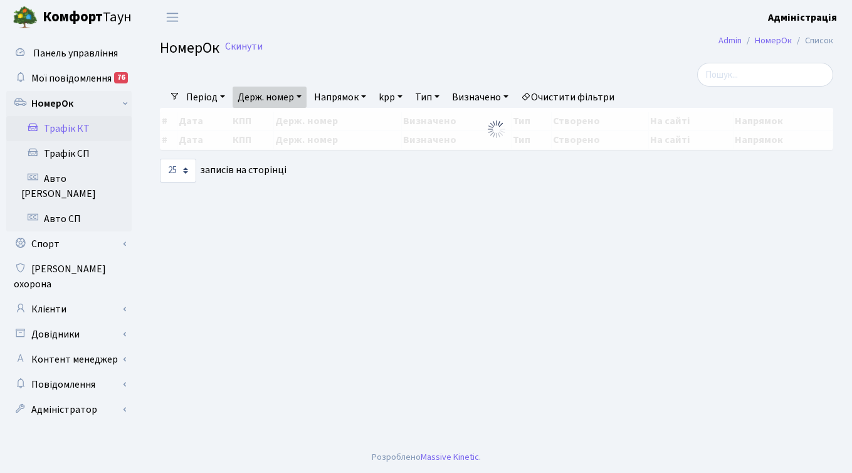
click at [292, 97] on link "Держ. номер" at bounding box center [270, 97] width 74 height 21
paste input "КА1012РН"
type input "КА1012РН"
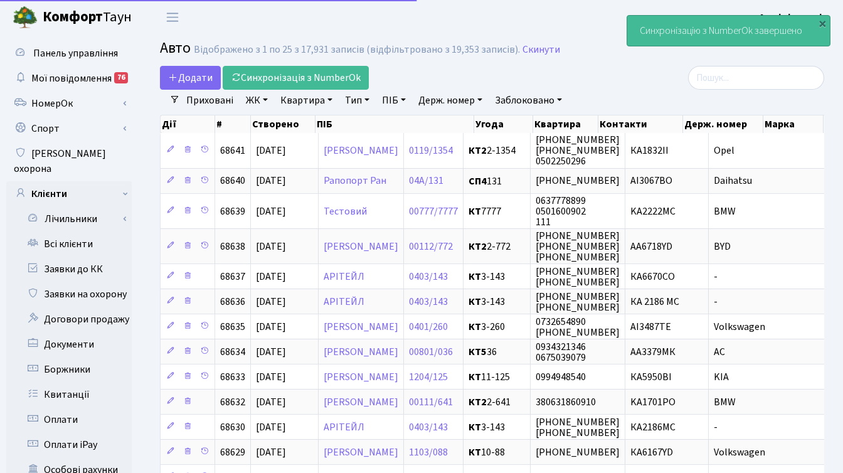
select select "25"
click at [188, 75] on span "Додати" at bounding box center [190, 78] width 45 height 14
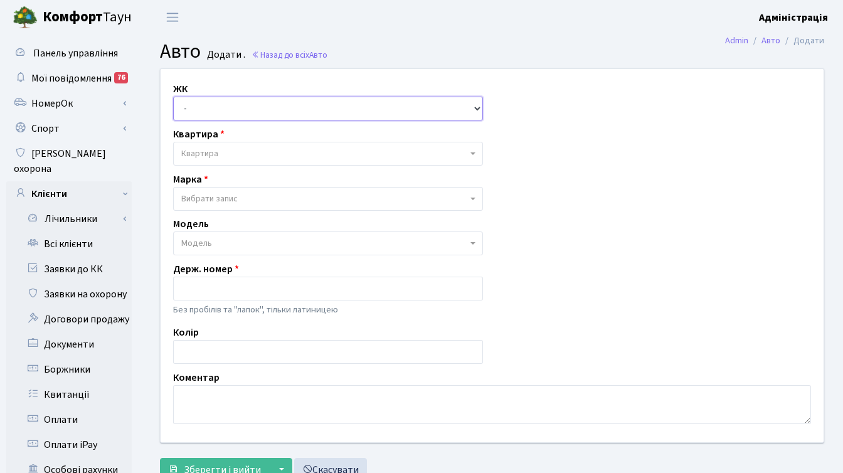
click at [233, 105] on select "- ТХ, вул. [STREET_ADDRESS] Регенераторна, 4 КТ2, просп. [STREET_ADDRESS] [STRE…" at bounding box center [328, 109] width 310 height 24
select select "271"
click at [173, 97] on select "- ТХ, вул. [STREET_ADDRESS] Регенераторна, 4 КТ2, просп. [STREET_ADDRESS] [STRE…" at bounding box center [328, 109] width 310 height 24
select select
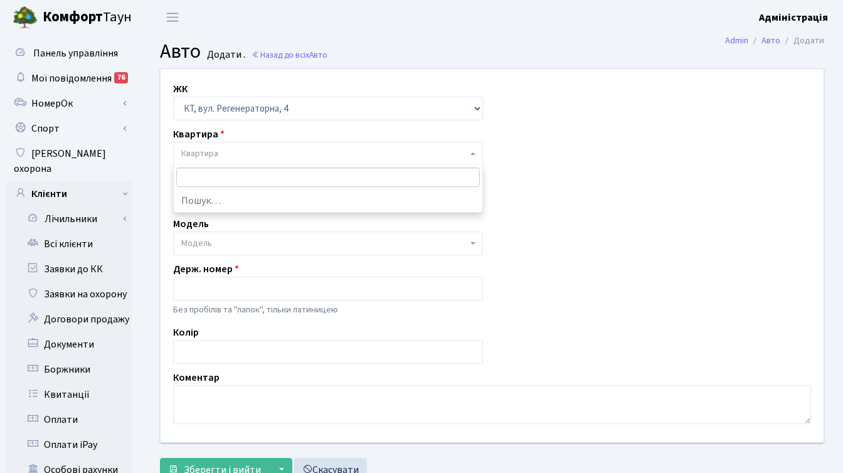
click at [223, 157] on span "Квартира" at bounding box center [324, 153] width 286 height 13
type input "7777"
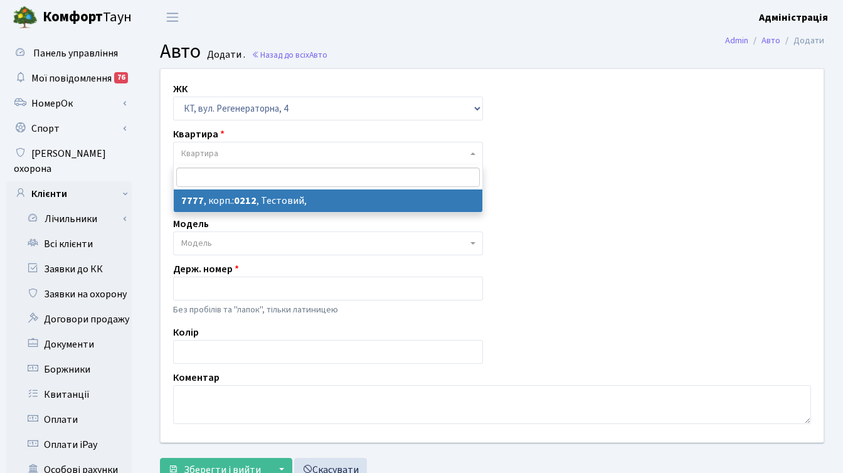
select select "17530"
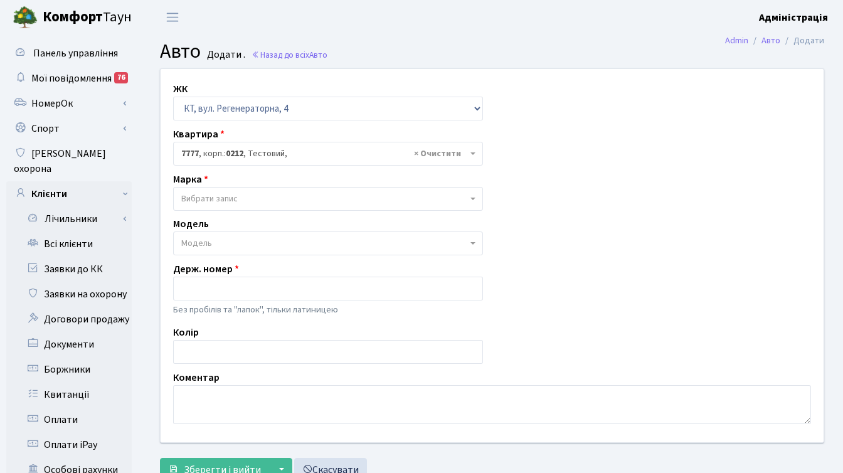
click at [273, 194] on span "Вибрати запис" at bounding box center [324, 198] width 286 height 13
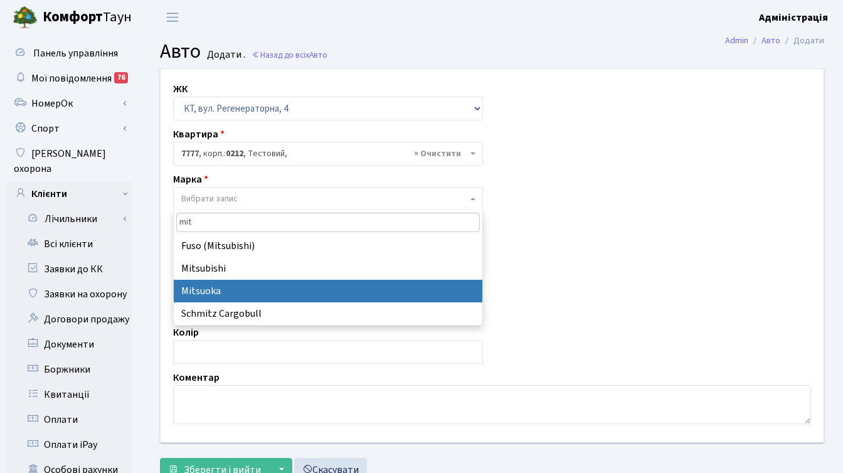
type input "mit"
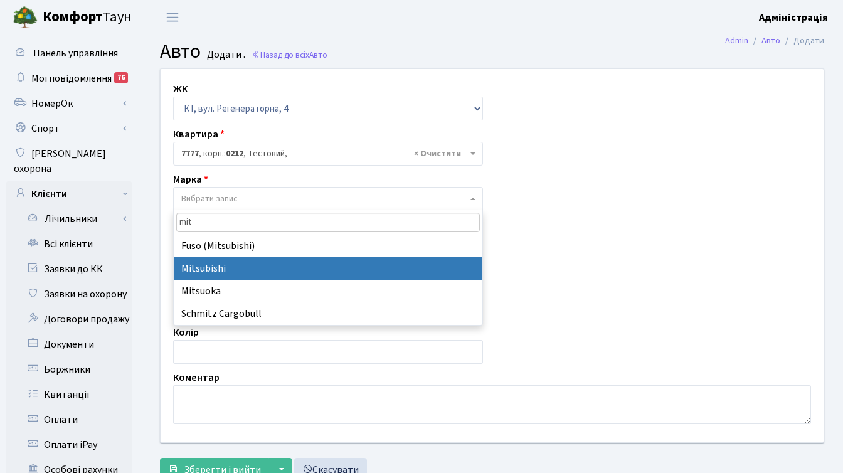
select select "92"
select select
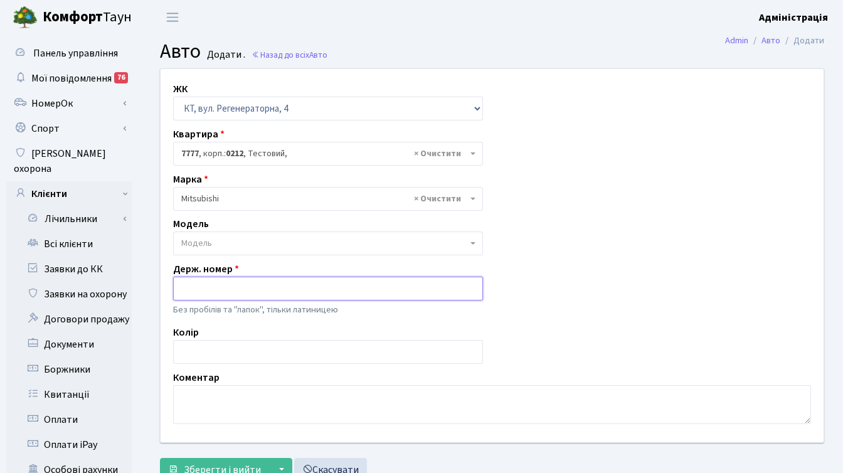
click at [257, 290] on input "text" at bounding box center [328, 289] width 310 height 24
paste input "КА1012РН"
drag, startPoint x: 193, startPoint y: 285, endPoint x: 171, endPoint y: 283, distance: 22.7
click at [171, 283] on div "Держ. номер КА1012РН Без пробілів та "лапок", тільки латиницею" at bounding box center [328, 290] width 329 height 58
drag, startPoint x: 211, startPoint y: 288, endPoint x: 232, endPoint y: 288, distance: 21.3
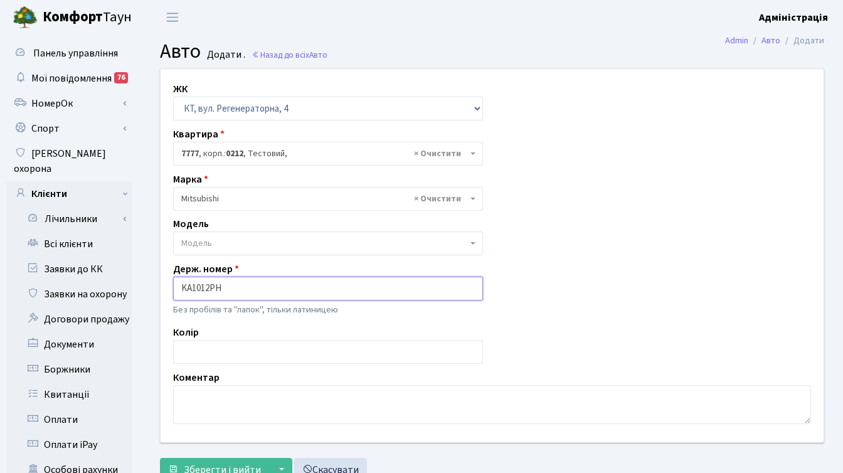
click at [232, 288] on input "KA1012РН" at bounding box center [328, 289] width 310 height 24
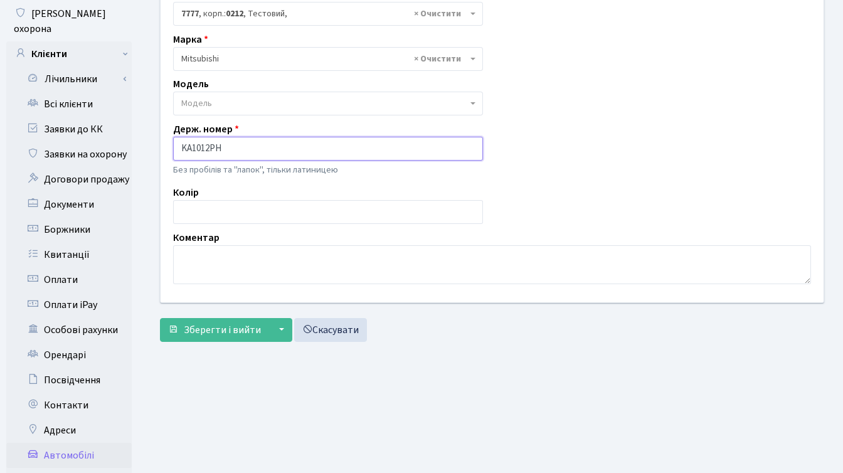
scroll to position [144, 0]
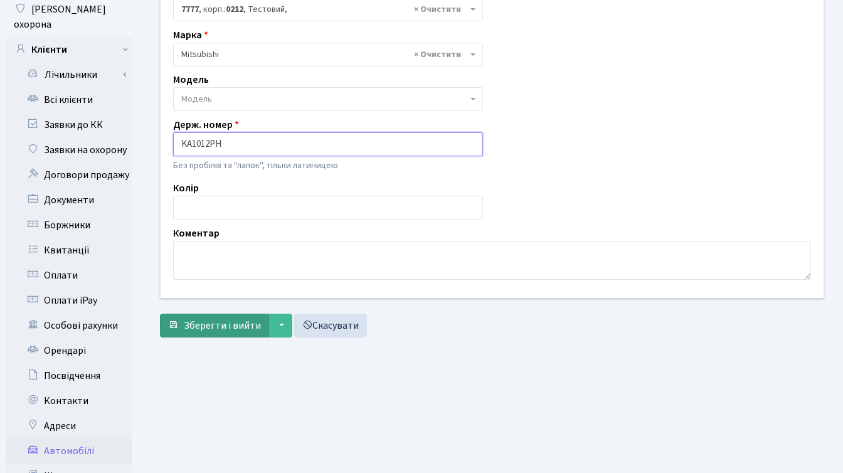
type input "KA1012PH"
click at [219, 322] on span "Зберегти і вийти" at bounding box center [222, 326] width 77 height 14
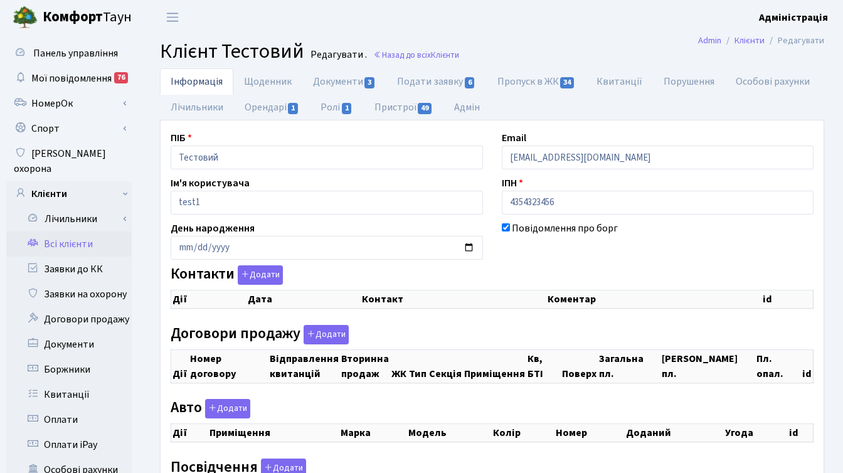
checkbox input "true"
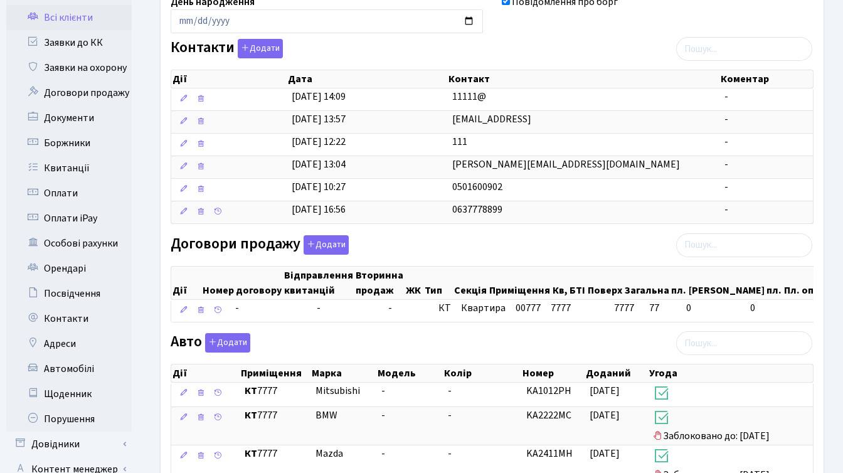
scroll to position [288, 0]
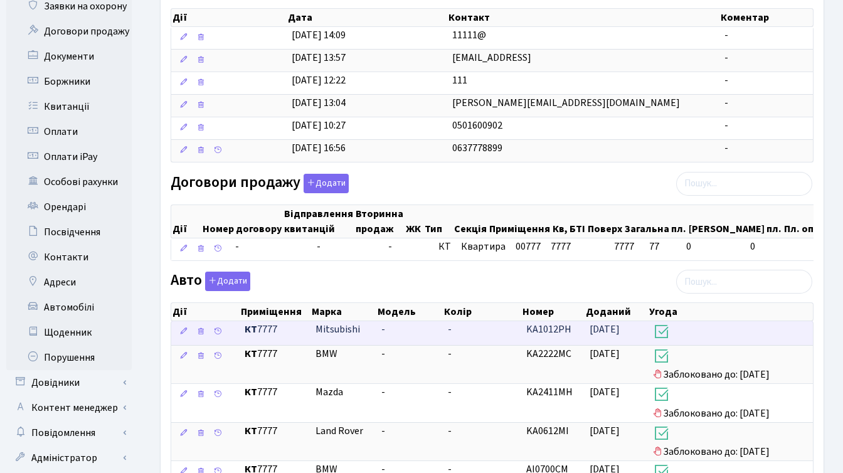
click at [683, 344] on h3 at bounding box center [730, 332] width 155 height 21
click at [678, 339] on h3 at bounding box center [730, 332] width 155 height 21
click at [537, 336] on span "KA1012PH" at bounding box center [548, 329] width 45 height 14
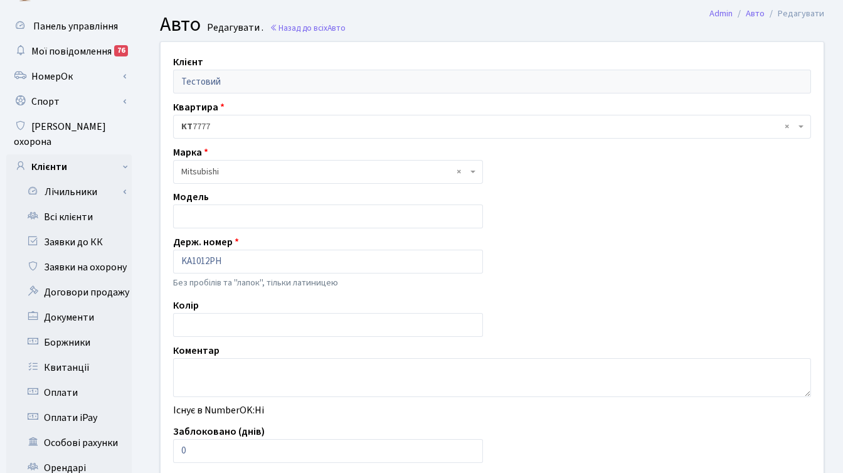
scroll to position [246, 0]
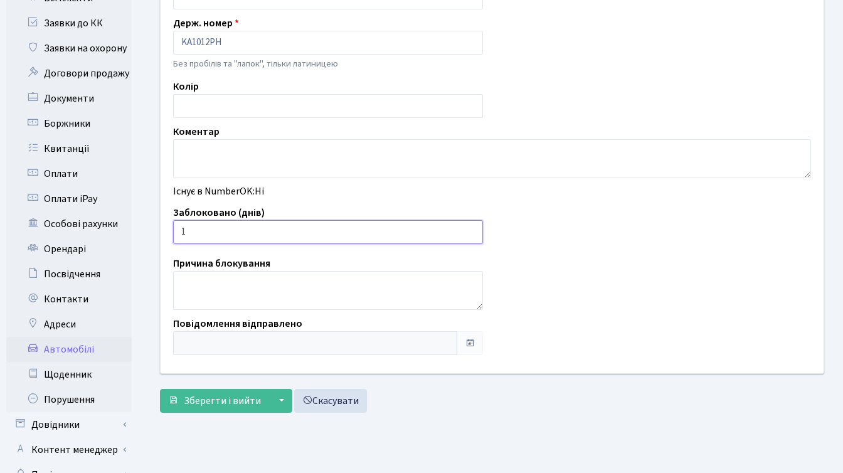
click at [469, 228] on input "1" at bounding box center [328, 232] width 310 height 24
type input "14"
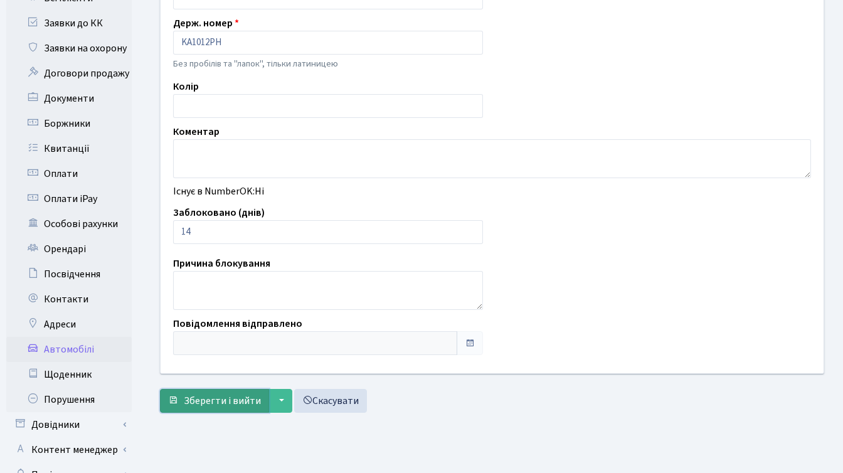
click at [214, 402] on span "Зберегти і вийти" at bounding box center [222, 401] width 77 height 14
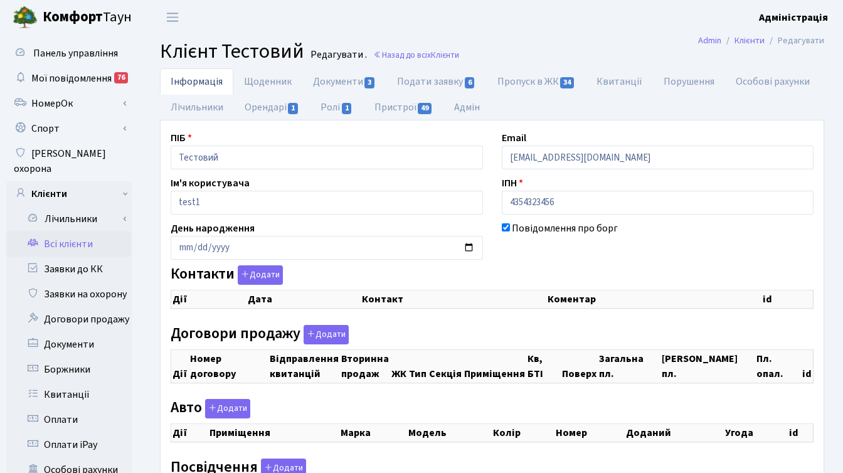
checkbox input "true"
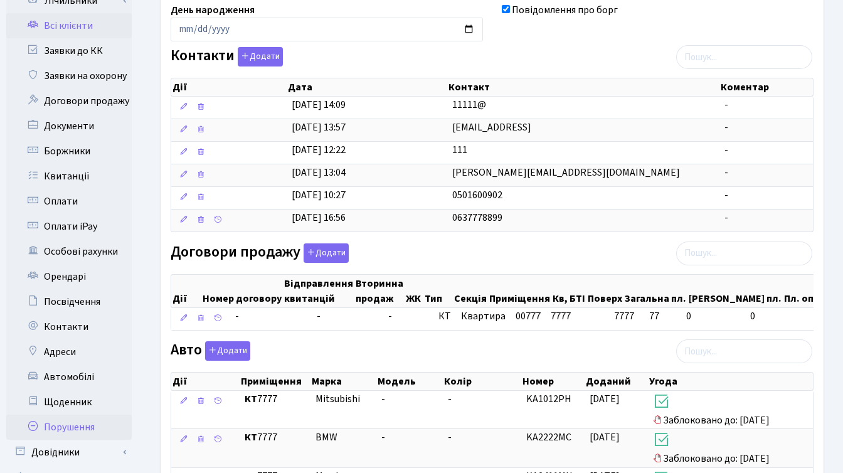
scroll to position [221, 0]
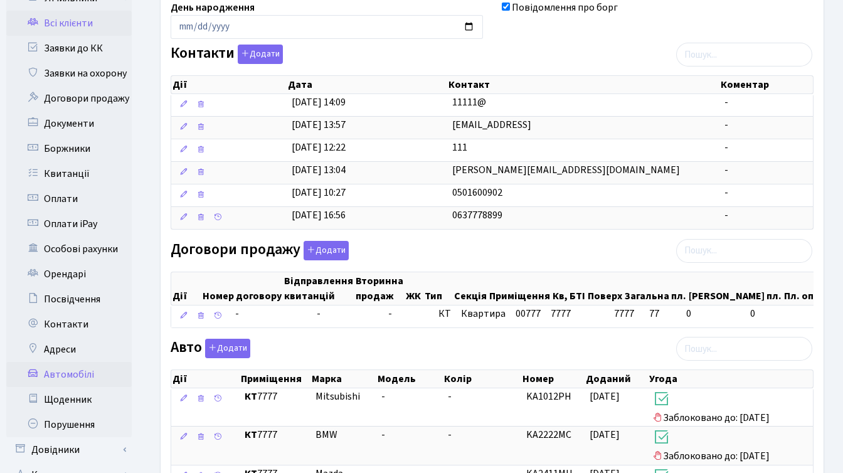
click at [65, 362] on link "Автомобілі" at bounding box center [68, 374] width 125 height 25
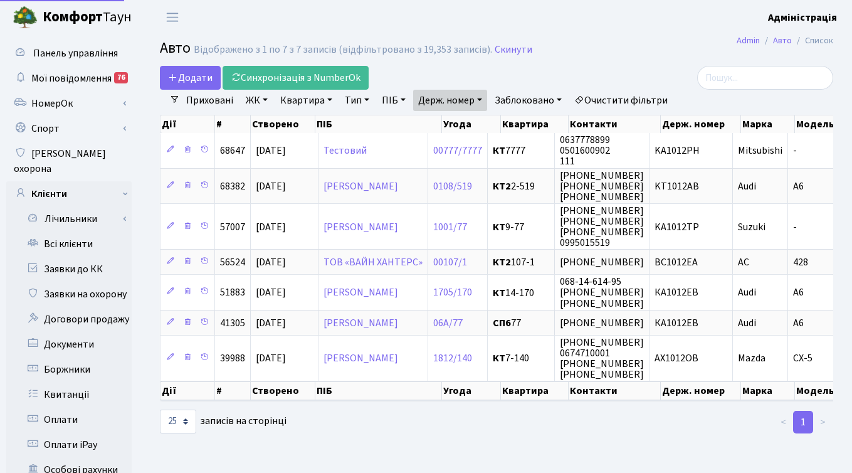
select select "25"
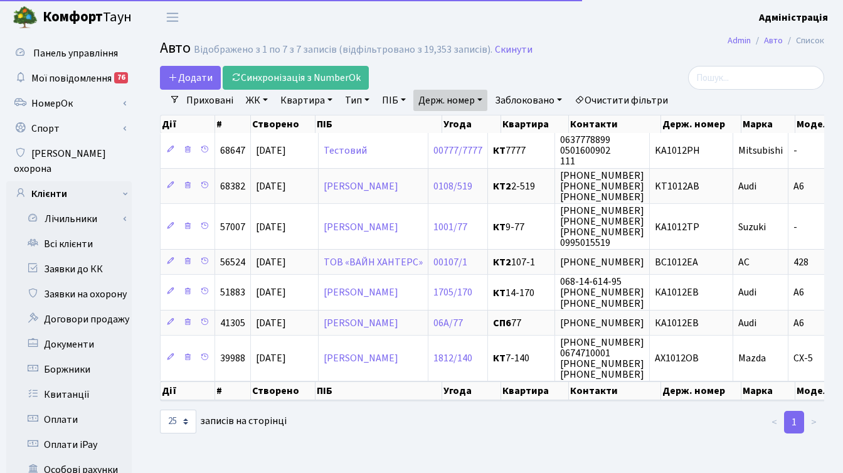
click at [475, 98] on link "Держ. номер" at bounding box center [450, 100] width 74 height 21
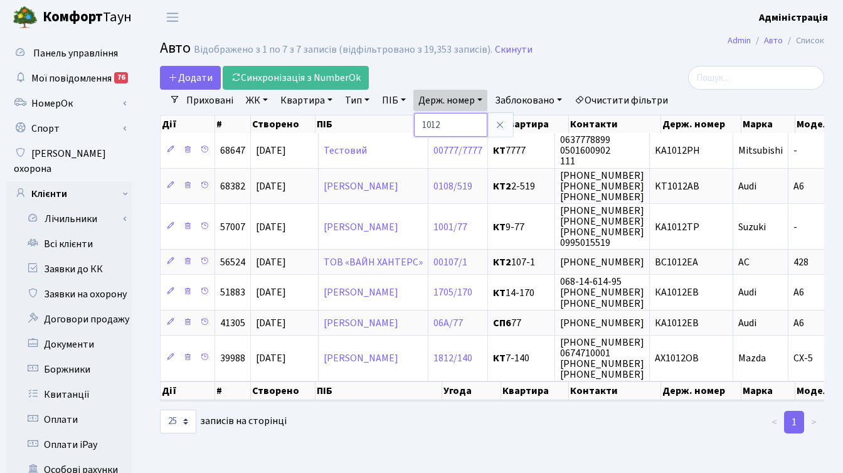
paste input "806"
type input "1806"
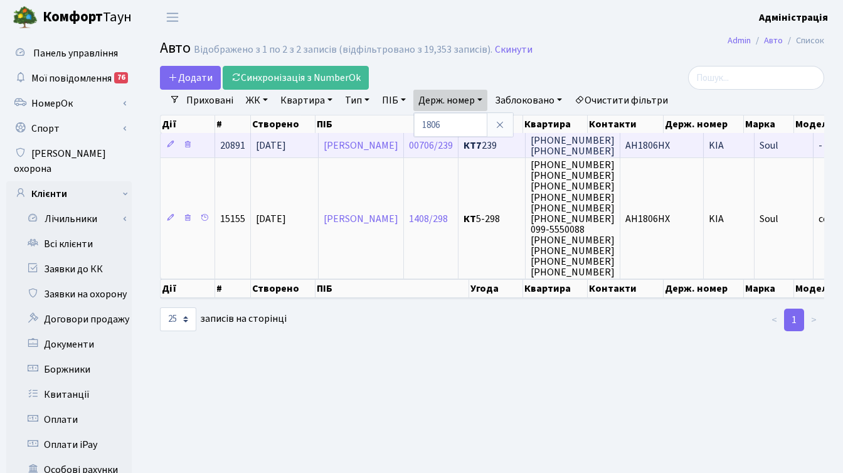
click at [614, 145] on span "(050) 889-97-77 (067) 813-50-30" at bounding box center [572, 146] width 84 height 24
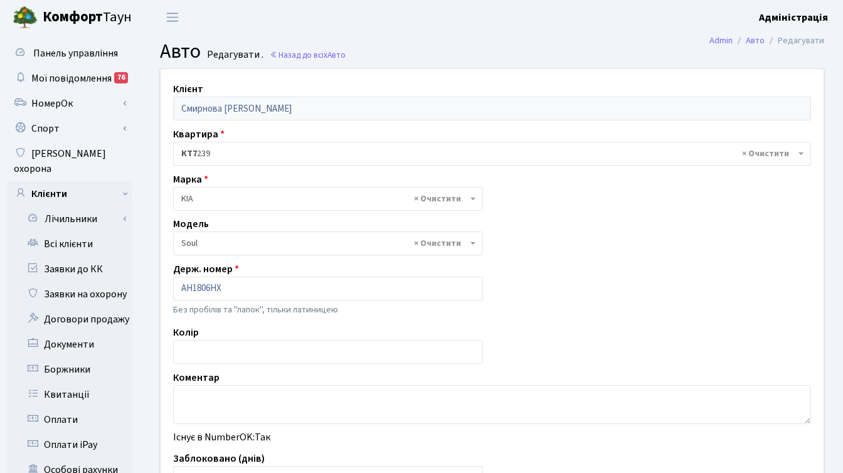
select select "1182"
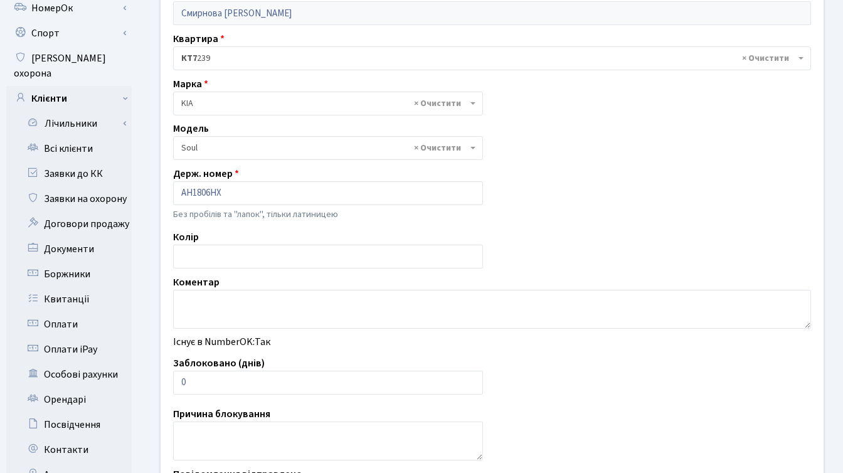
scroll to position [129, 0]
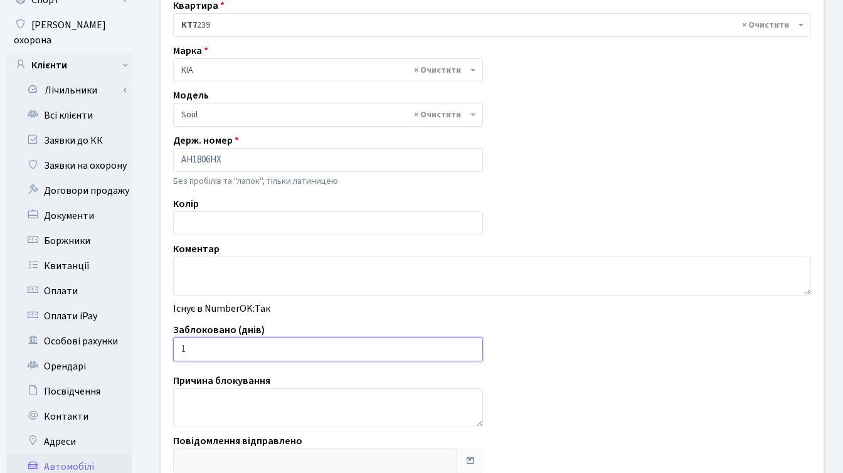
type input "1"
click at [470, 347] on input "1" at bounding box center [328, 349] width 310 height 24
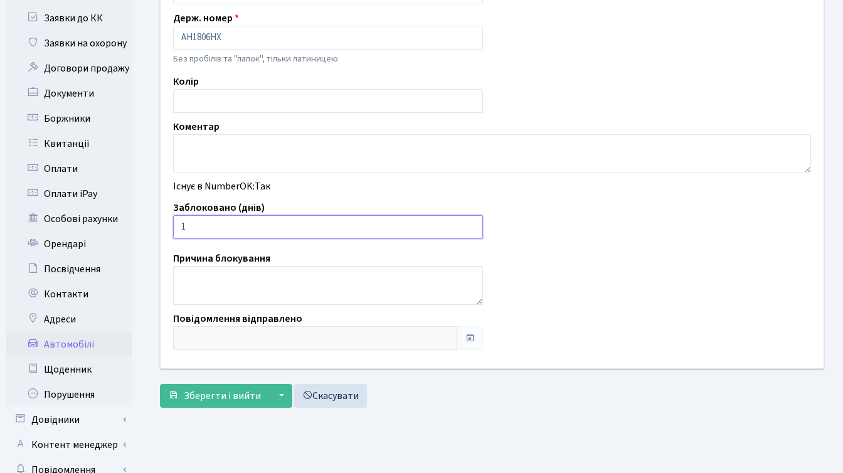
scroll to position [308, 0]
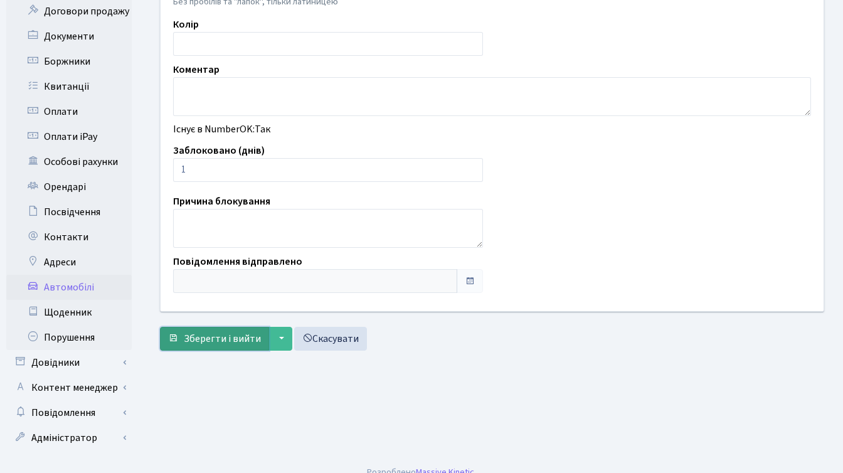
click at [197, 340] on span "Зберегти і вийти" at bounding box center [222, 339] width 77 height 14
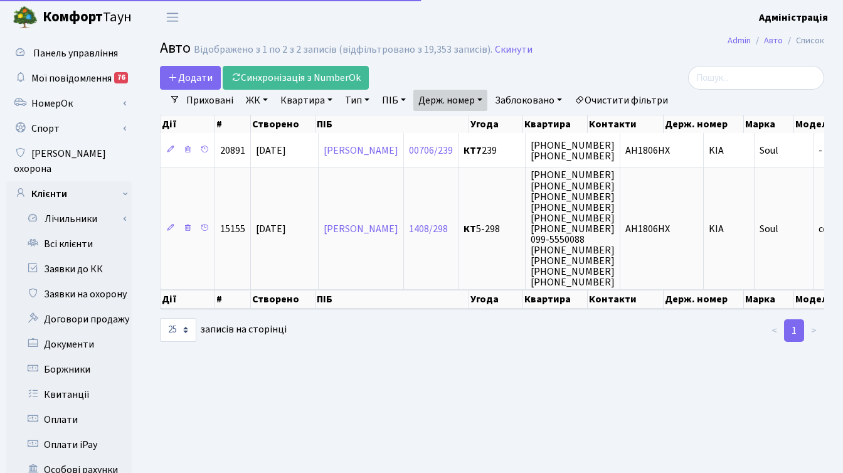
select select "25"
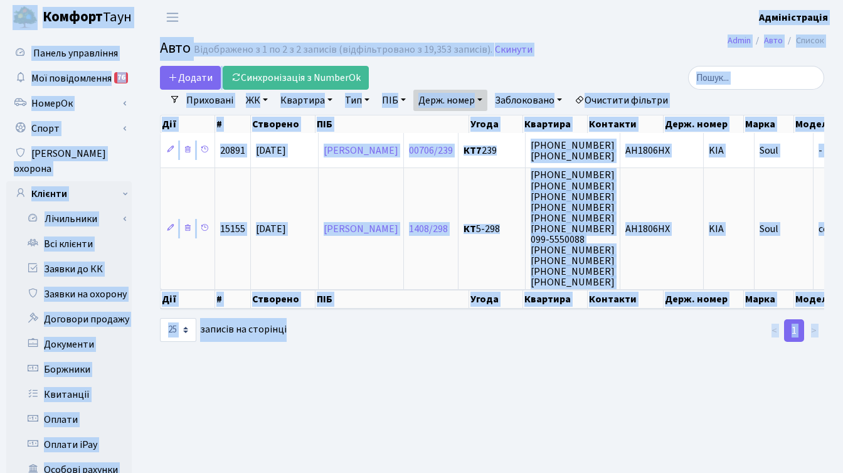
click at [456, 103] on link "Держ. номер" at bounding box center [450, 100] width 74 height 21
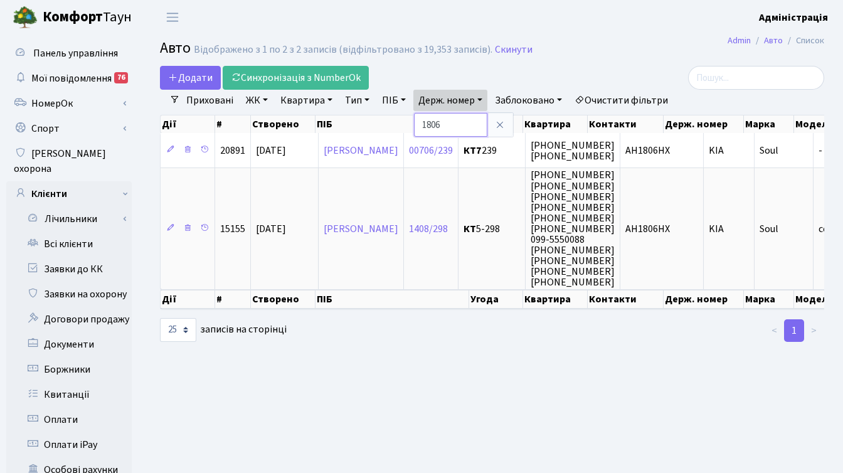
paste input "2304"
type input "2304"
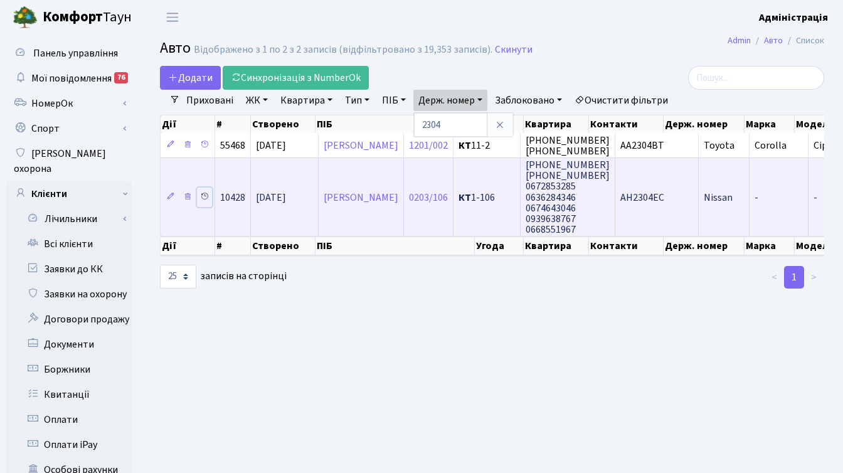
click at [204, 195] on icon at bounding box center [204, 196] width 9 height 9
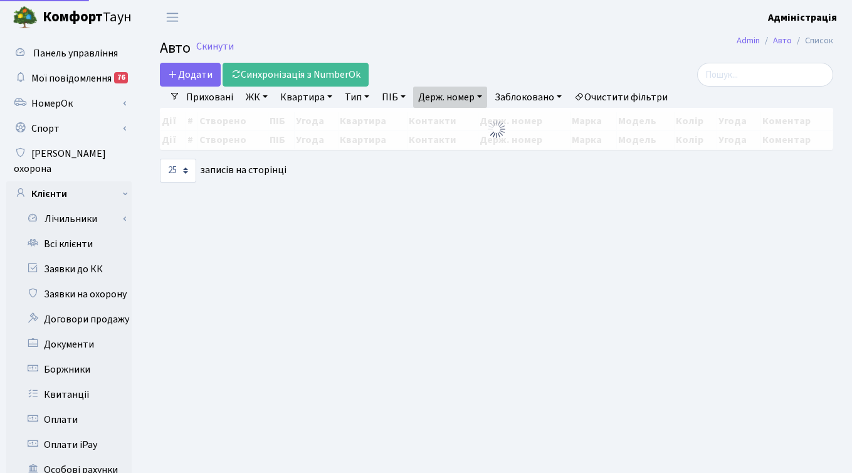
select select "25"
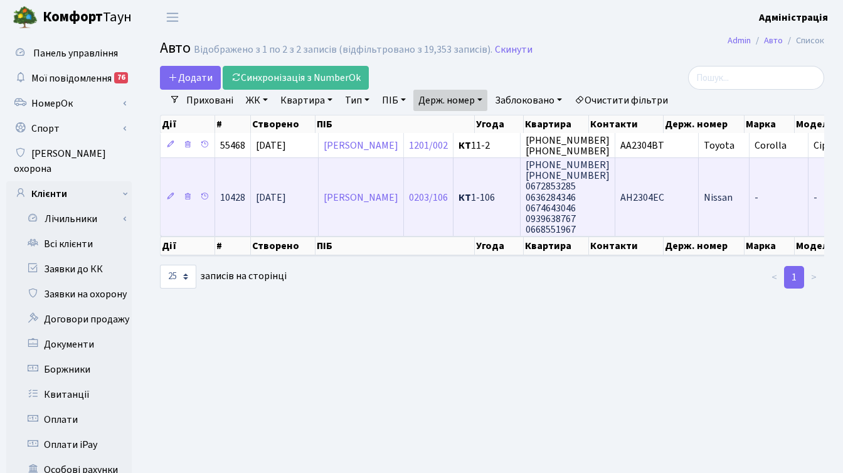
click at [664, 196] on span "АН2304ЕС" at bounding box center [642, 198] width 44 height 14
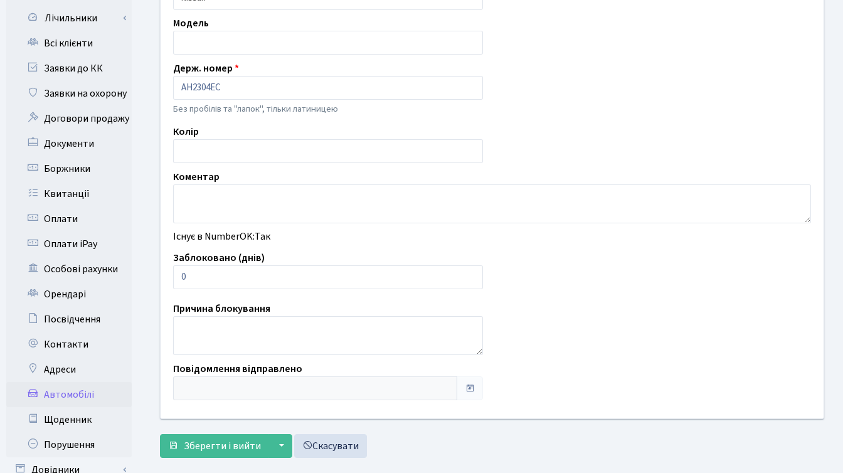
scroll to position [211, 0]
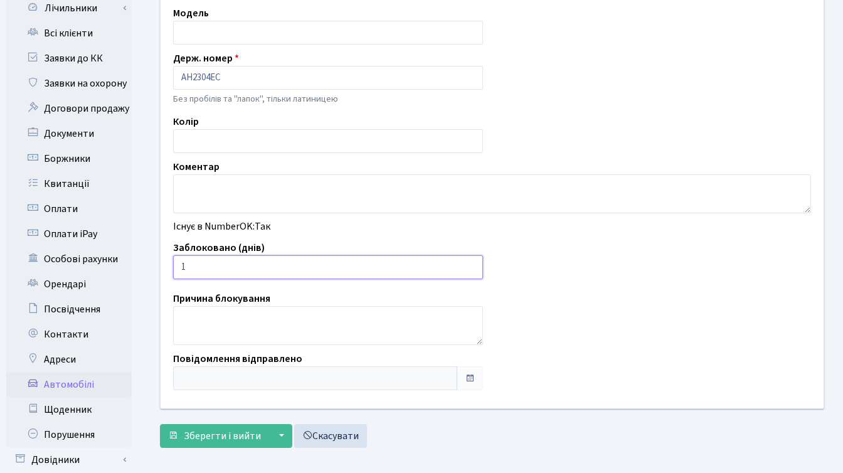
type input "1"
click at [470, 264] on input "1" at bounding box center [328, 267] width 310 height 24
click at [196, 440] on span "Зберегти і вийти" at bounding box center [222, 436] width 77 height 14
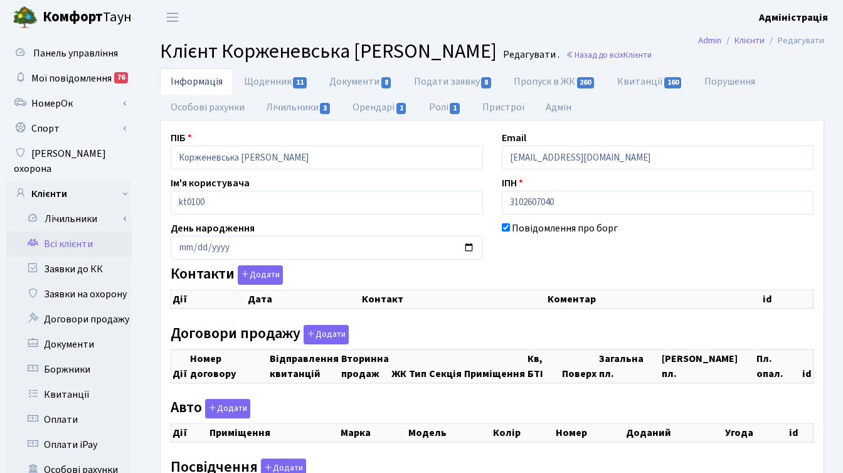
checkbox input "true"
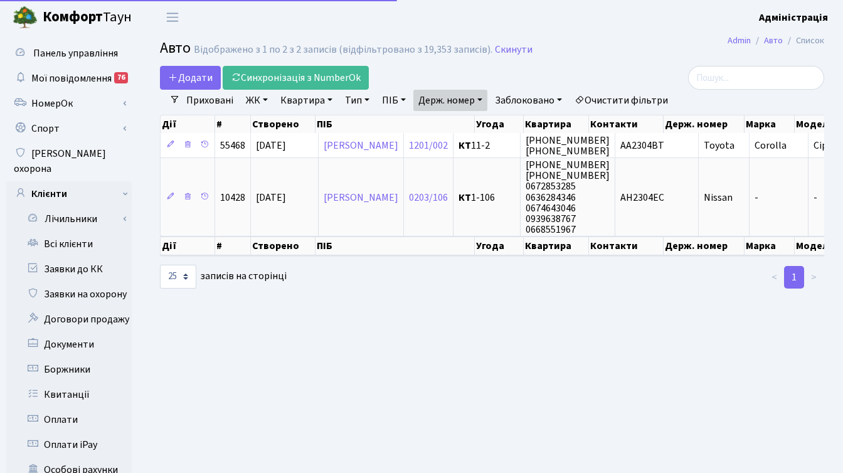
select select "25"
click at [457, 100] on link "Держ. номер" at bounding box center [450, 100] width 74 height 21
paste input "DX53YZE"
type input "DX53YZE"
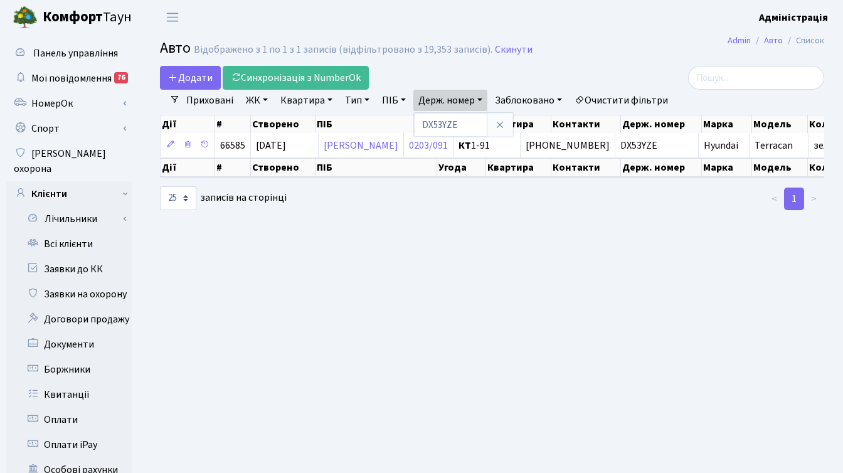
click at [608, 227] on main "Admin Авто Список Авто Відображено з 1 по 1 з 1 записів (відфільтровано з 19,35…" at bounding box center [492, 399] width 702 height 730
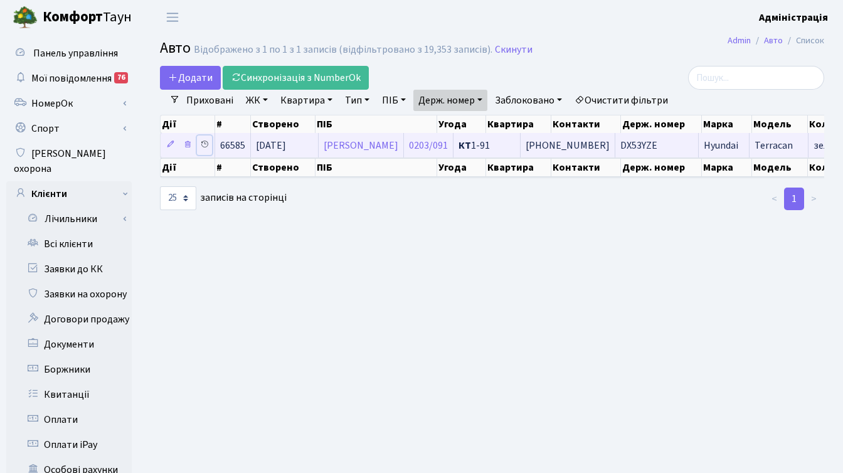
click at [204, 144] on icon at bounding box center [204, 144] width 9 height 9
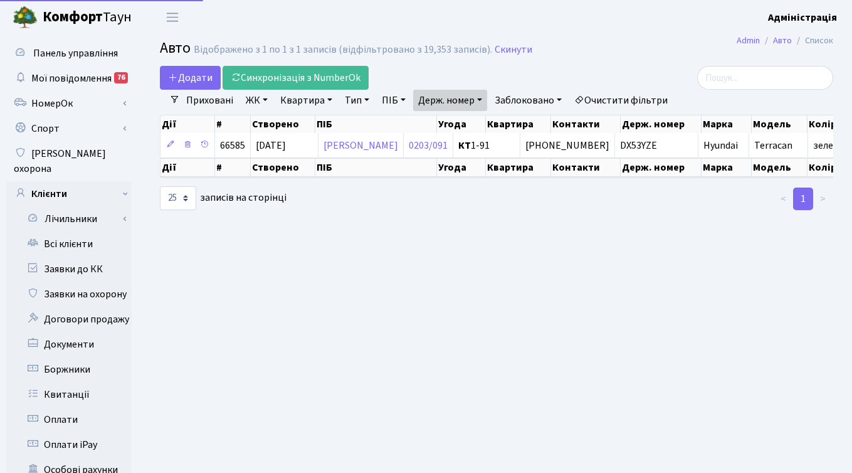
select select "25"
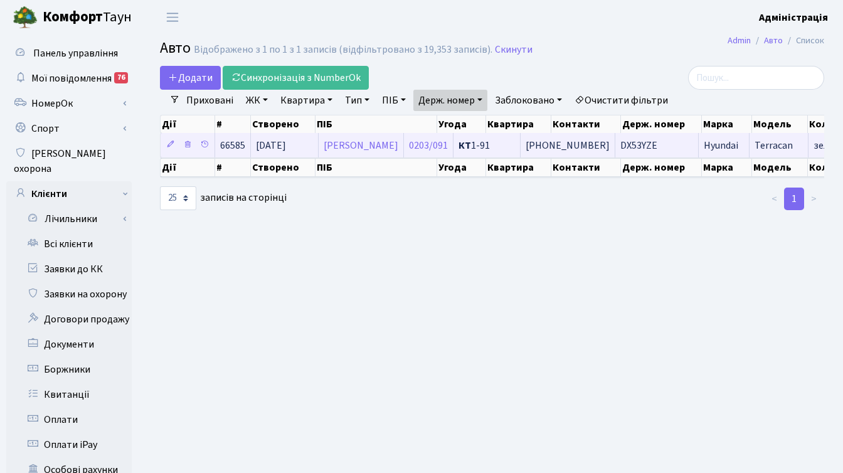
click at [584, 142] on span "066-18-77-906" at bounding box center [567, 146] width 84 height 14
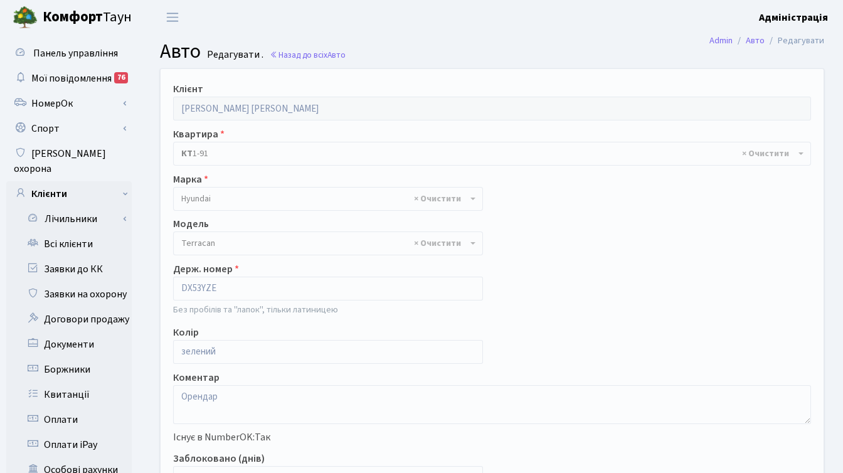
select select "1038"
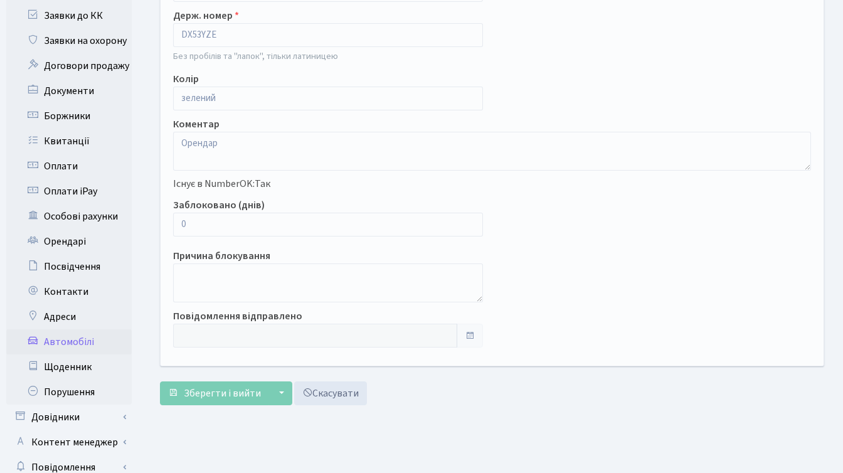
scroll to position [255, 0]
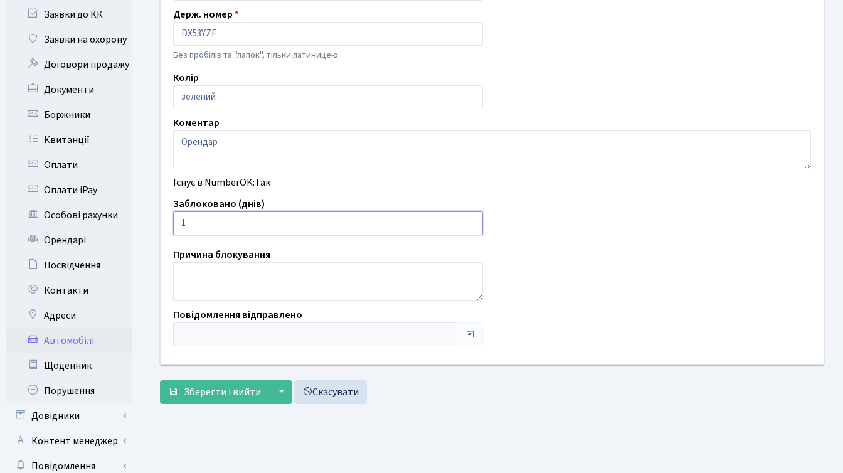
type input "1"
click at [469, 216] on input "1" at bounding box center [328, 223] width 310 height 24
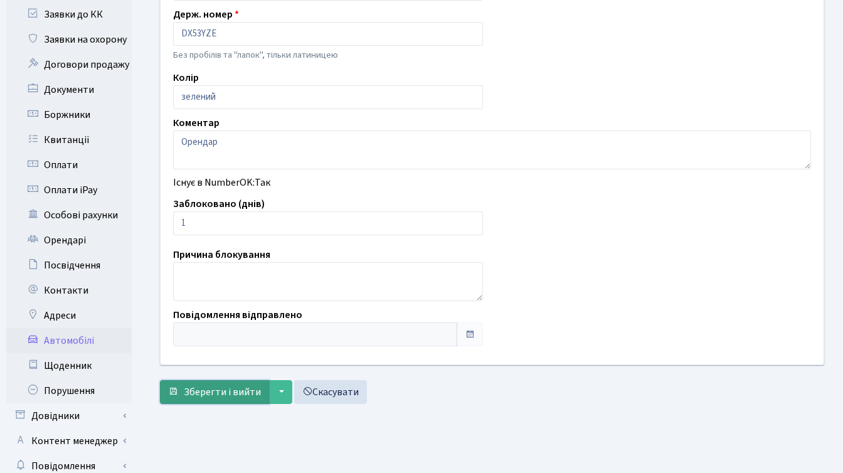
click at [190, 398] on span "Зберегти і вийти" at bounding box center [222, 392] width 77 height 14
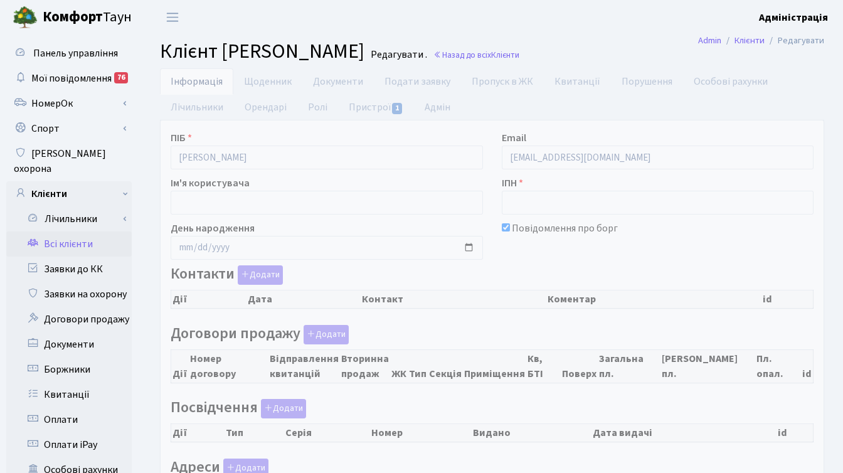
checkbox input "true"
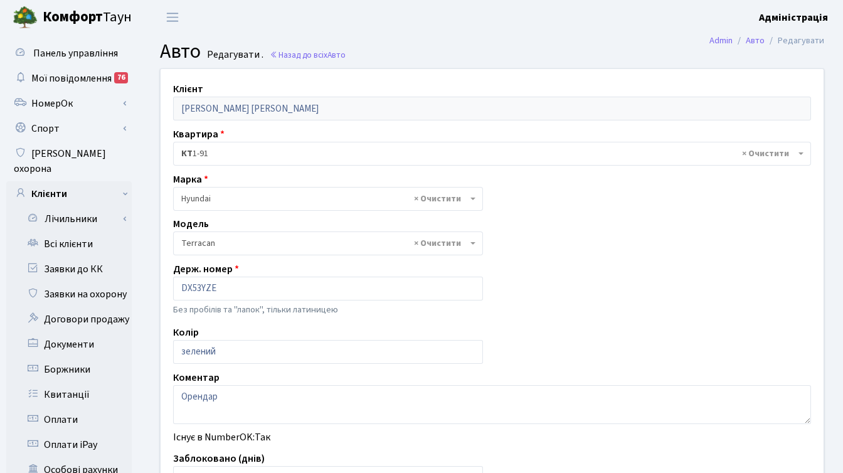
select select "1038"
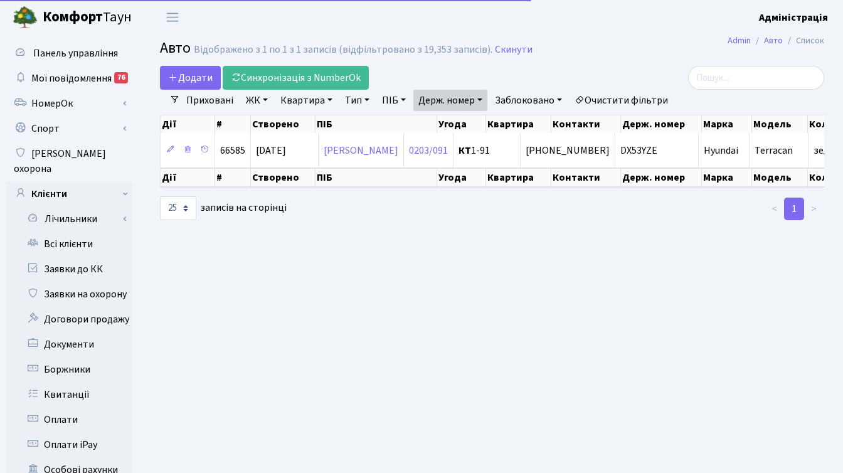
select select "25"
click at [465, 98] on link "Держ. номер" at bounding box center [450, 100] width 74 height 21
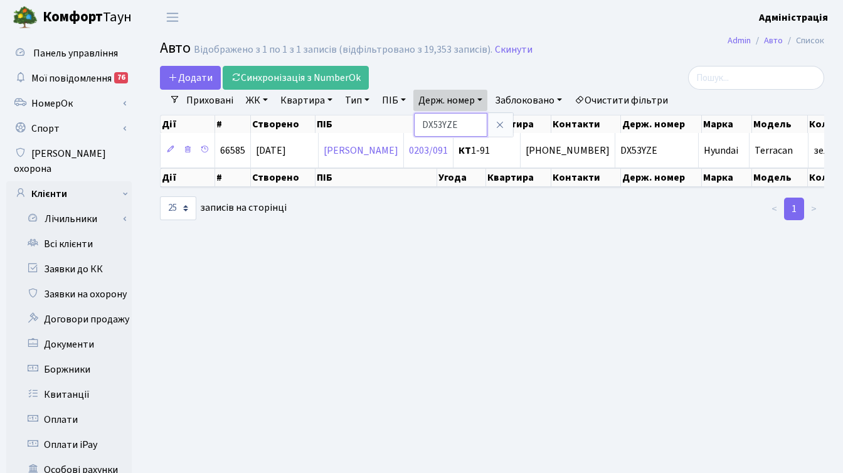
paste input "2919"
type input "2919"
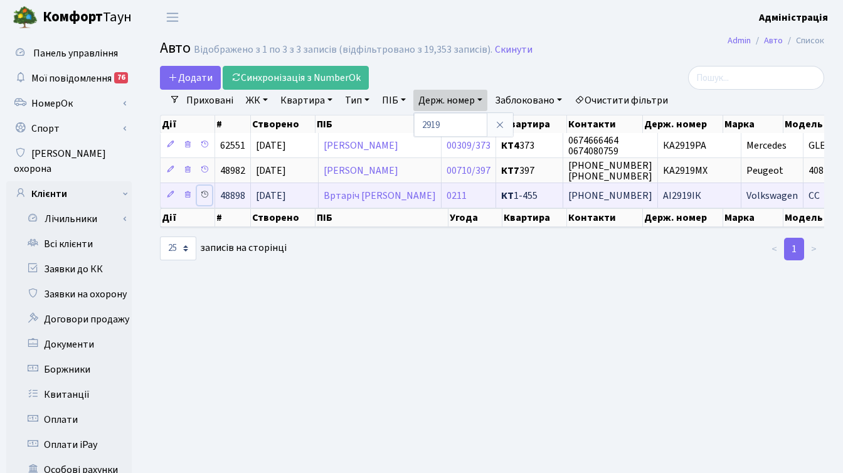
click at [204, 194] on icon at bounding box center [204, 194] width 9 height 9
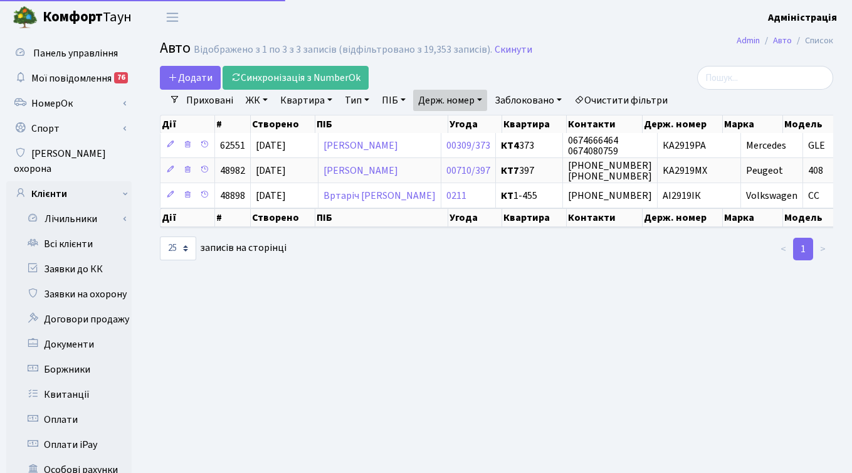
select select "25"
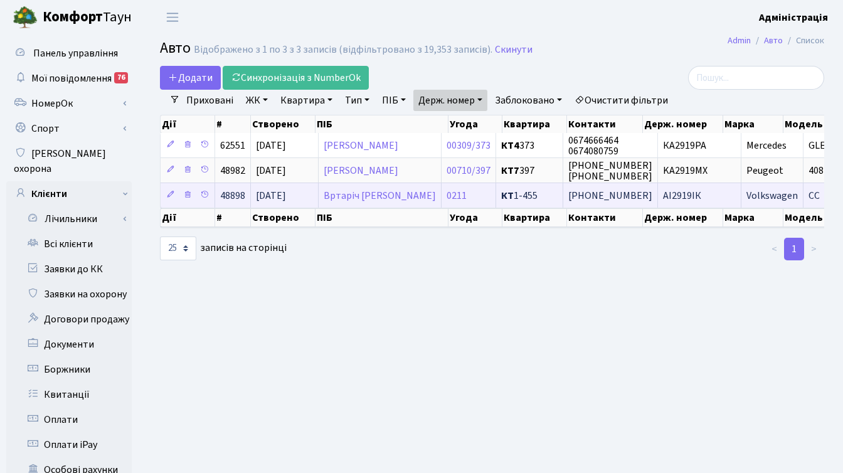
click at [614, 196] on span "[PHONE_NUMBER]" at bounding box center [610, 196] width 84 height 14
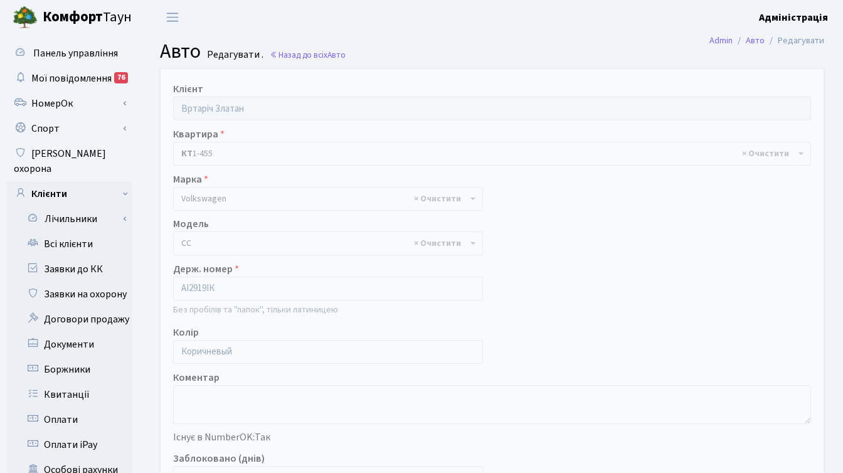
select select "2449"
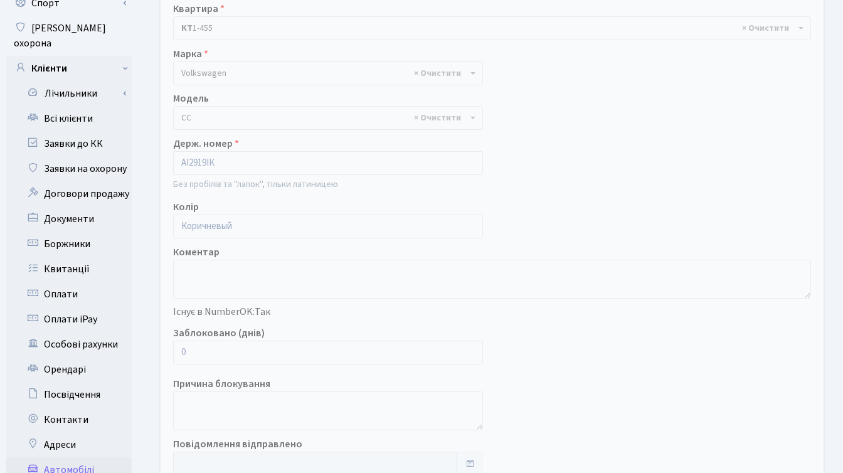
scroll to position [131, 0]
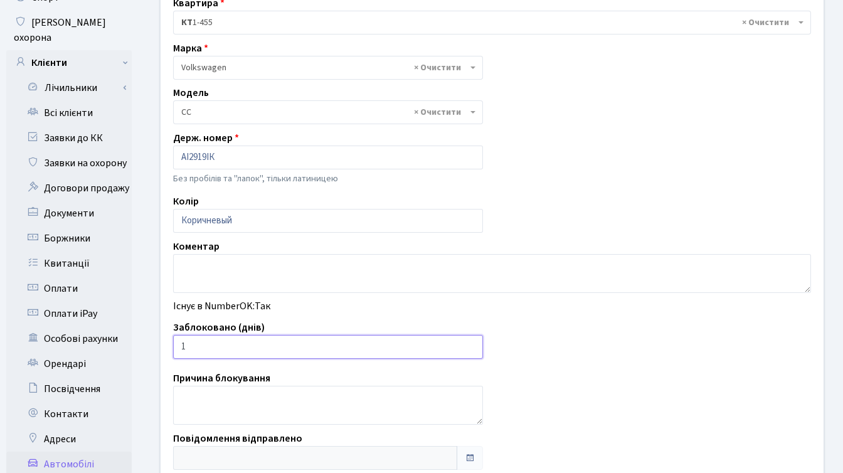
type input "1"
click at [468, 344] on input "1" at bounding box center [328, 347] width 310 height 24
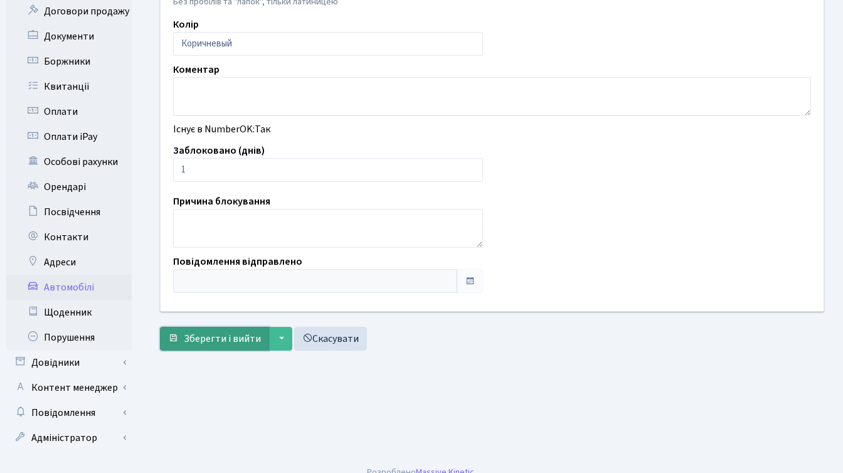
click at [226, 339] on span "Зберегти і вийти" at bounding box center [222, 339] width 77 height 14
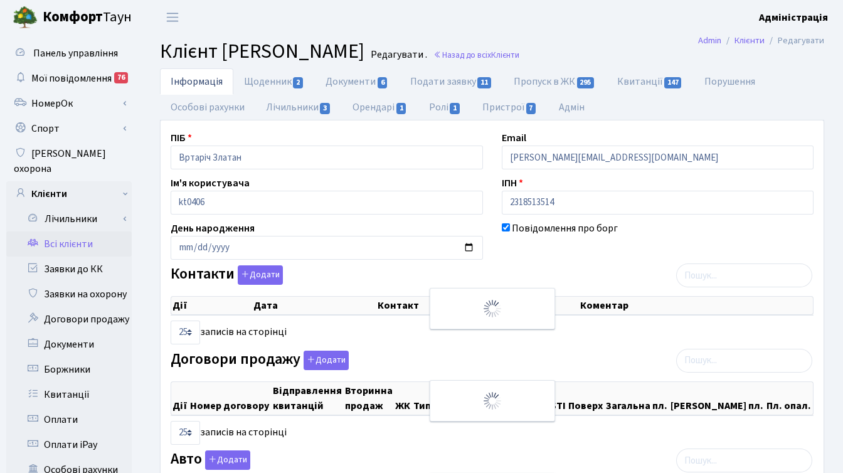
select select "25"
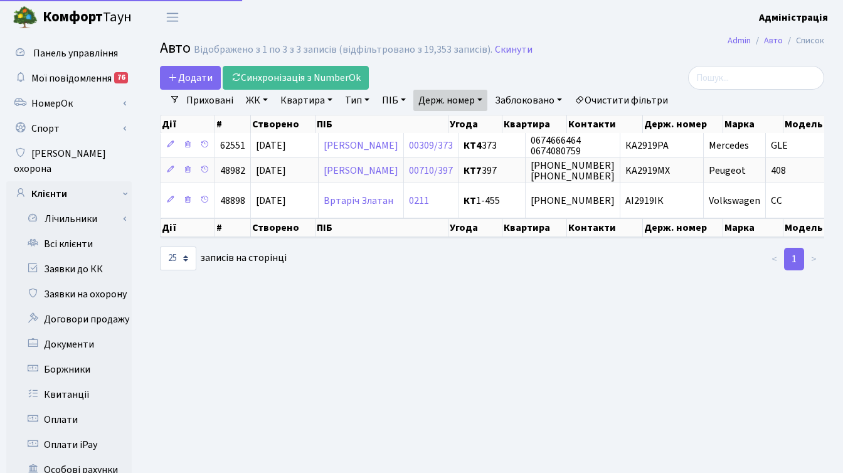
select select "25"
click at [440, 100] on link "Держ. номер" at bounding box center [450, 100] width 74 height 21
paste input "7860"
type input "7860"
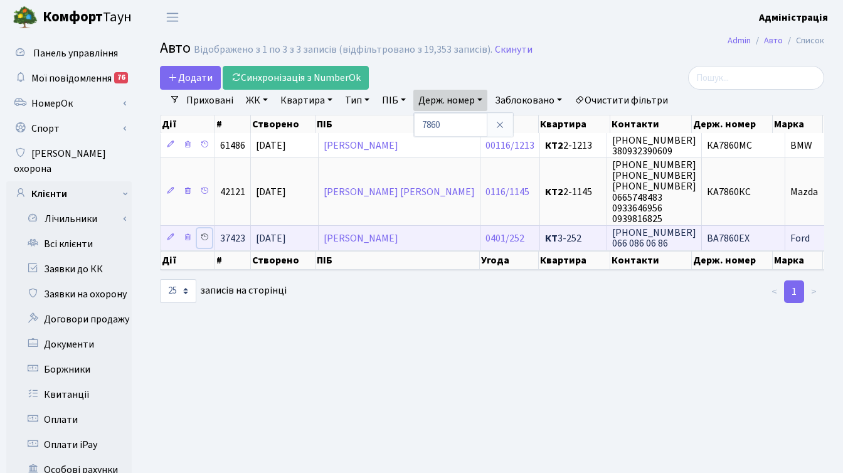
click at [204, 236] on icon at bounding box center [204, 237] width 9 height 9
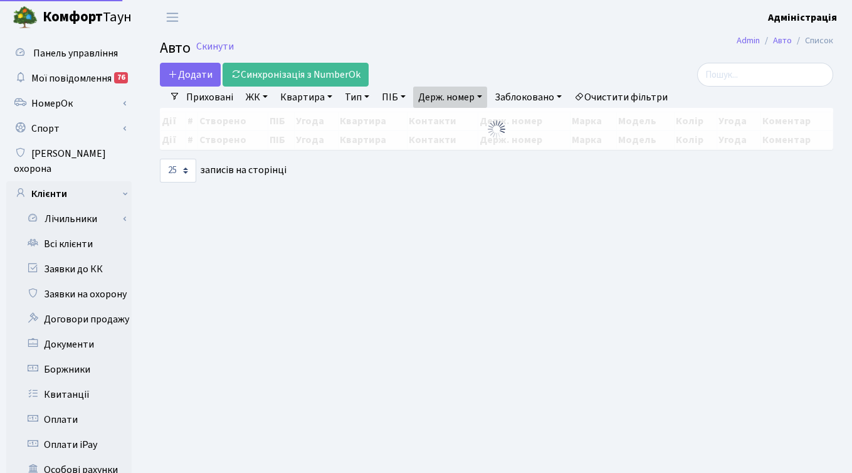
select select "25"
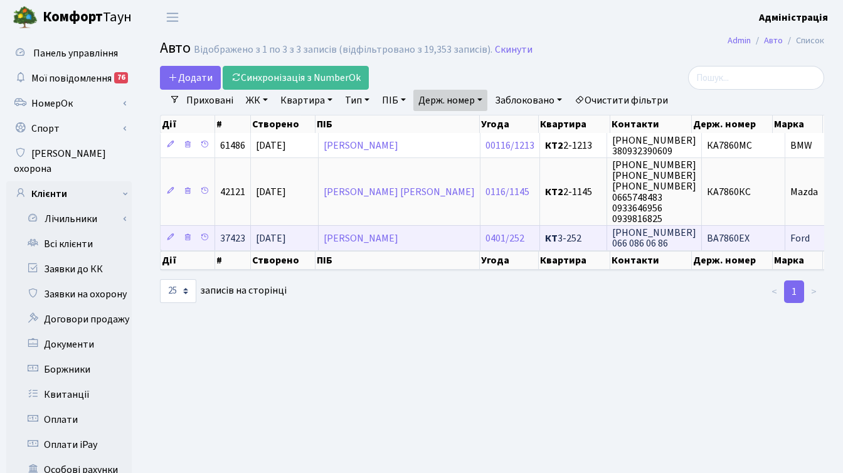
click at [707, 238] on span "ВА7860ЕХ" at bounding box center [728, 238] width 43 height 14
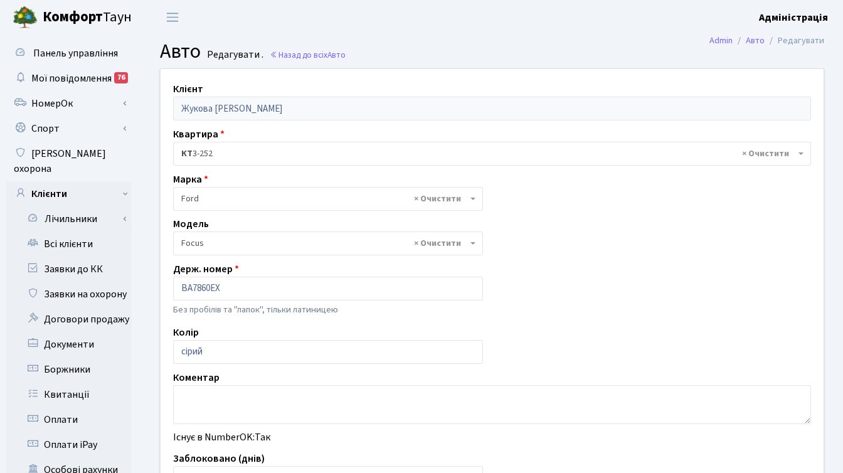
select select "781"
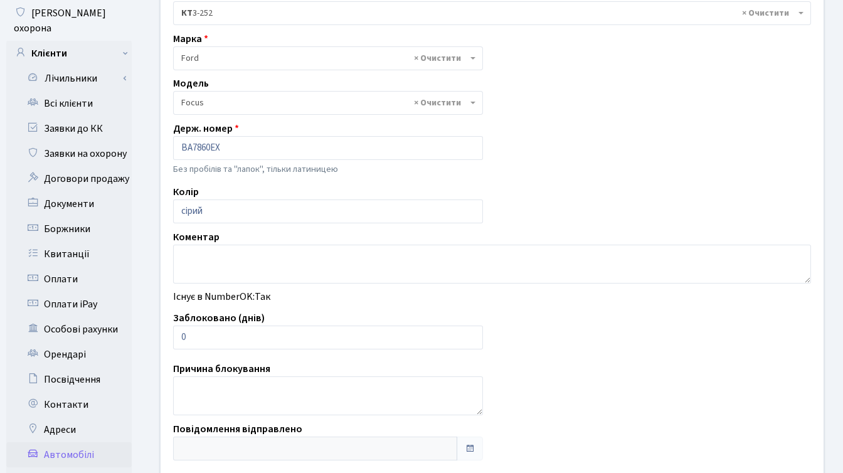
scroll to position [157, 0]
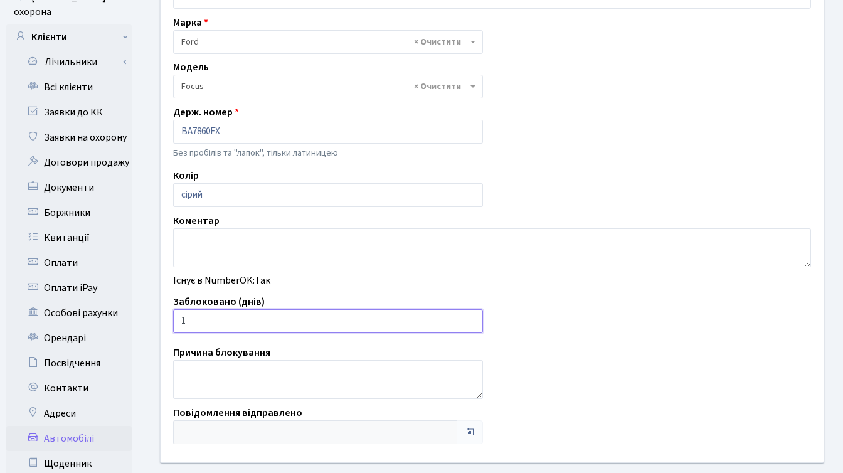
type input "1"
click at [470, 319] on input "1" at bounding box center [328, 321] width 310 height 24
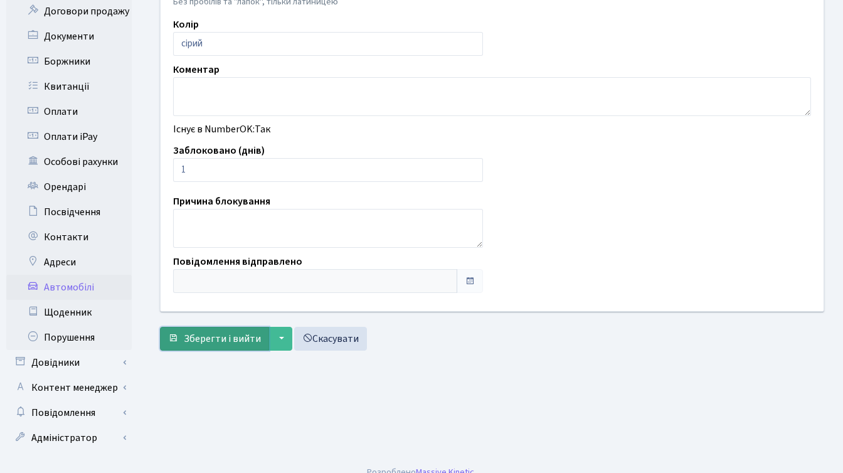
click at [206, 344] on span "Зберегти і вийти" at bounding box center [222, 339] width 77 height 14
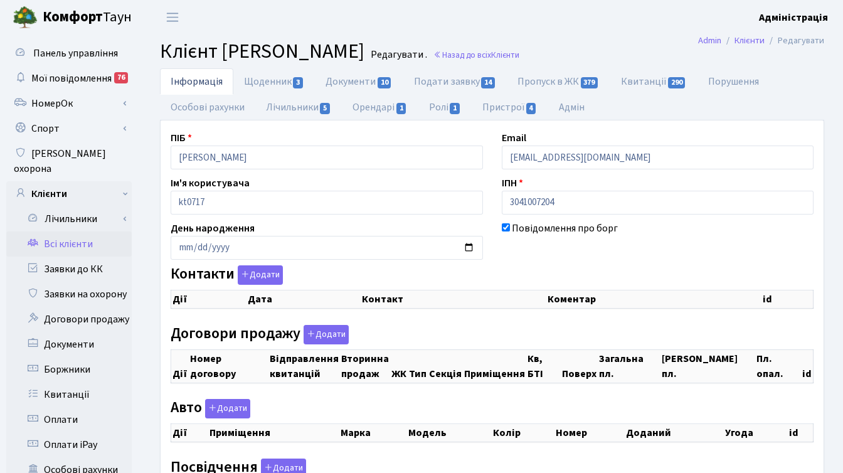
checkbox input "true"
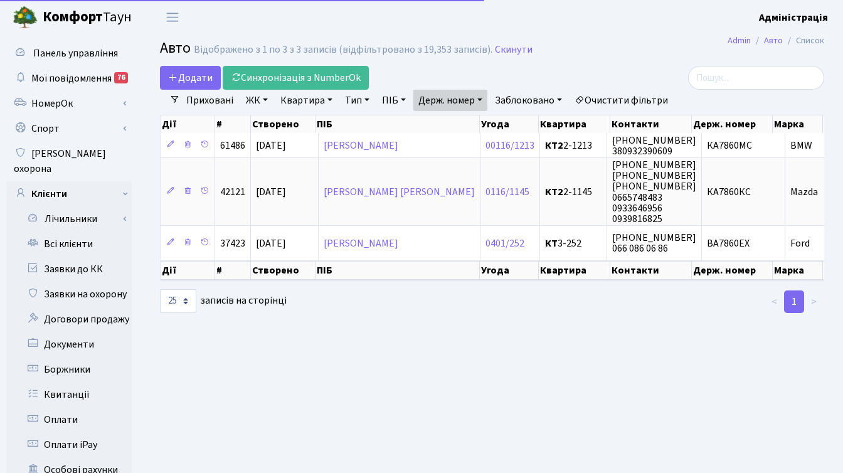
select select "25"
click at [446, 100] on link "Держ. номер" at bounding box center [450, 100] width 74 height 21
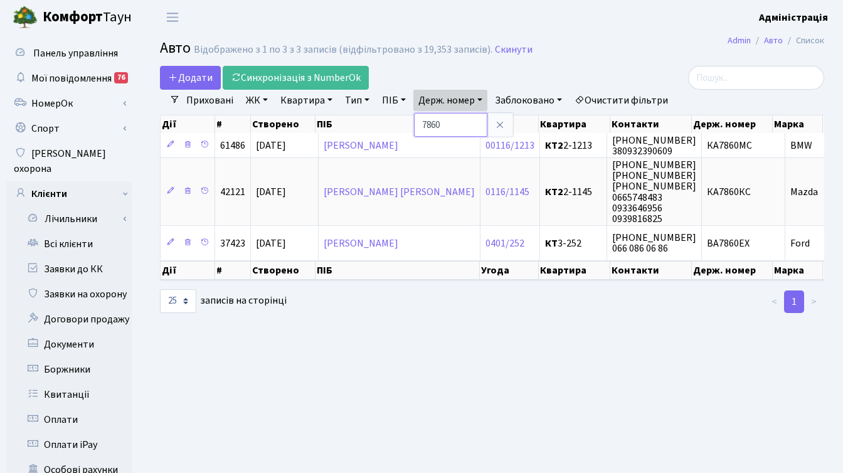
paste input "5"
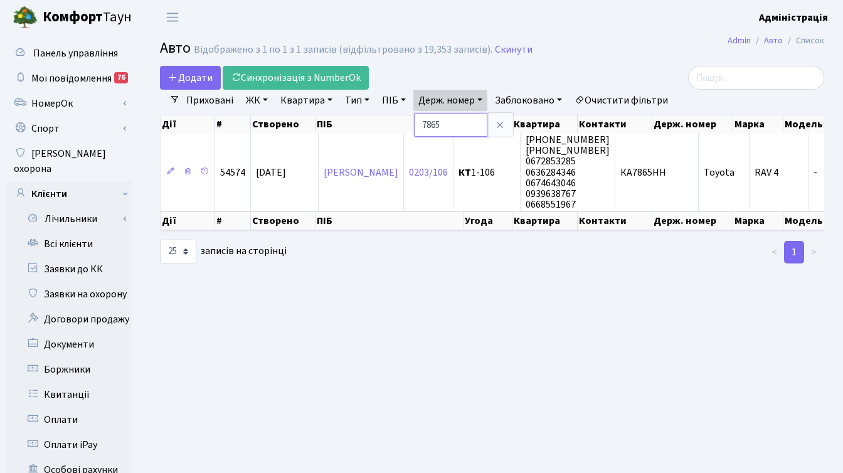
paste input "4609"
type input "4609"
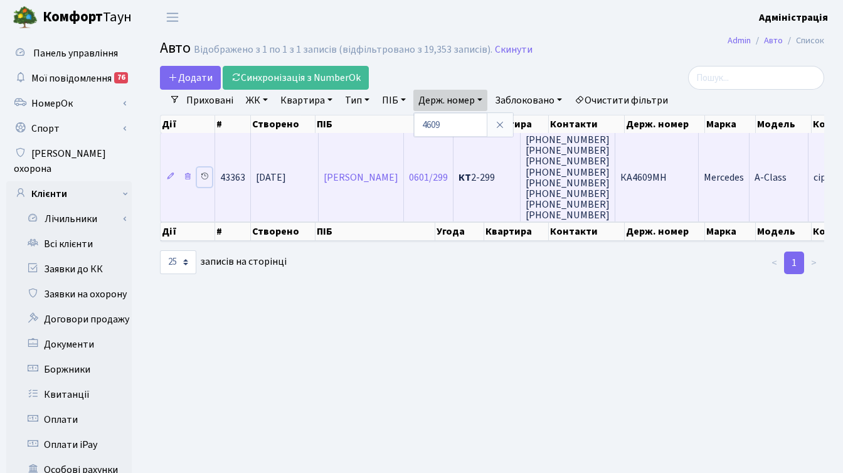
click at [206, 175] on icon at bounding box center [204, 176] width 9 height 9
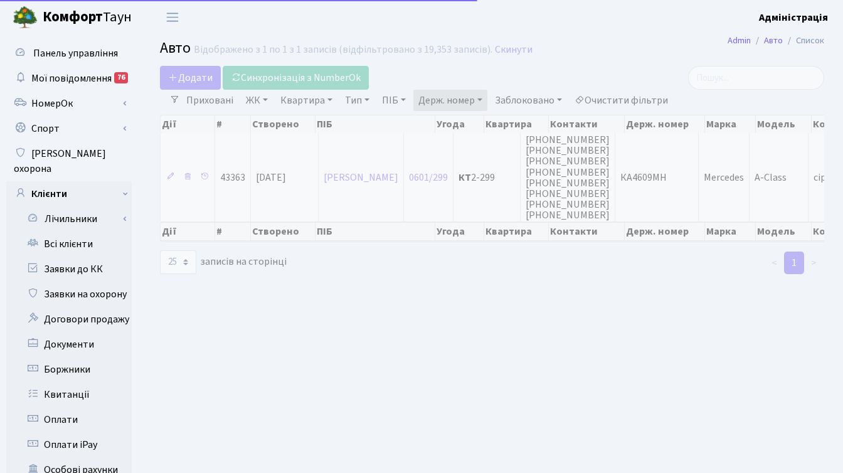
select select "25"
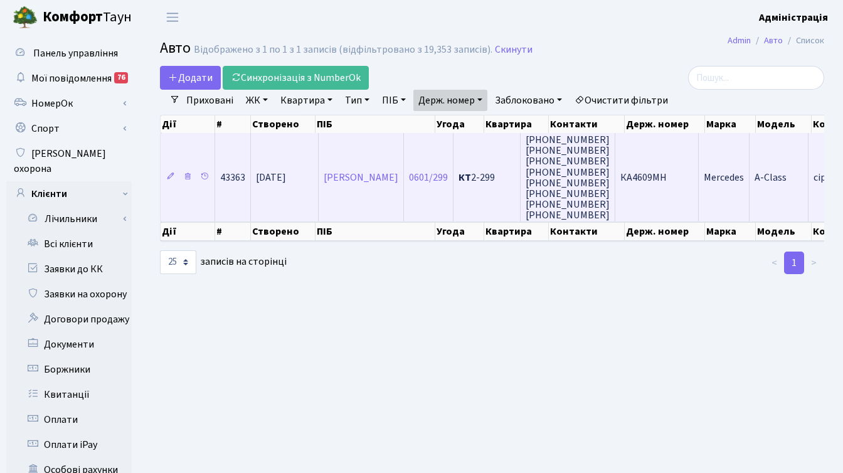
click at [615, 181] on td "[PHONE_NUMBER] [PHONE_NUMBER] [PHONE_NUMBER] [PHONE_NUMBER] [PHONE_NUMBER]" at bounding box center [567, 177] width 95 height 88
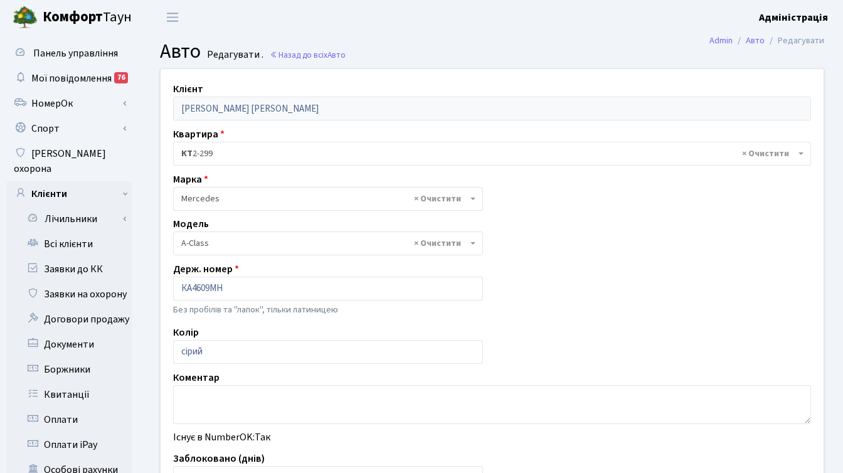
select select "1453"
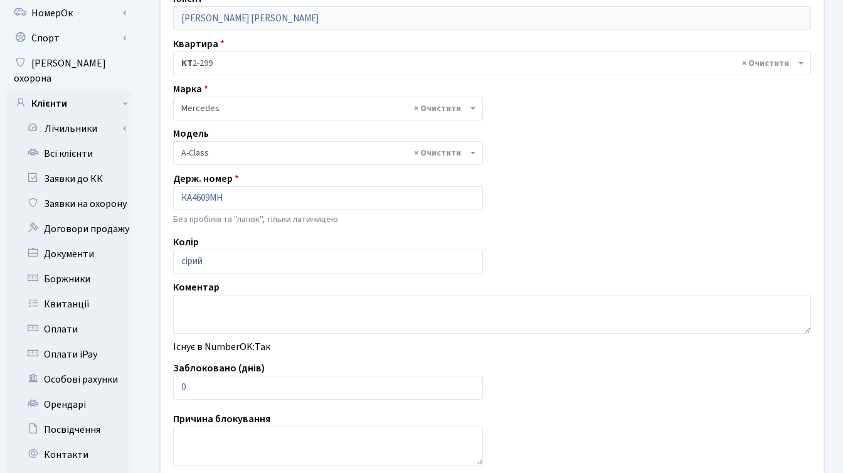
scroll to position [92, 0]
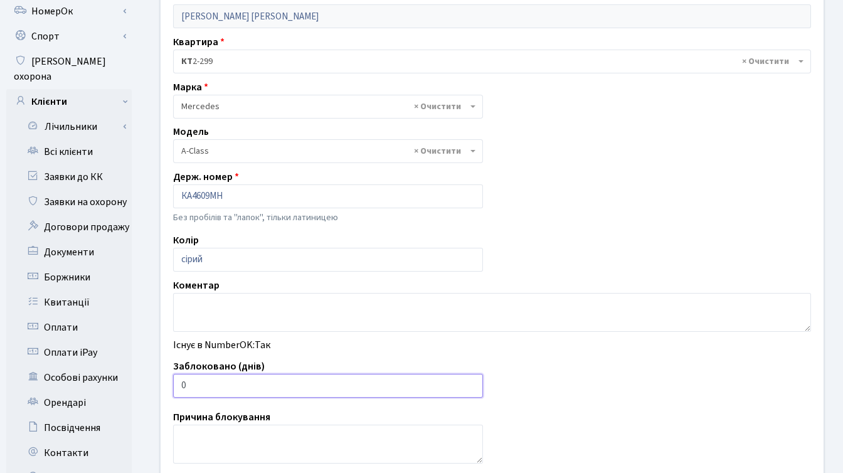
drag, startPoint x: 190, startPoint y: 385, endPoint x: 180, endPoint y: 386, distance: 10.1
click at [180, 386] on input "0" at bounding box center [328, 386] width 310 height 24
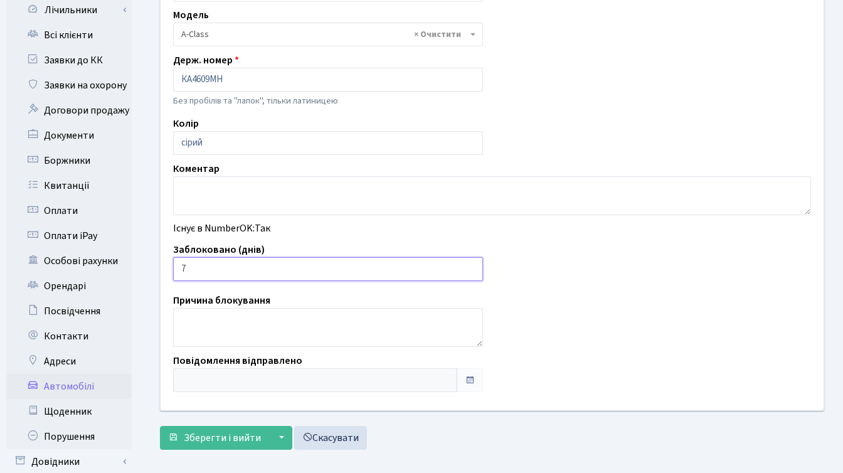
scroll to position [308, 0]
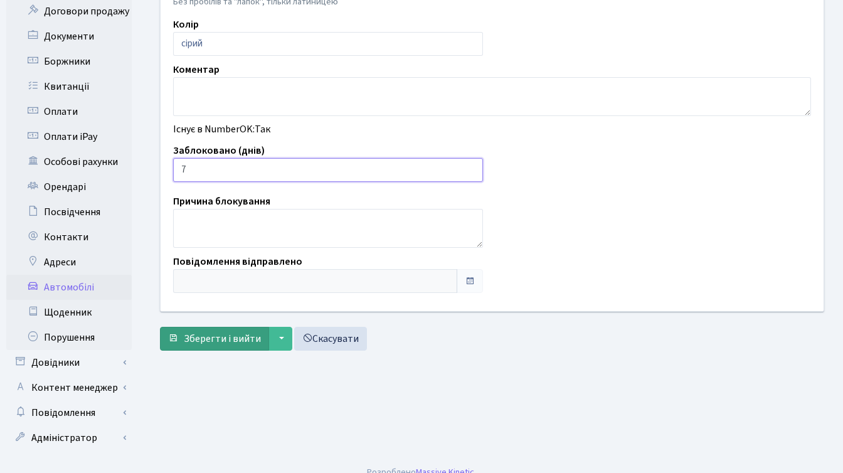
type input "7"
click at [213, 338] on span "Зберегти і вийти" at bounding box center [222, 339] width 77 height 14
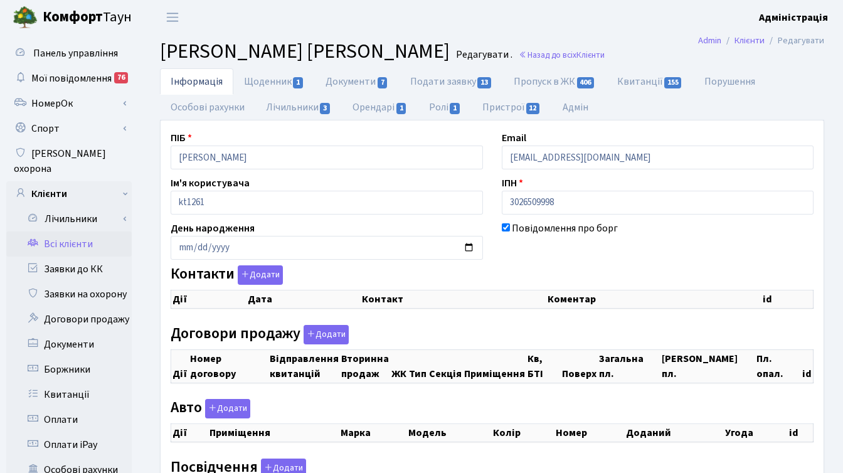
checkbox input "true"
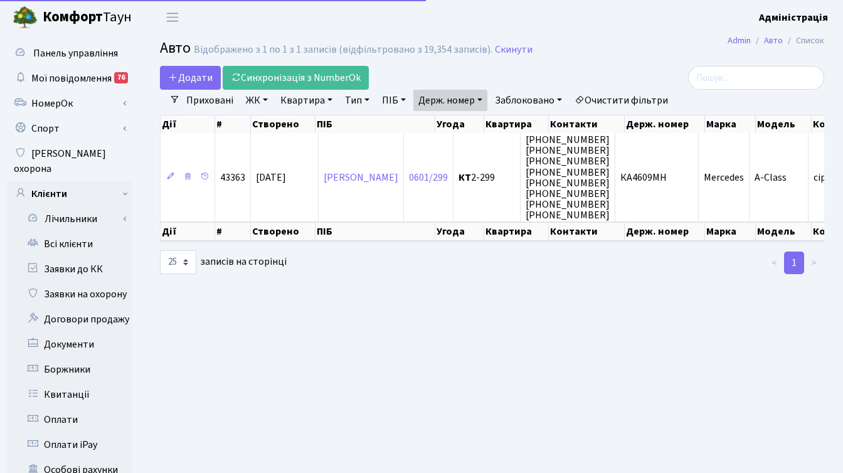
select select "25"
click at [442, 96] on link "Держ. номер" at bounding box center [450, 100] width 74 height 21
paste input "3655"
type input "3655"
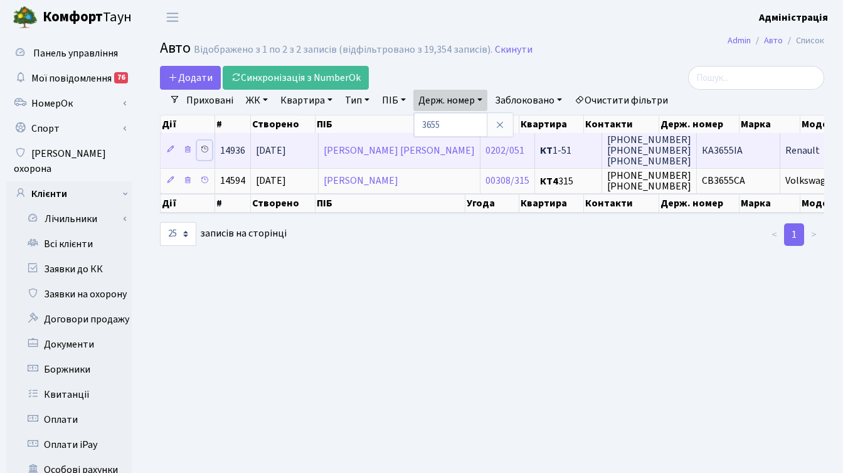
click at [208, 148] on icon at bounding box center [204, 149] width 9 height 9
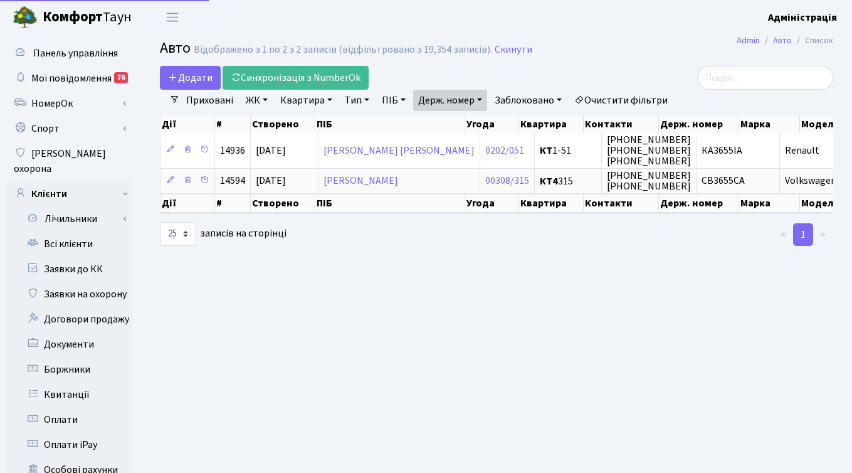
select select "25"
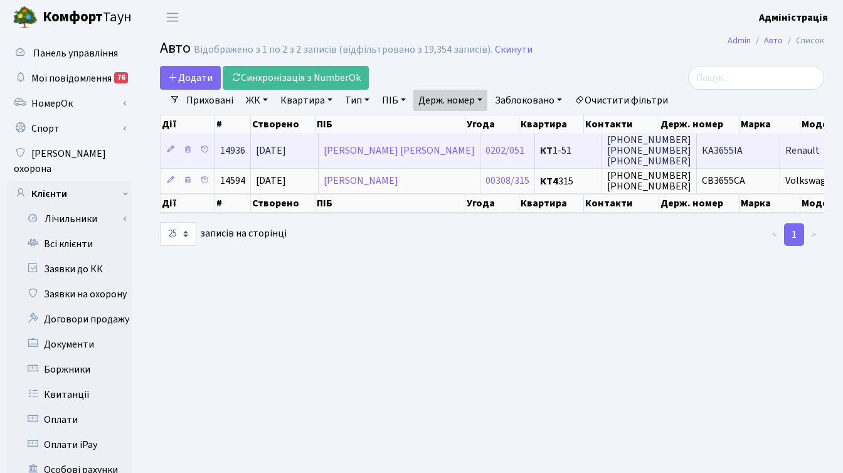
click at [702, 150] on span "КА3655ІА" at bounding box center [722, 151] width 41 height 14
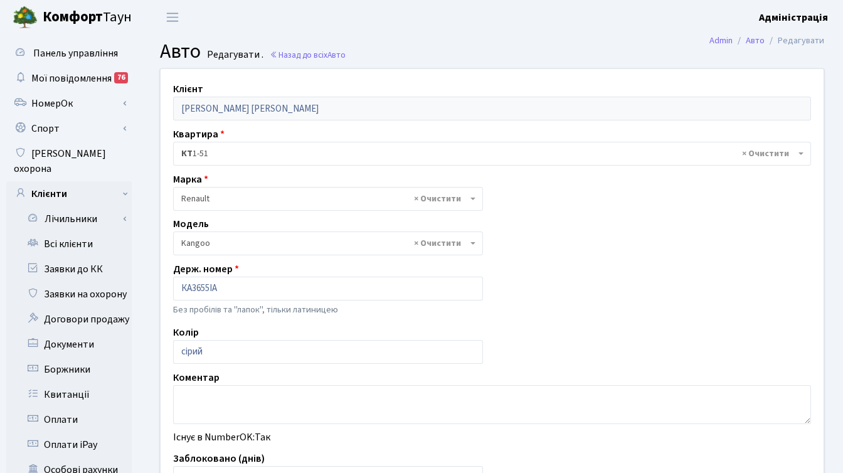
select select "2005"
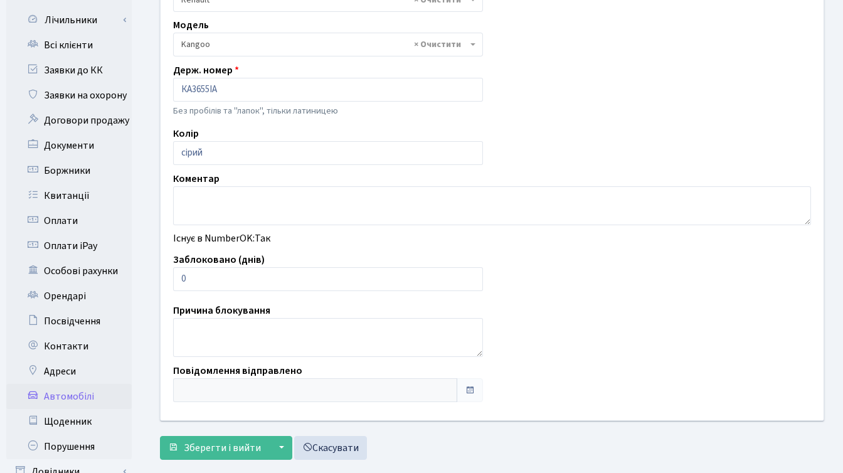
scroll to position [215, 0]
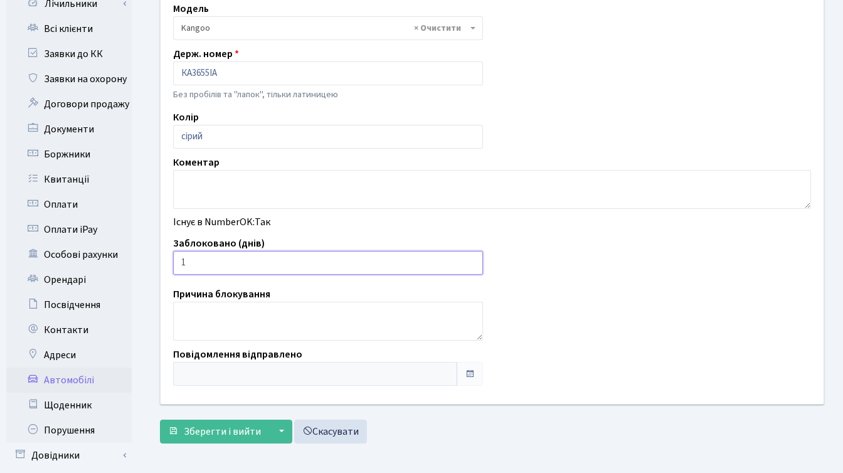
type input "1"
click at [470, 260] on input "1" at bounding box center [328, 263] width 310 height 24
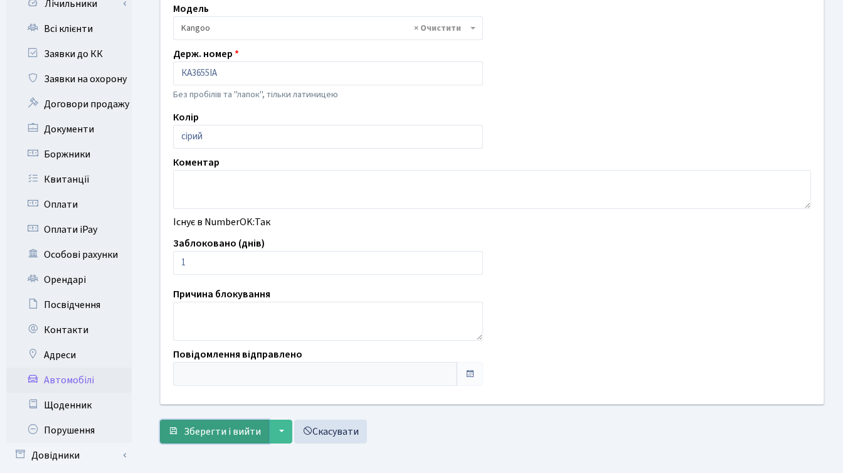
click at [224, 433] on span "Зберегти і вийти" at bounding box center [222, 431] width 77 height 14
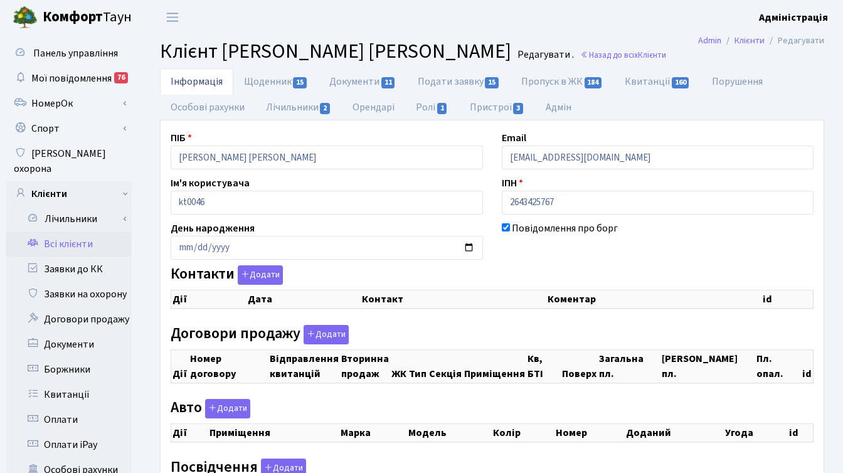
checkbox input "true"
select select "25"
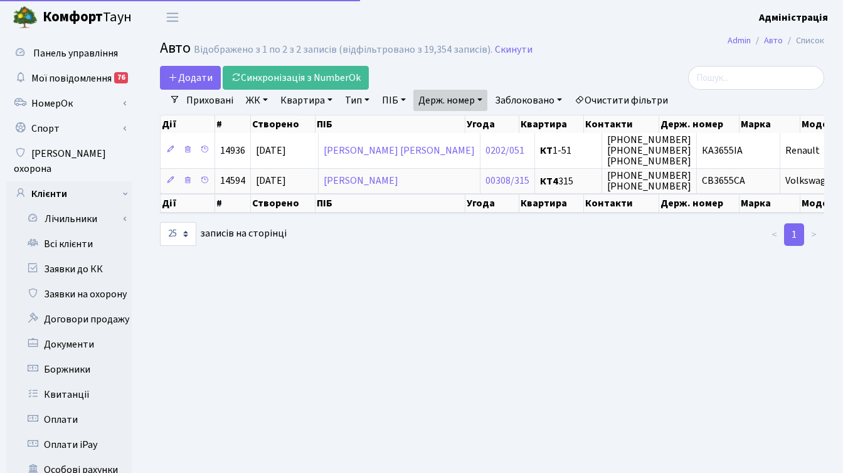
select select "25"
click at [461, 95] on link "Держ. номер" at bounding box center [450, 100] width 74 height 21
paste input "5817"
type input "5817"
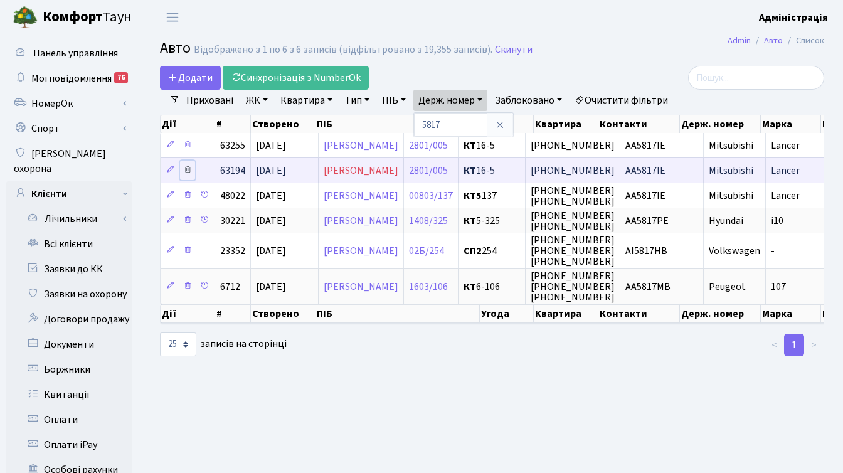
click at [185, 168] on icon at bounding box center [187, 169] width 9 height 9
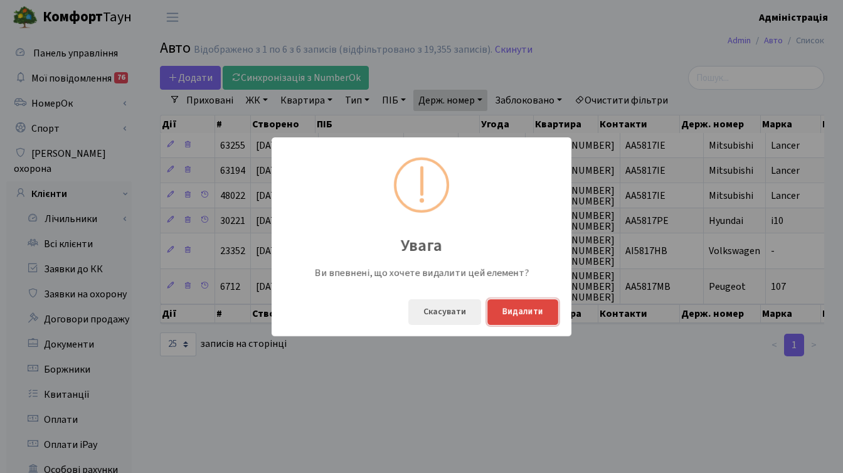
click at [542, 312] on button "Видалити" at bounding box center [522, 312] width 71 height 26
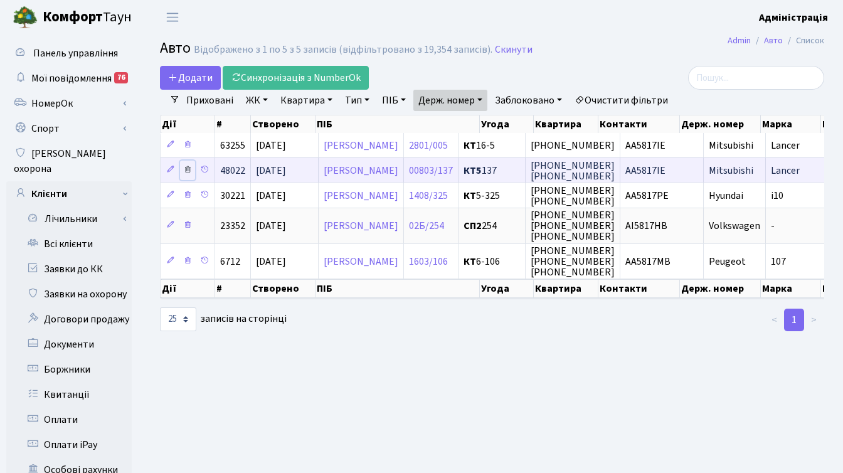
click at [185, 169] on icon at bounding box center [187, 169] width 9 height 9
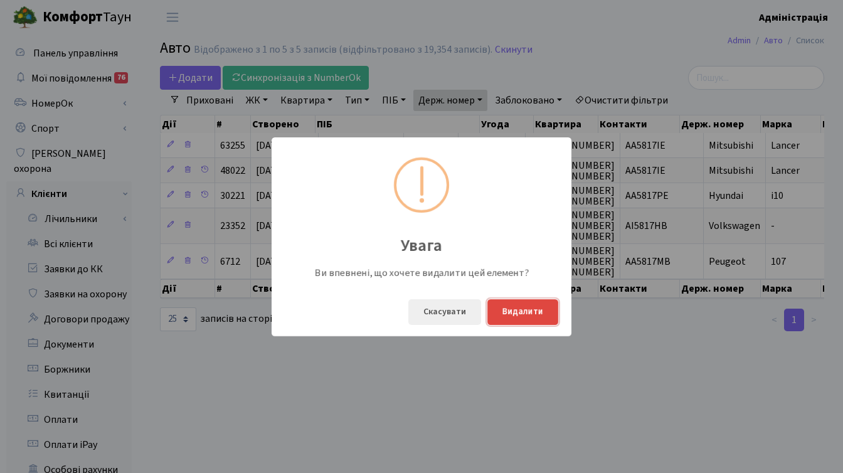
click at [531, 307] on button "Видалити" at bounding box center [522, 312] width 71 height 26
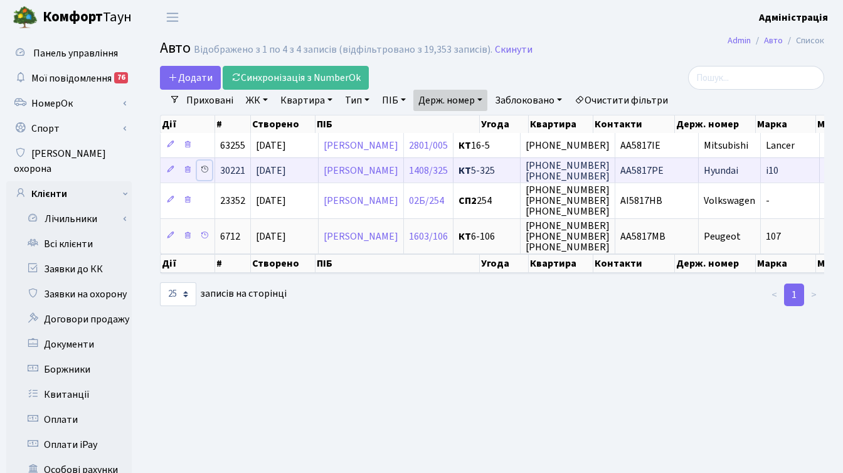
click at [206, 168] on icon at bounding box center [204, 169] width 9 height 9
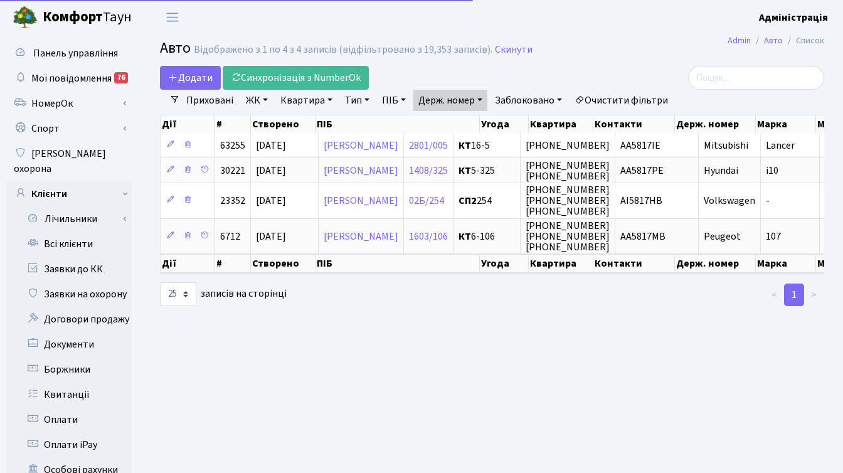
select select "25"
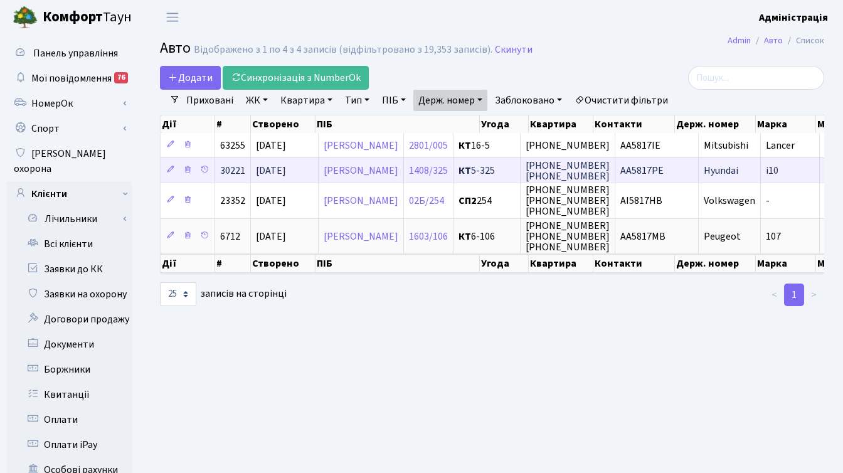
click at [738, 166] on span "Hyundai" at bounding box center [721, 171] width 34 height 14
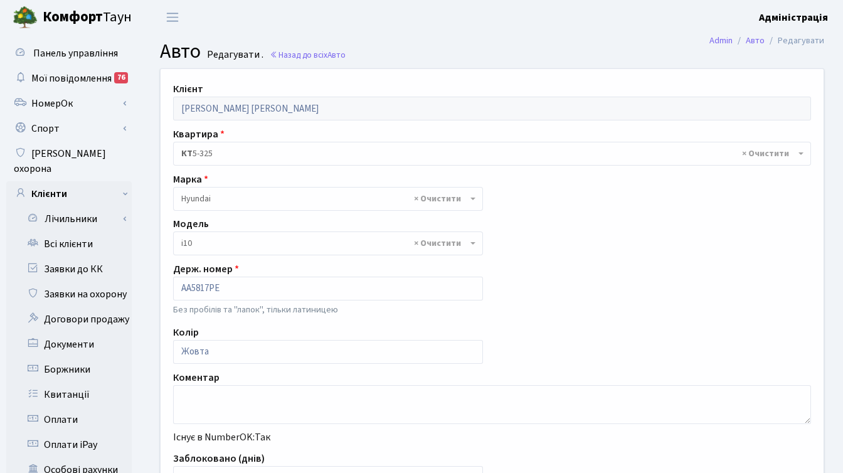
select select "1014"
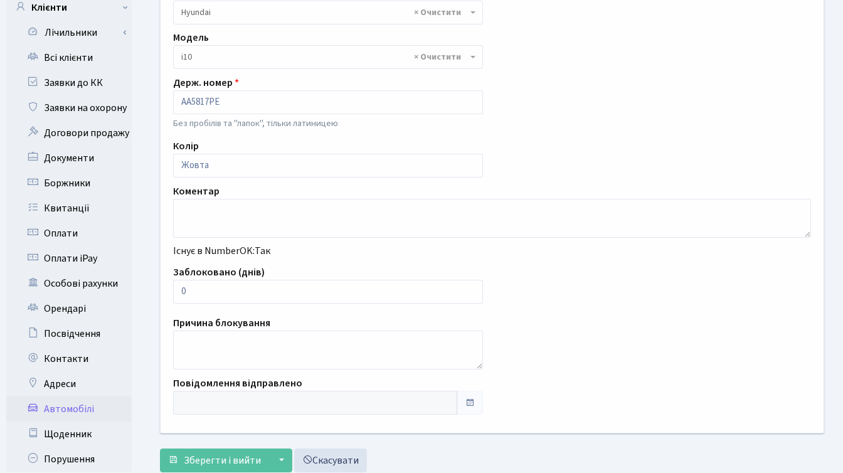
scroll to position [195, 0]
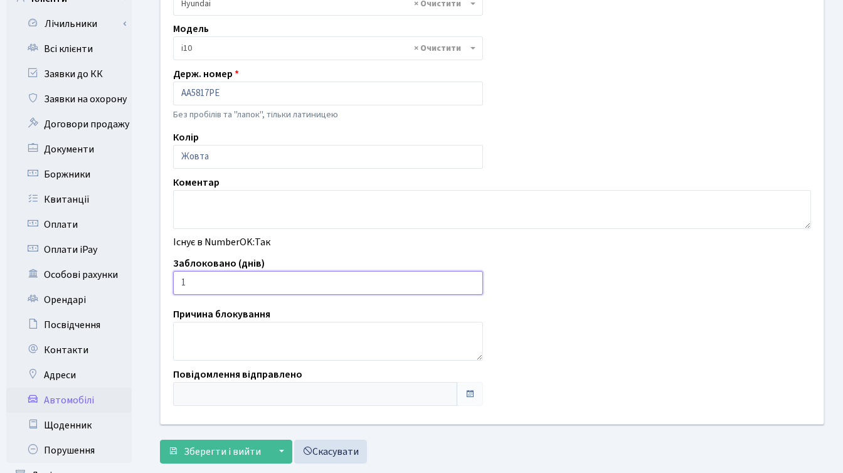
type input "1"
click at [470, 279] on input "1" at bounding box center [328, 283] width 310 height 24
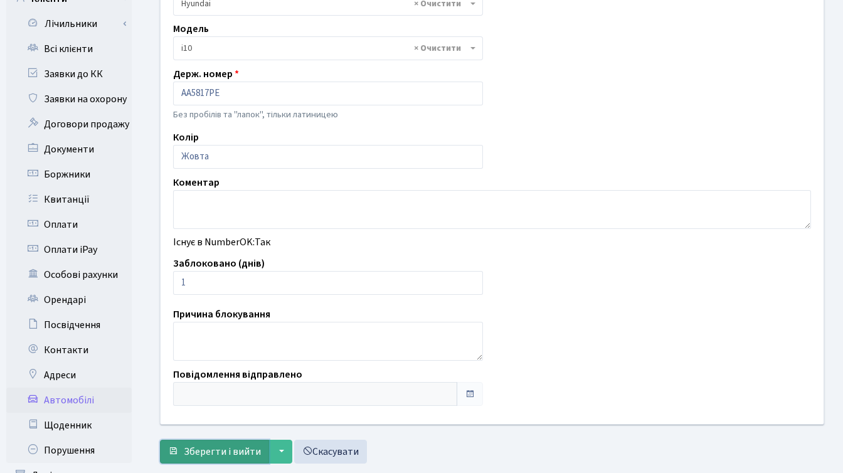
click at [212, 453] on span "Зберегти і вийти" at bounding box center [222, 452] width 77 height 14
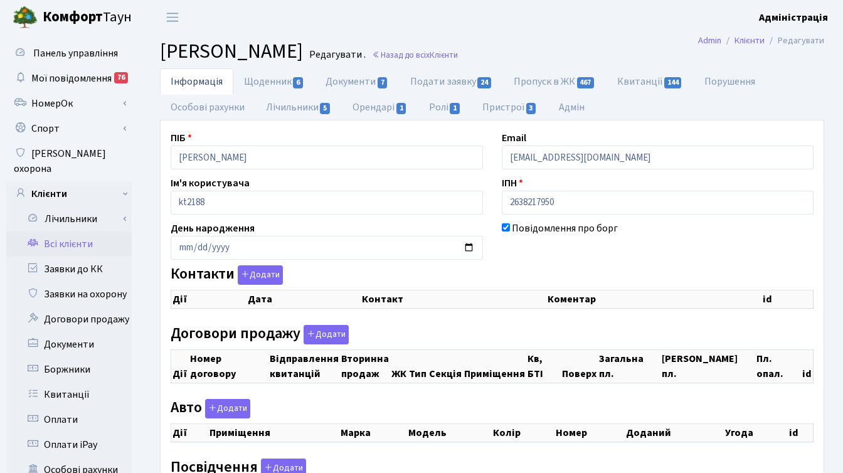
checkbox input "true"
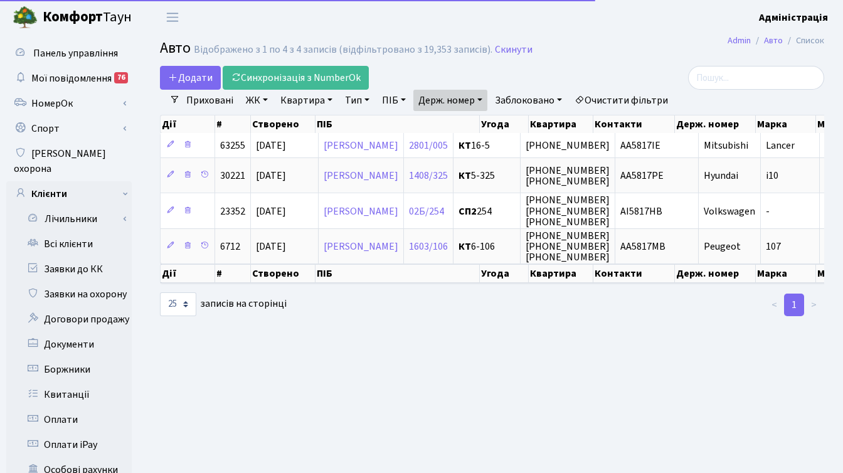
select select "25"
click at [450, 98] on link "Держ. номер" at bounding box center [450, 100] width 74 height 21
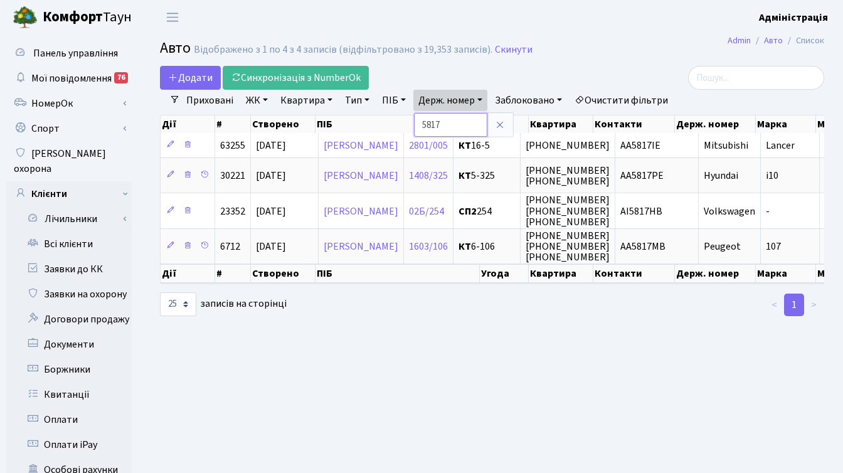
paste input "8756"
type input "8756"
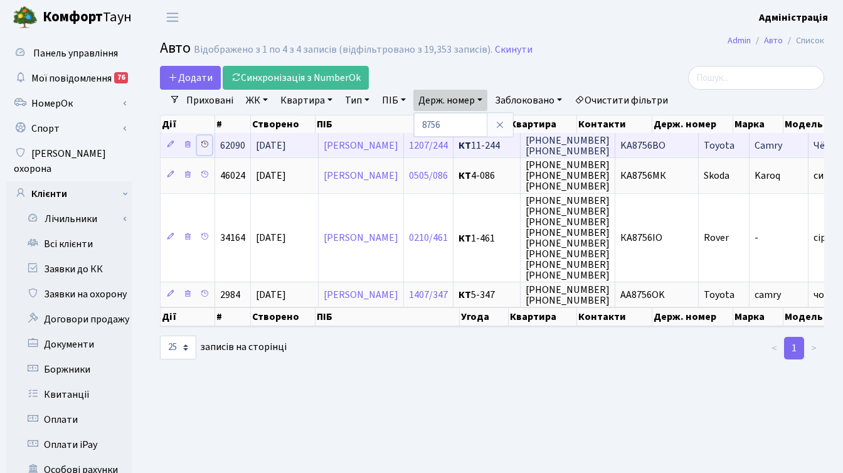
click at [204, 143] on icon at bounding box center [204, 144] width 9 height 9
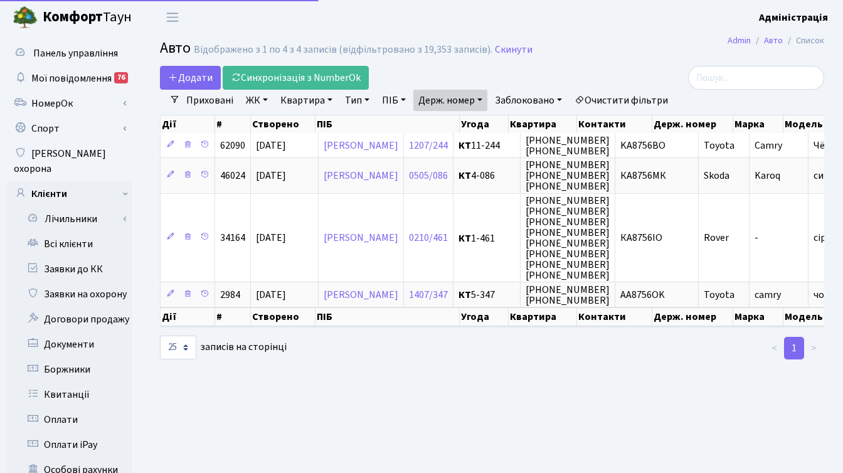
select select "25"
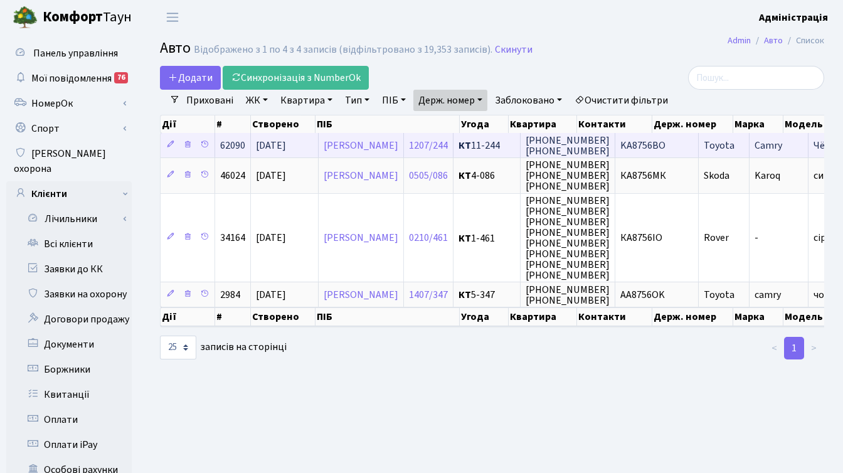
click at [665, 149] on span "KA8756BO" at bounding box center [642, 146] width 45 height 14
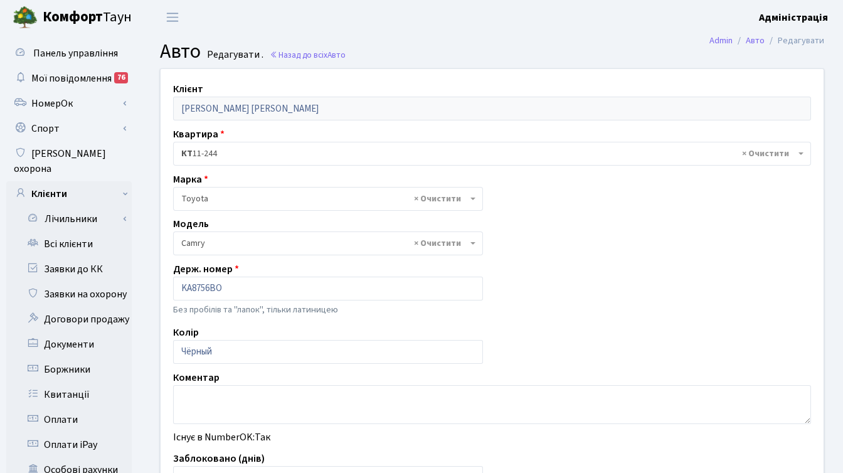
select select "2305"
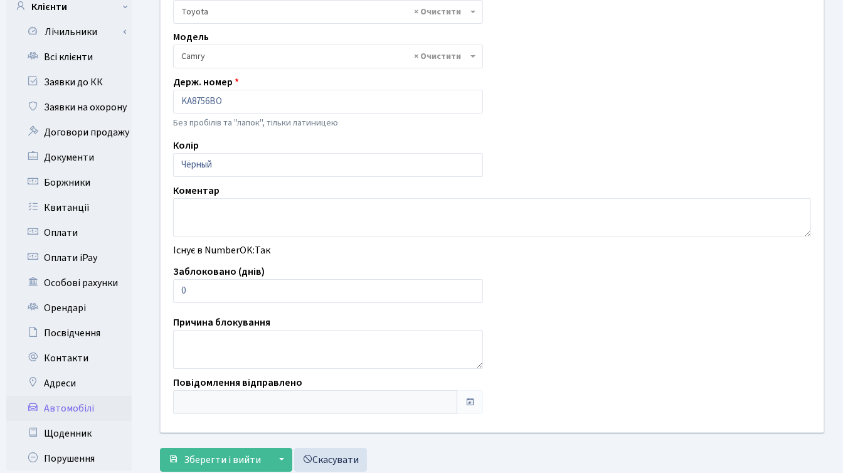
scroll to position [236, 0]
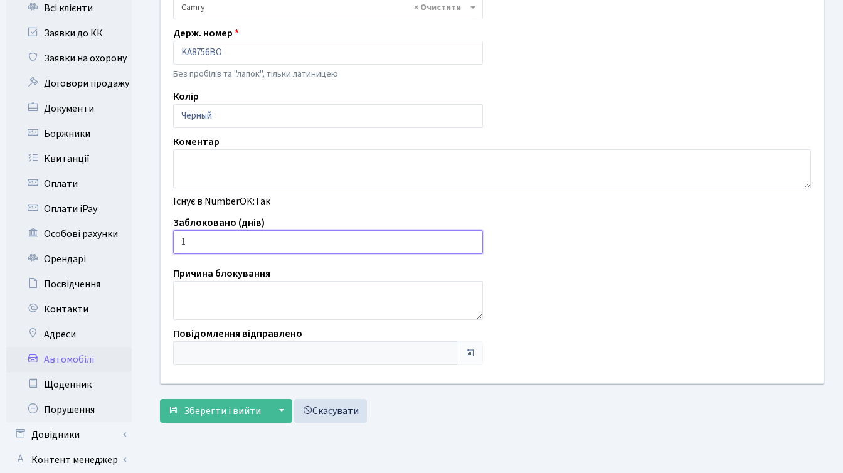
type input "1"
click at [468, 240] on input "1" at bounding box center [328, 242] width 310 height 24
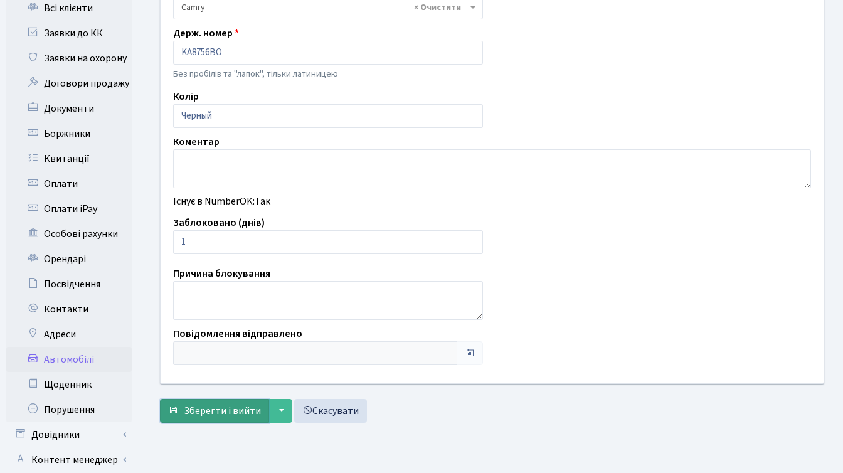
click at [188, 408] on span "Зберегти і вийти" at bounding box center [222, 411] width 77 height 14
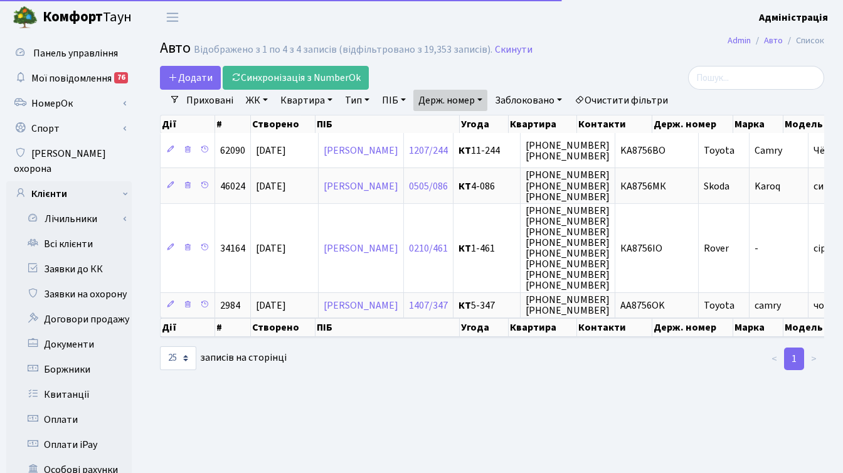
select select "25"
click at [455, 97] on link "Держ. номер" at bounding box center [450, 100] width 74 height 21
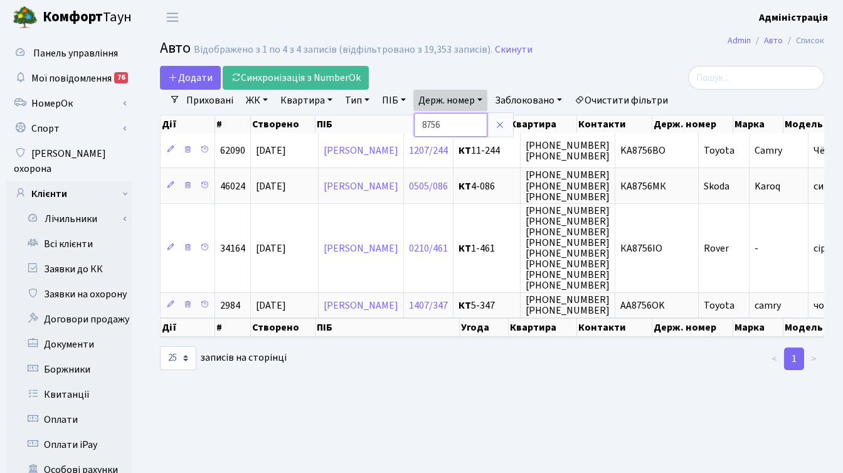
paste input "358"
type input "3586"
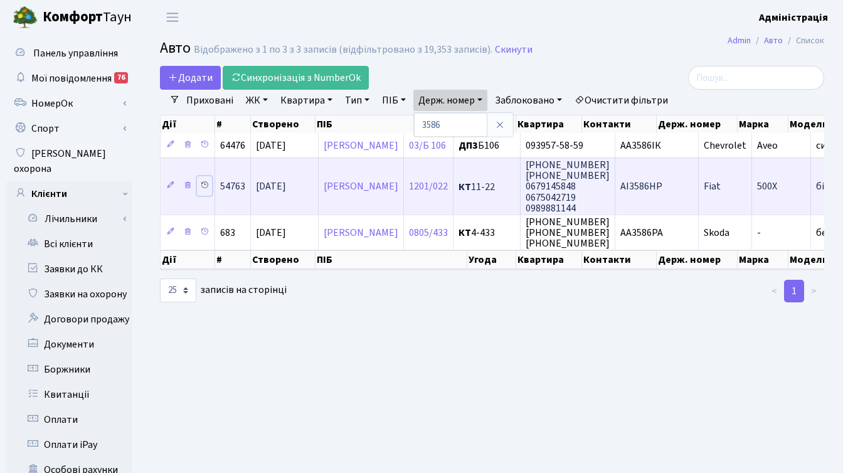
click at [203, 184] on icon at bounding box center [204, 185] width 9 height 9
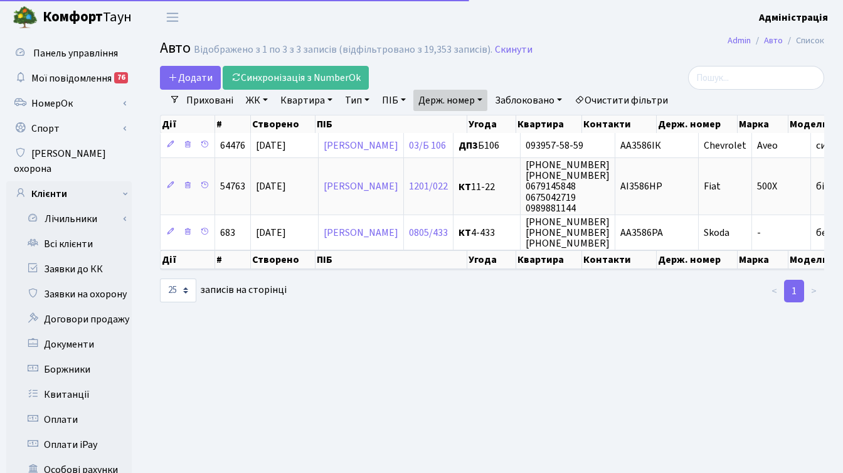
select select "25"
click at [675, 21] on header "[PERSON_NAME] Адміністрація Мій обліковий запис Вийти" at bounding box center [421, 17] width 843 height 34
